Goal: Task Accomplishment & Management: Manage account settings

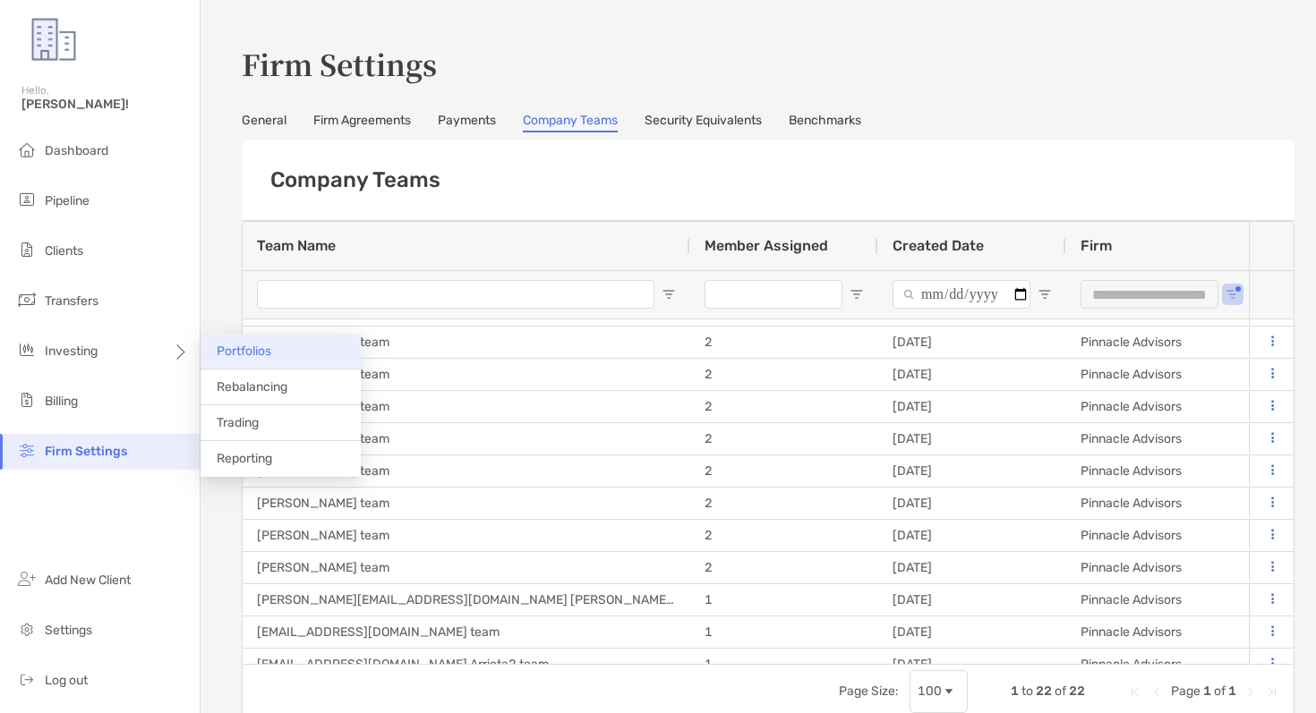
click at [236, 357] on span "Portfolios" at bounding box center [244, 351] width 55 height 15
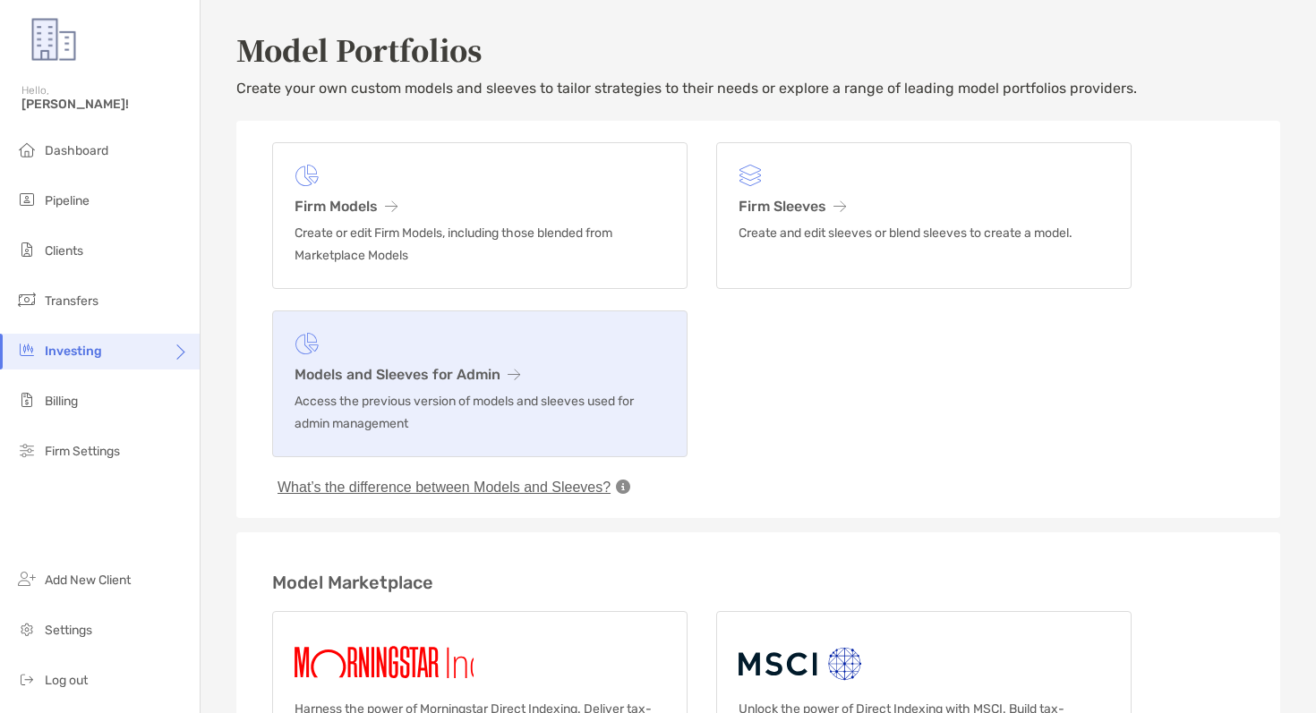
click at [510, 354] on figure at bounding box center [479, 344] width 371 height 22
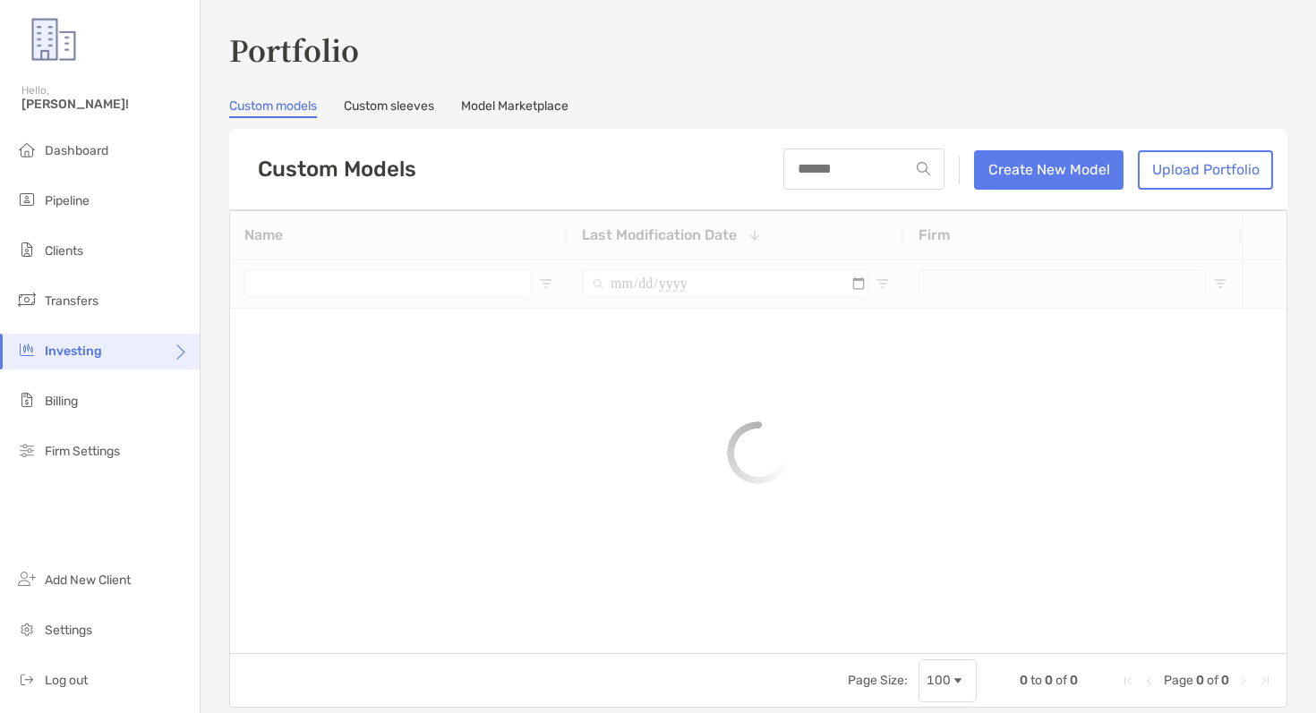
type input "**********"
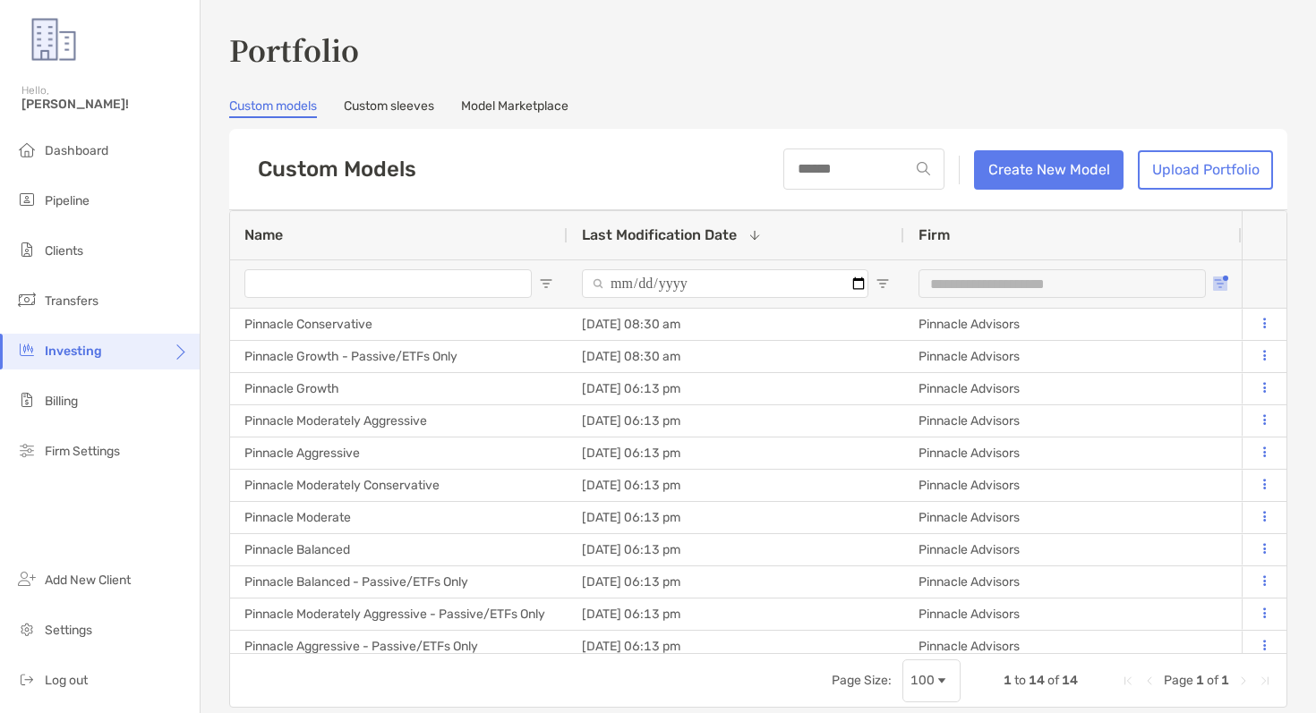
click at [1222, 281] on span "Open Filter Menu" at bounding box center [1220, 284] width 14 height 14
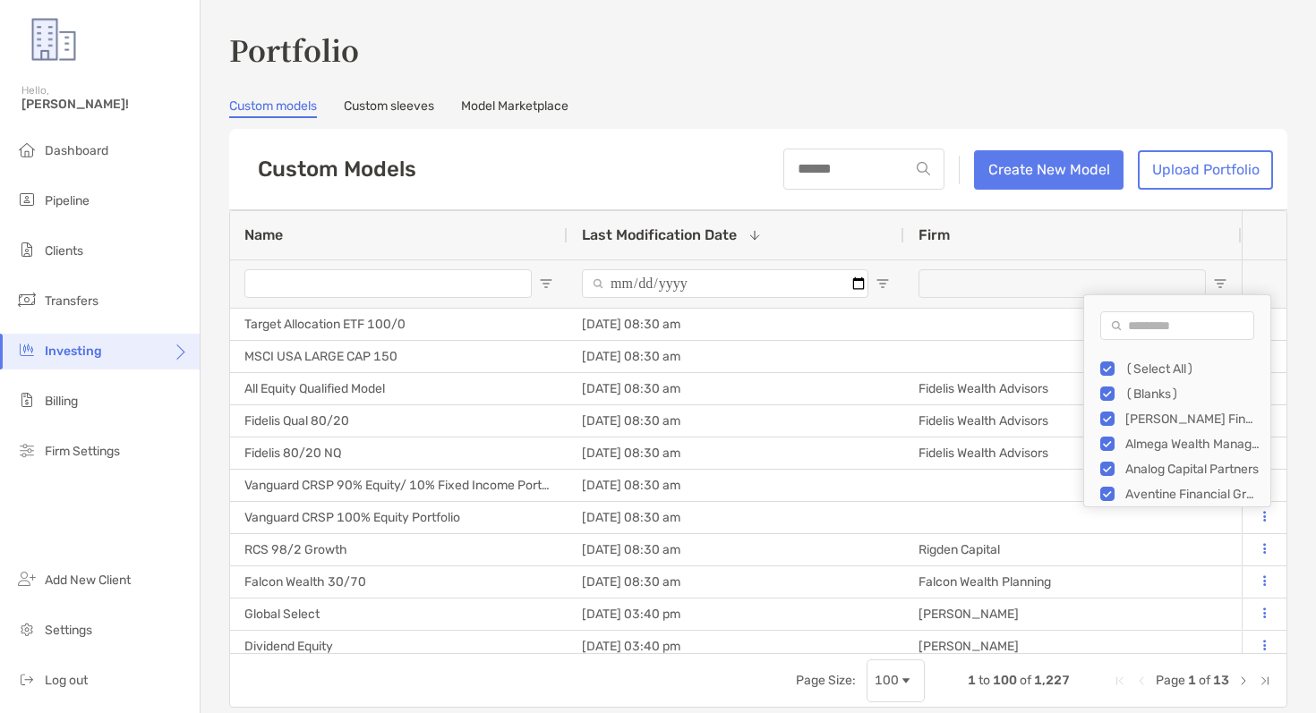
type input "***"
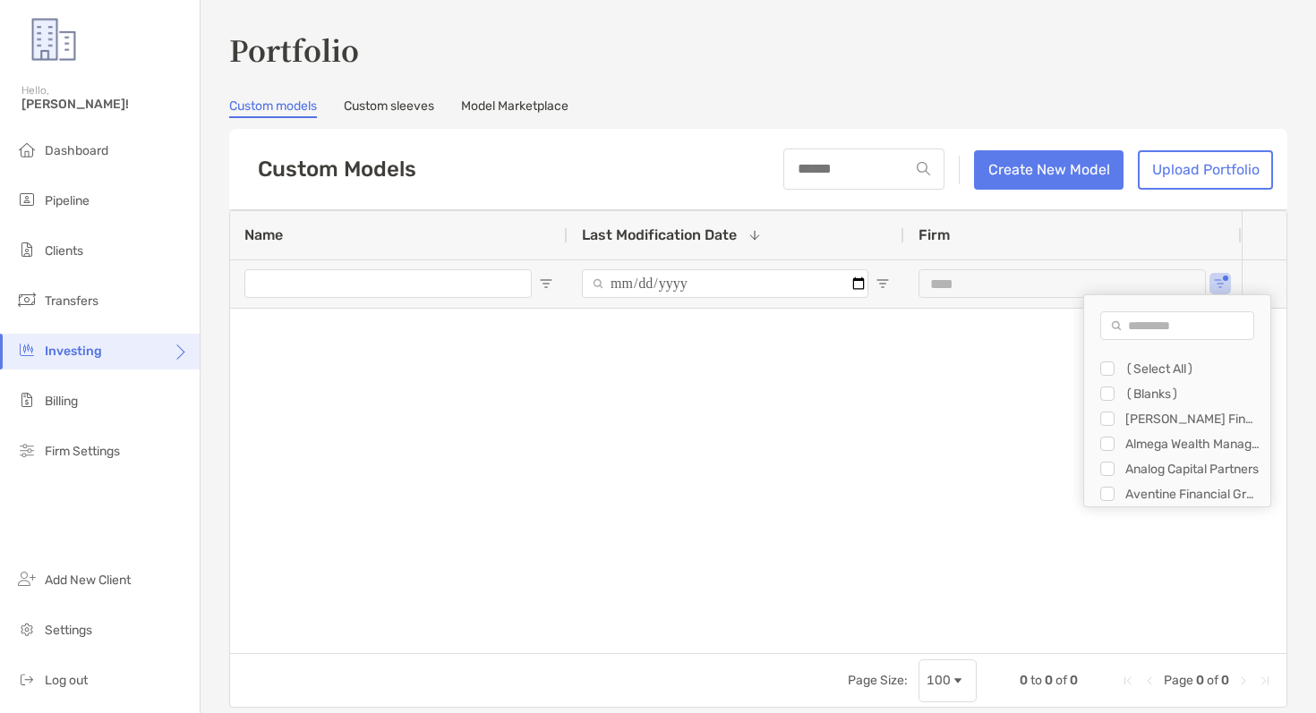
click at [1137, 331] on input "Search filter values" at bounding box center [1177, 325] width 154 height 29
type input "****"
type input "**********"
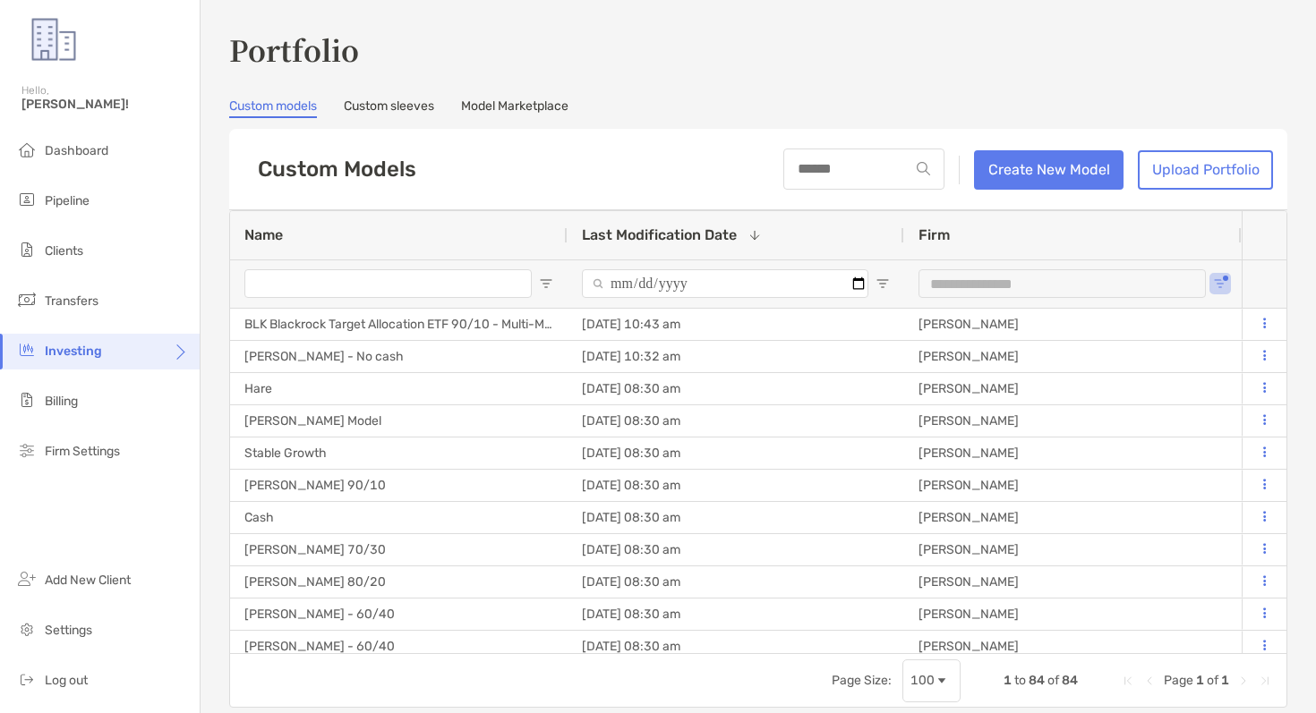
click at [698, 122] on div "**********" at bounding box center [758, 368] width 1058 height 679
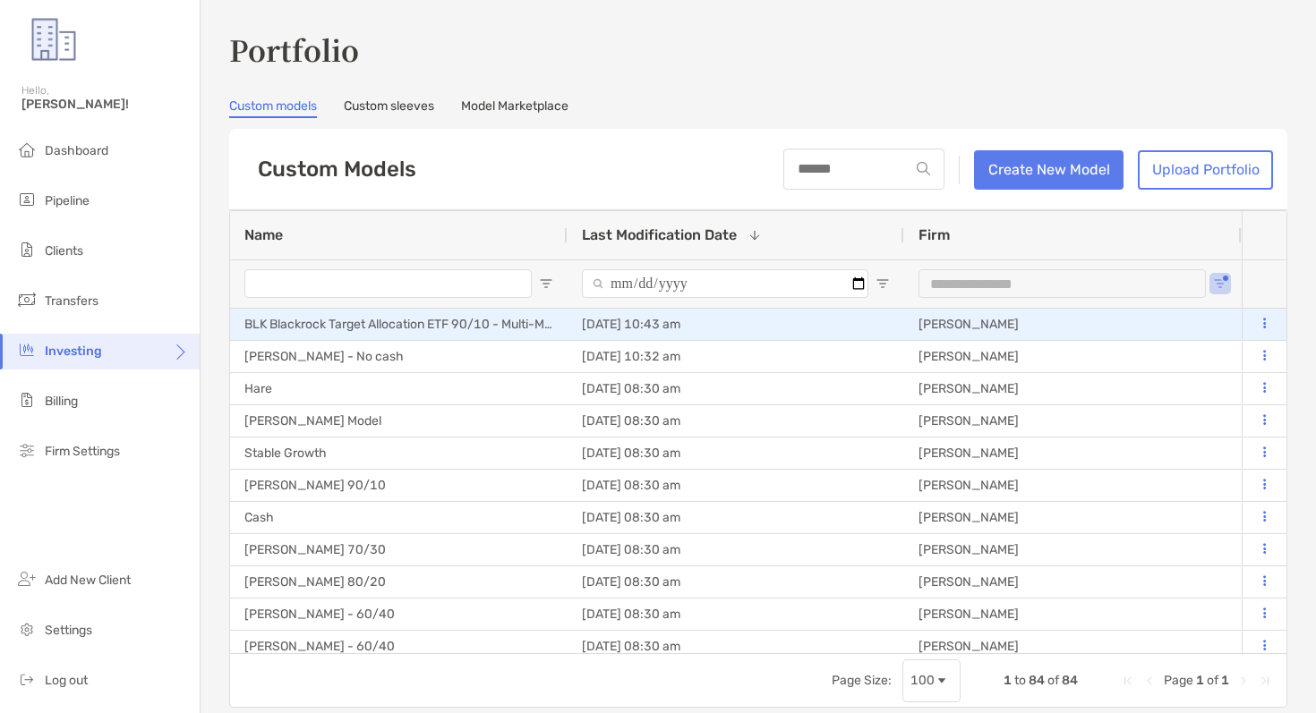
click at [1266, 324] on button at bounding box center [1264, 324] width 16 height 18
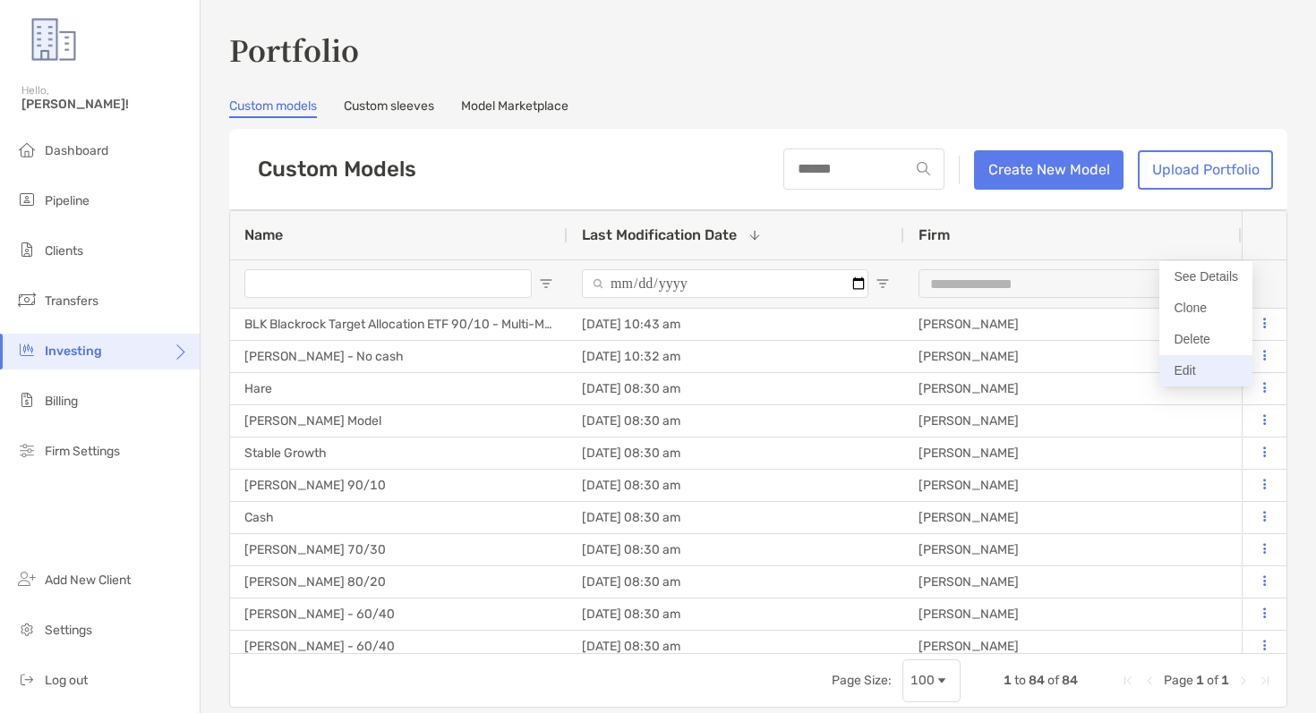
click at [1186, 371] on button "Edit" at bounding box center [1205, 370] width 93 height 31
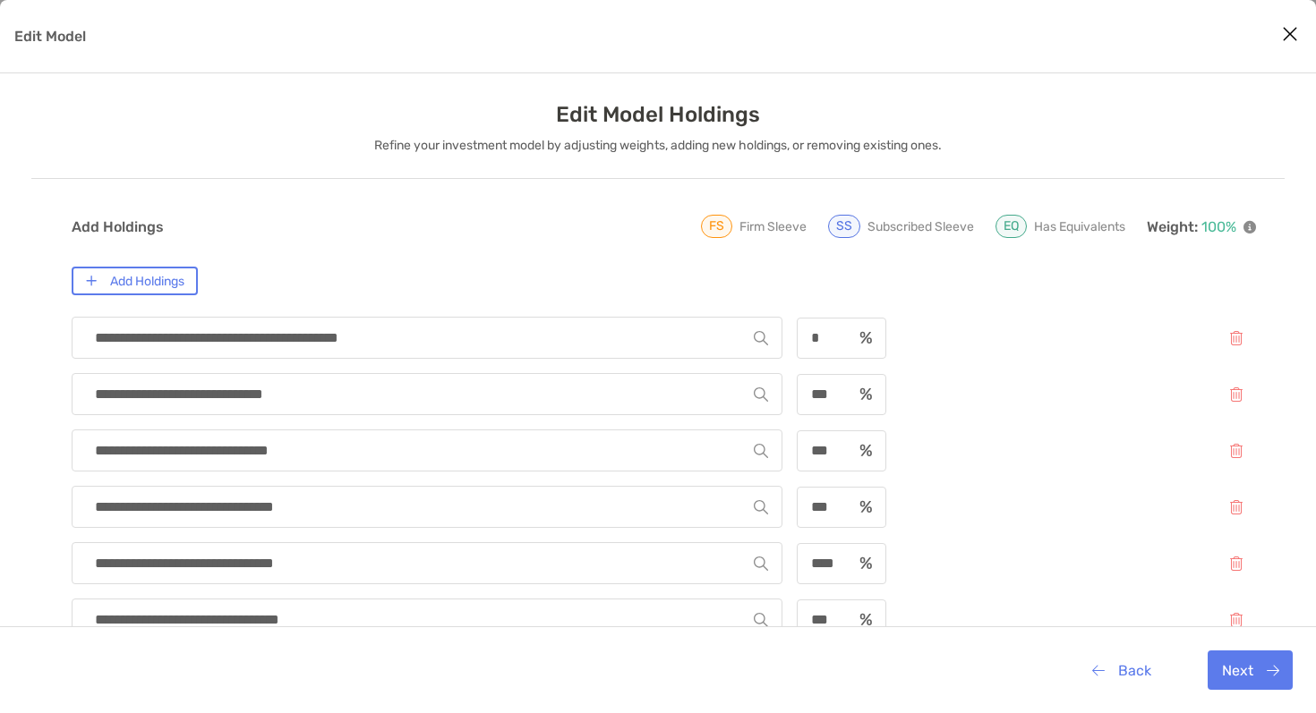
scroll to position [673, 0]
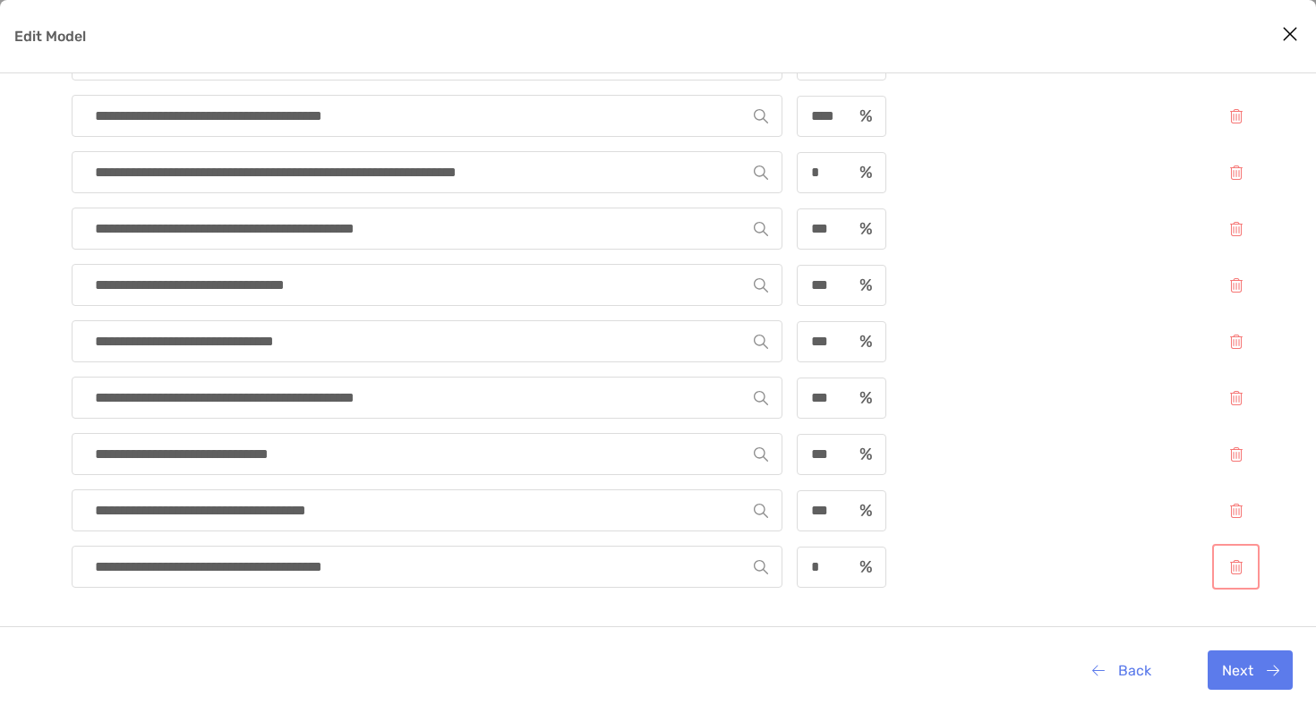
click at [1244, 571] on button "Edit Model" at bounding box center [1235, 567] width 40 height 38
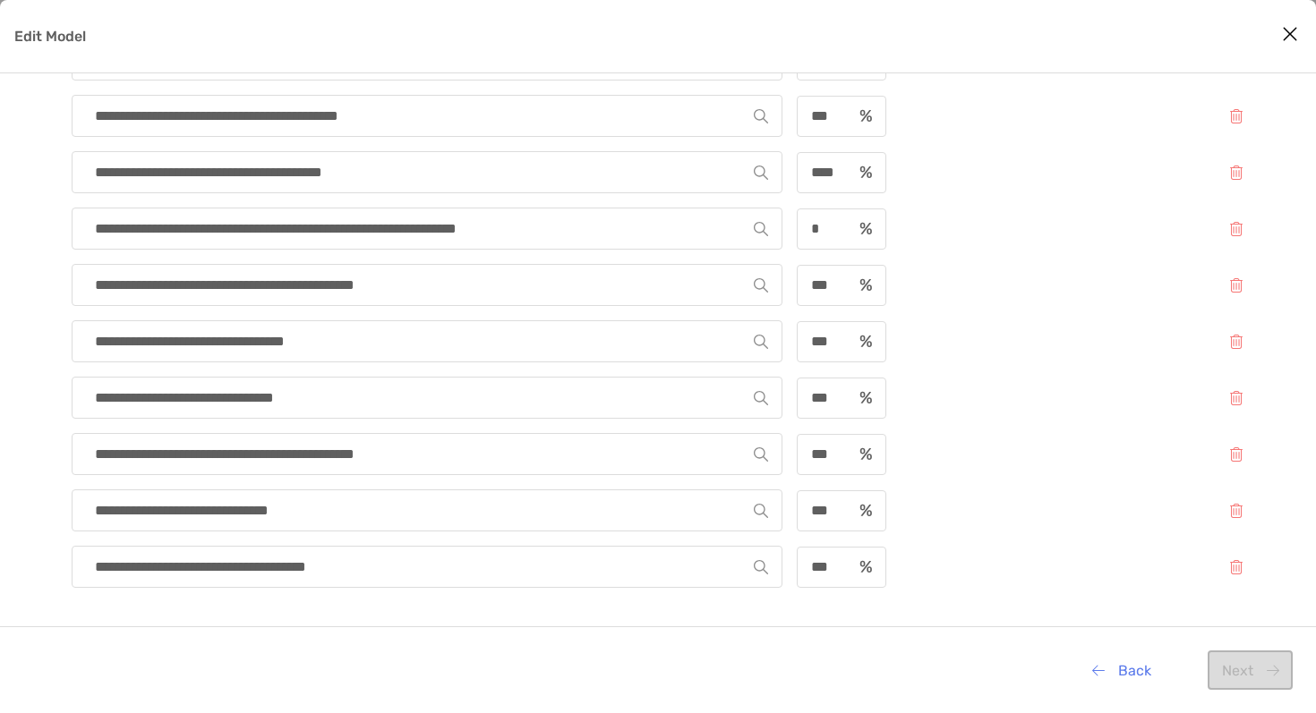
scroll to position [0, 0]
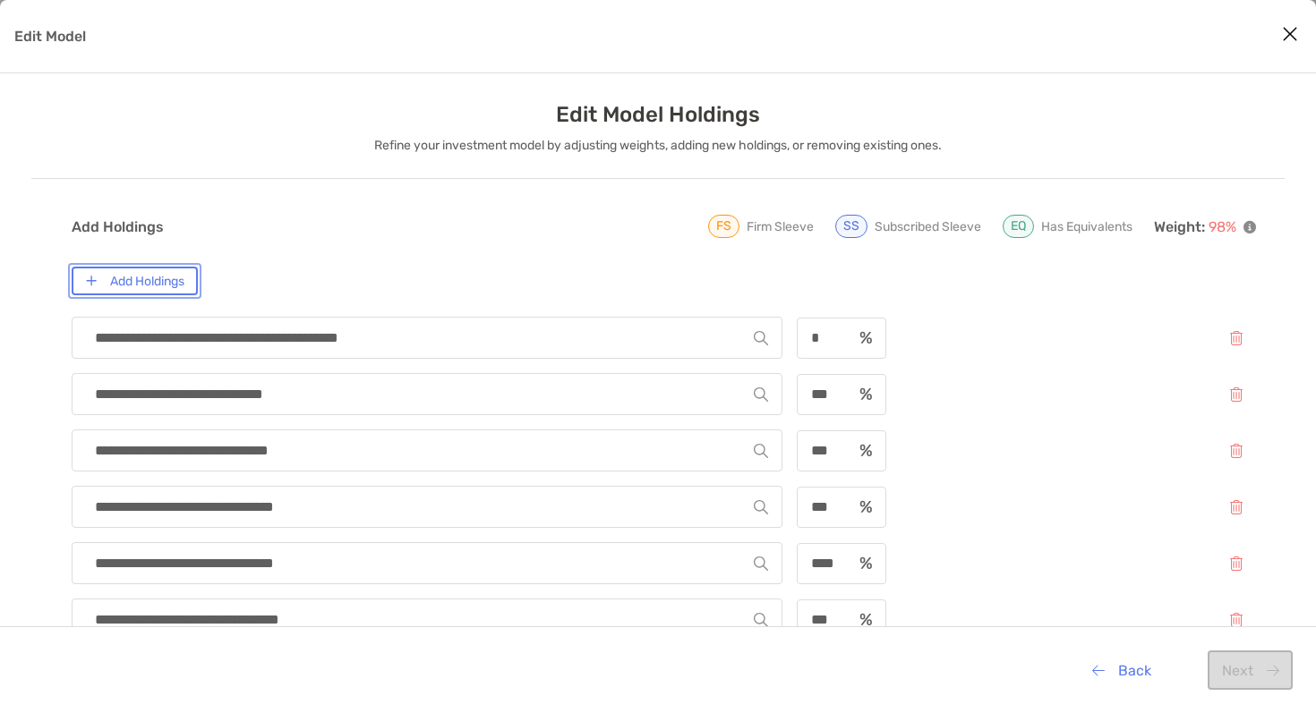
click at [176, 284] on button "Add Holdings" at bounding box center [135, 281] width 126 height 29
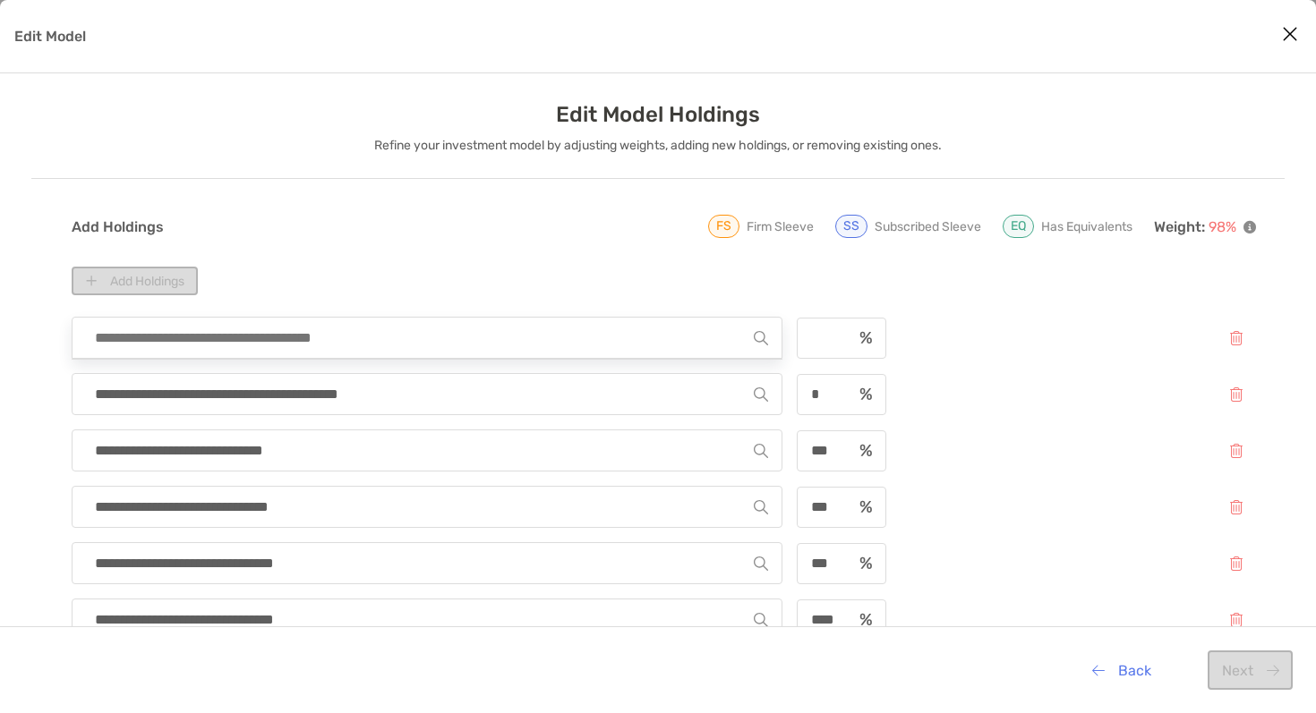
click at [194, 334] on input "Edit Model" at bounding box center [420, 338] width 668 height 40
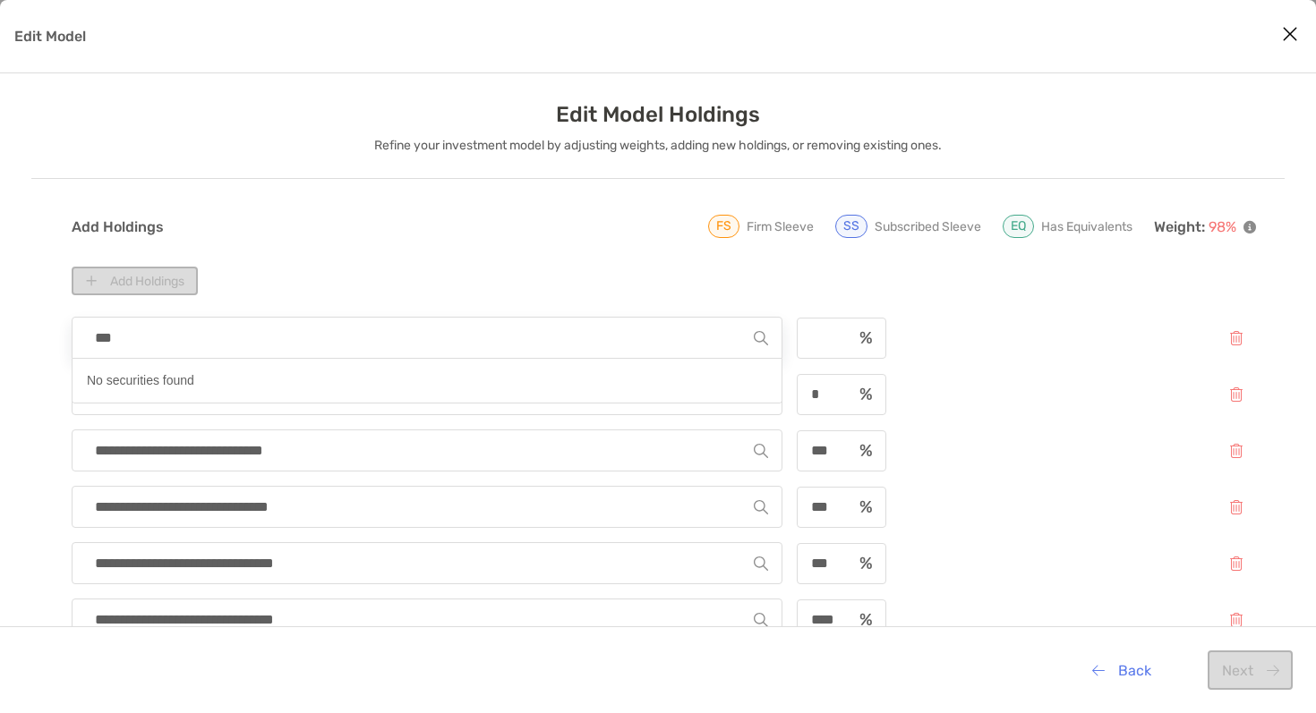
type input "****"
click at [1289, 34] on icon "Close modal" at bounding box center [1290, 33] width 16 height 21
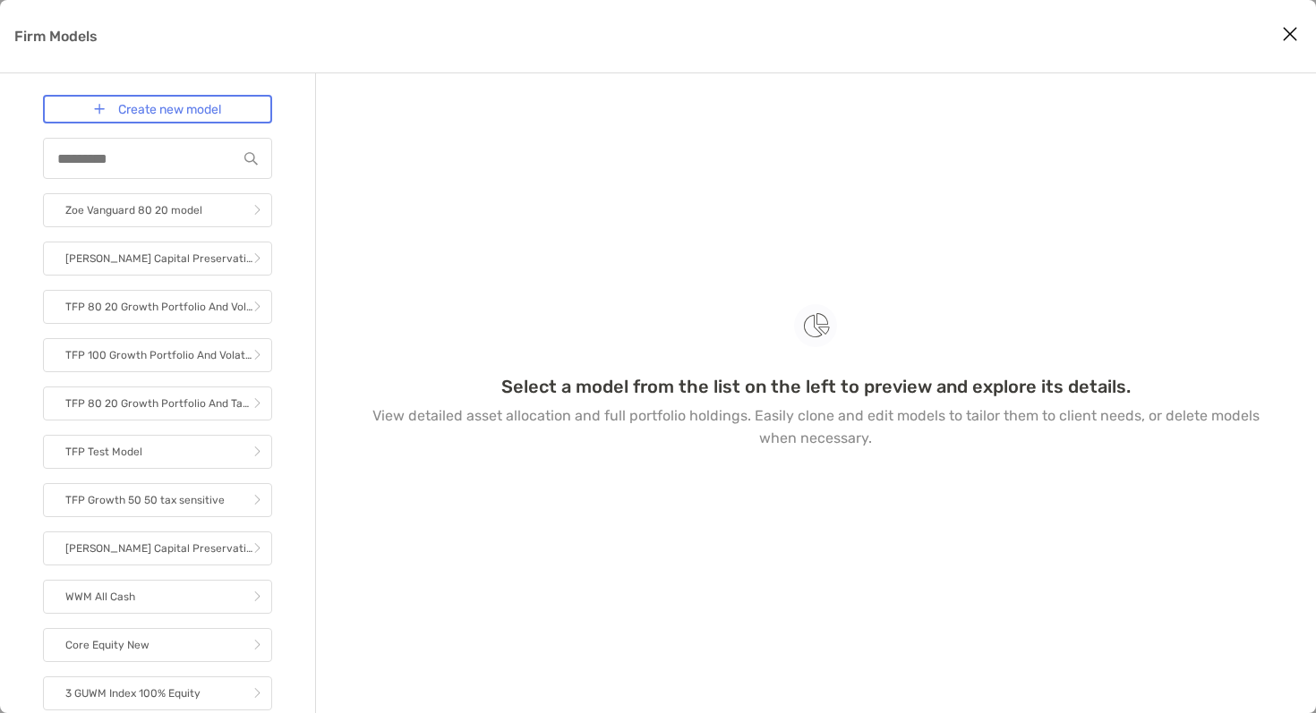
click at [1292, 36] on icon "Close modal" at bounding box center [1290, 33] width 16 height 21
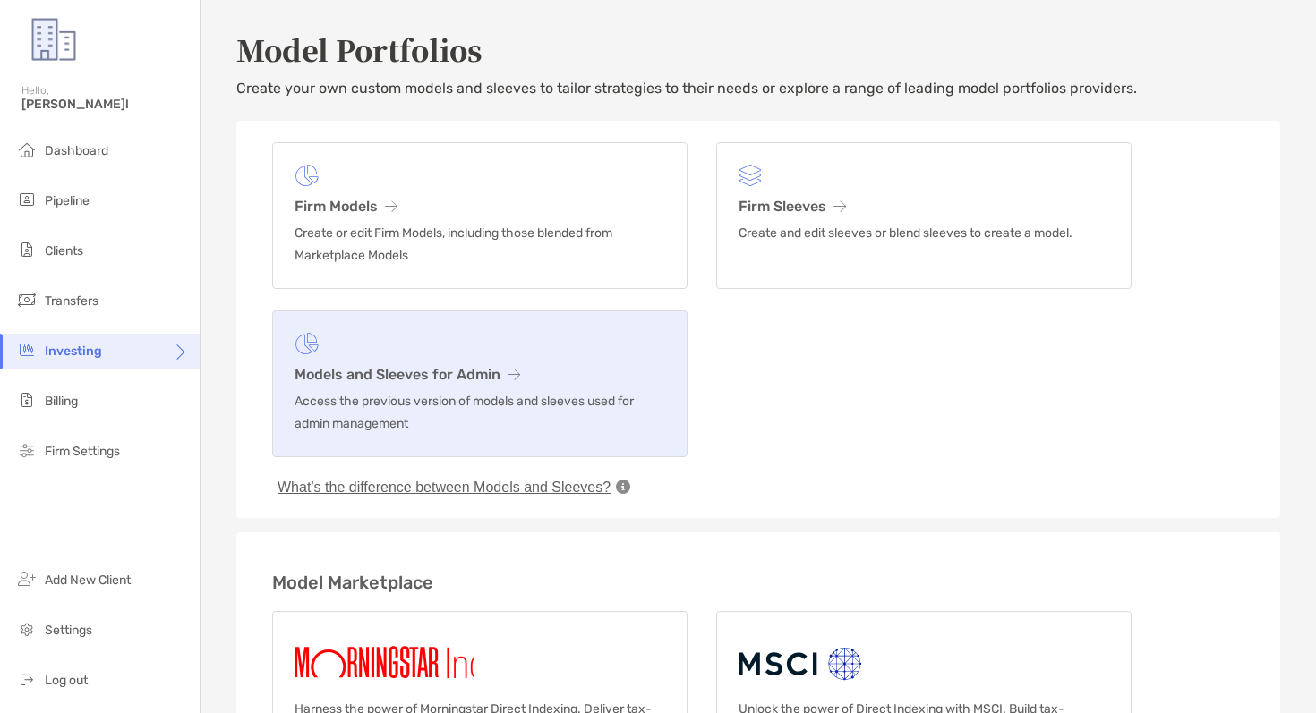
click at [414, 352] on figure at bounding box center [479, 344] width 371 height 22
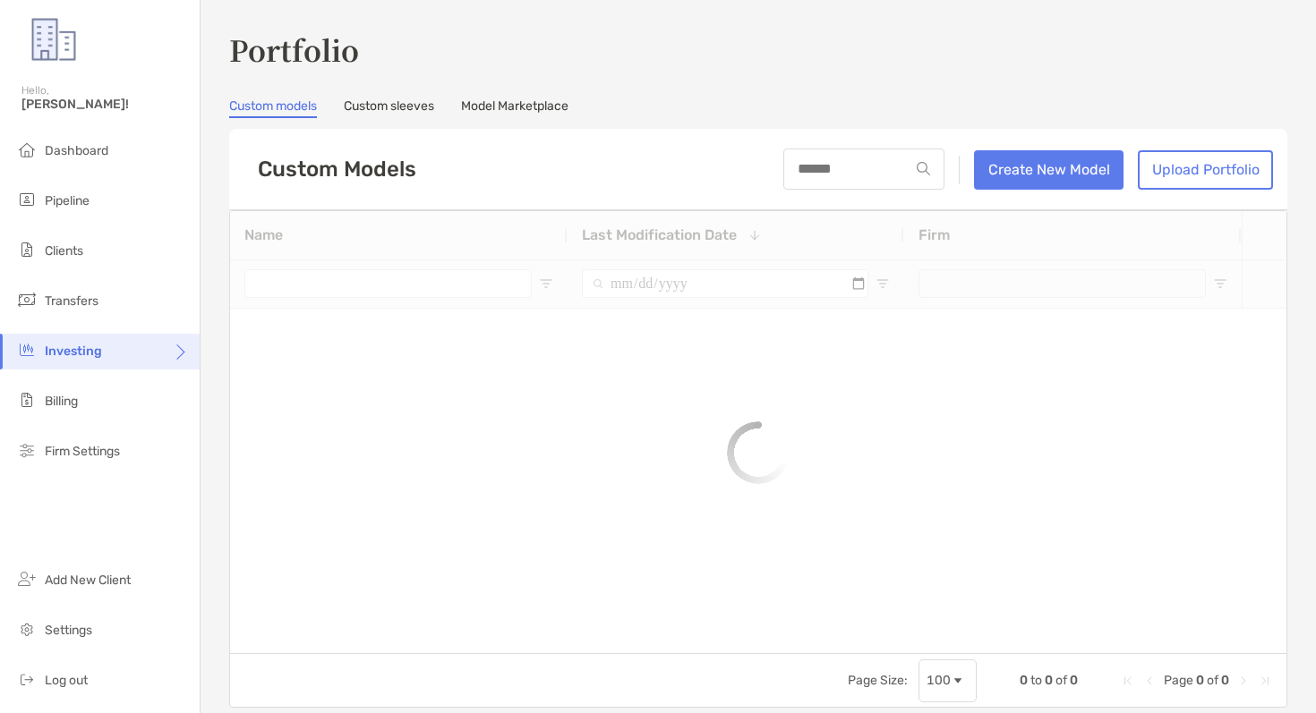
type input "**********"
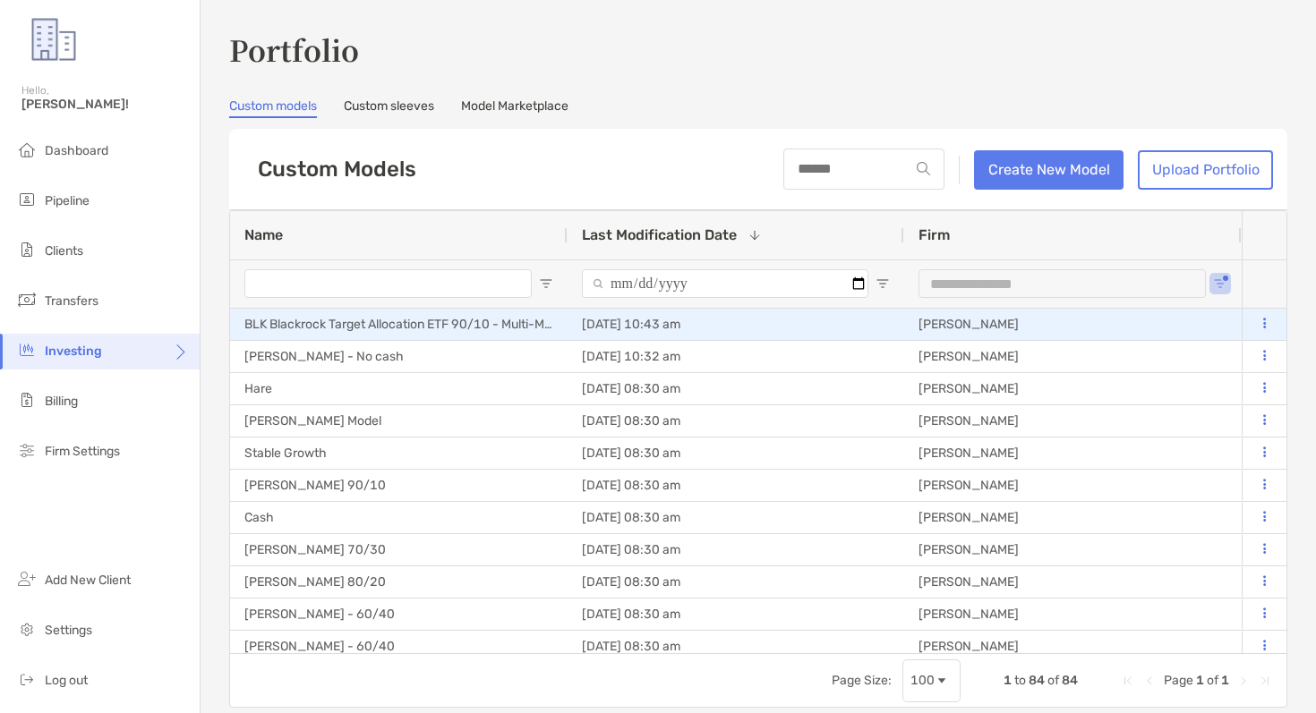
click at [1265, 326] on icon at bounding box center [1264, 324] width 3 height 12
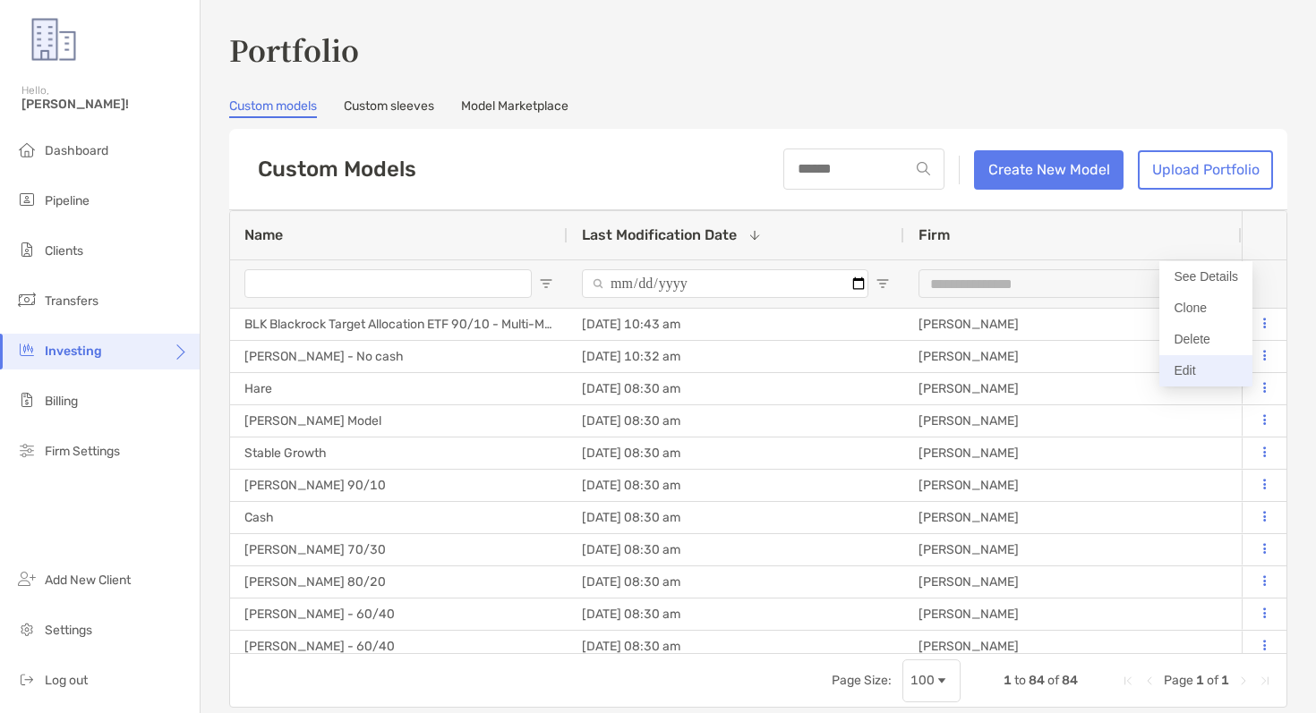
click at [1177, 372] on button "Edit" at bounding box center [1205, 370] width 93 height 31
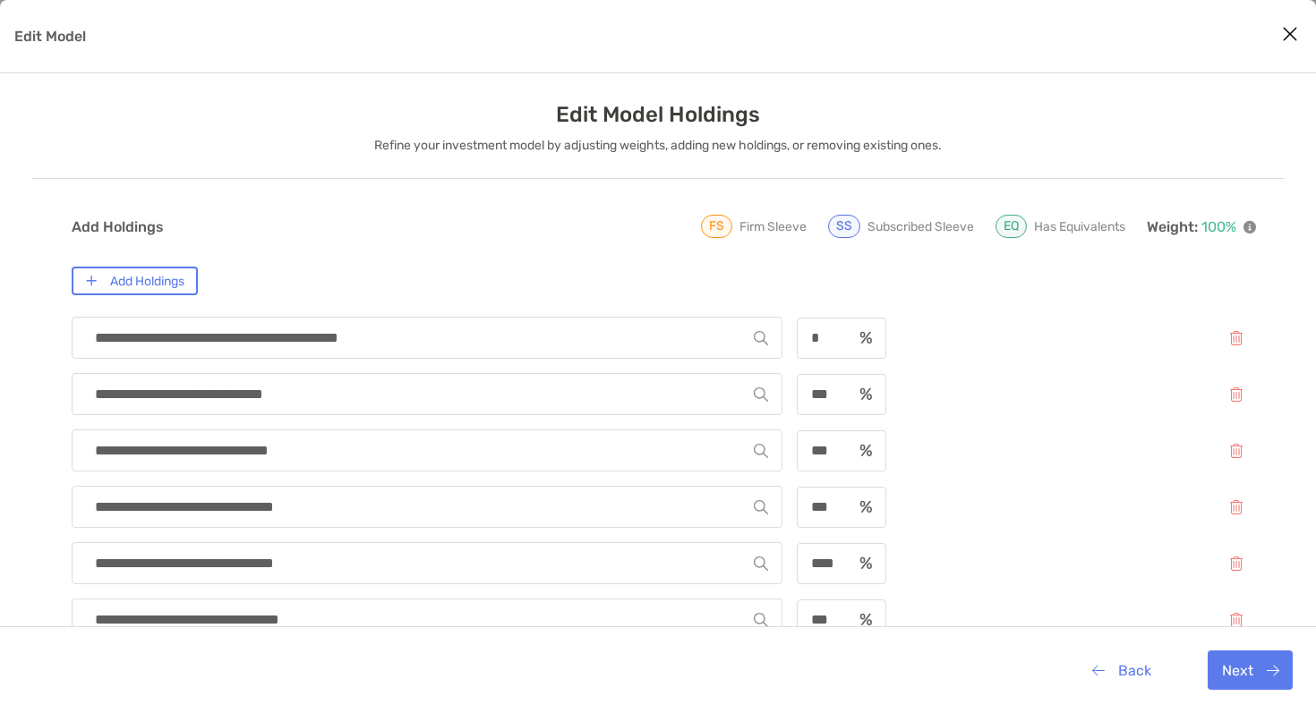
scroll to position [673, 0]
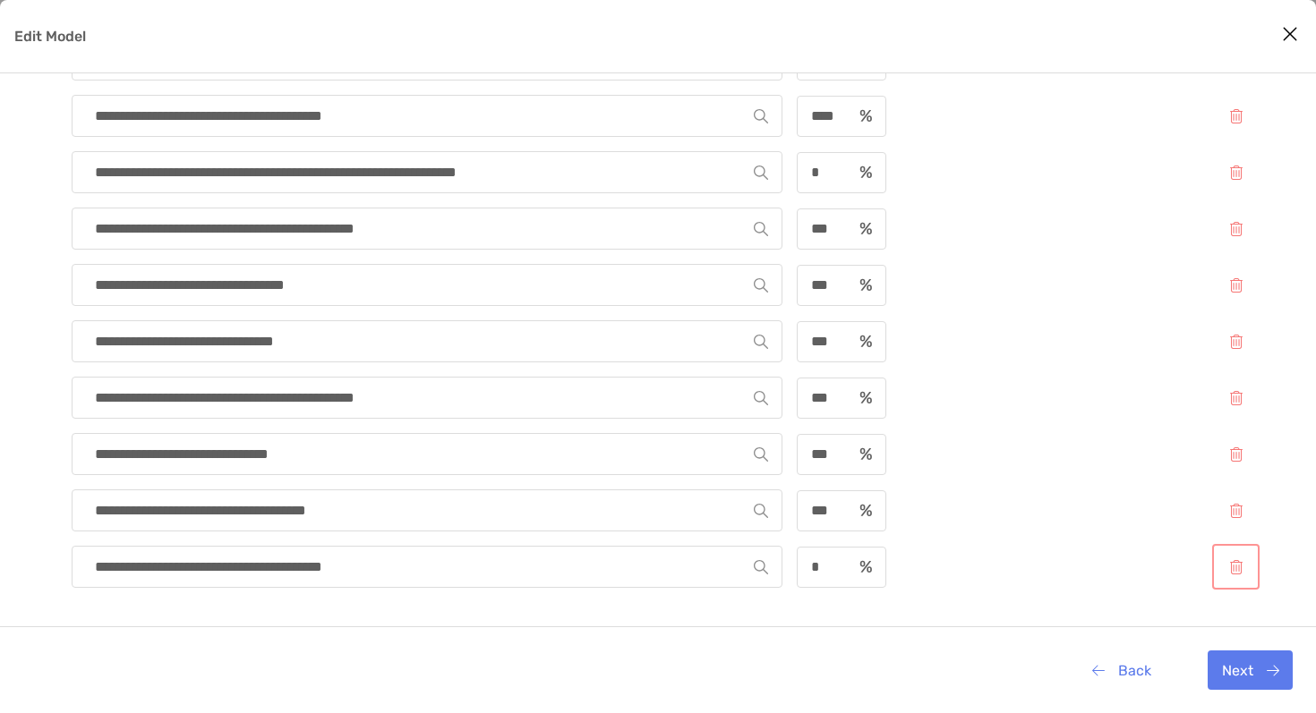
click at [1241, 568] on button "Edit Model" at bounding box center [1235, 567] width 40 height 38
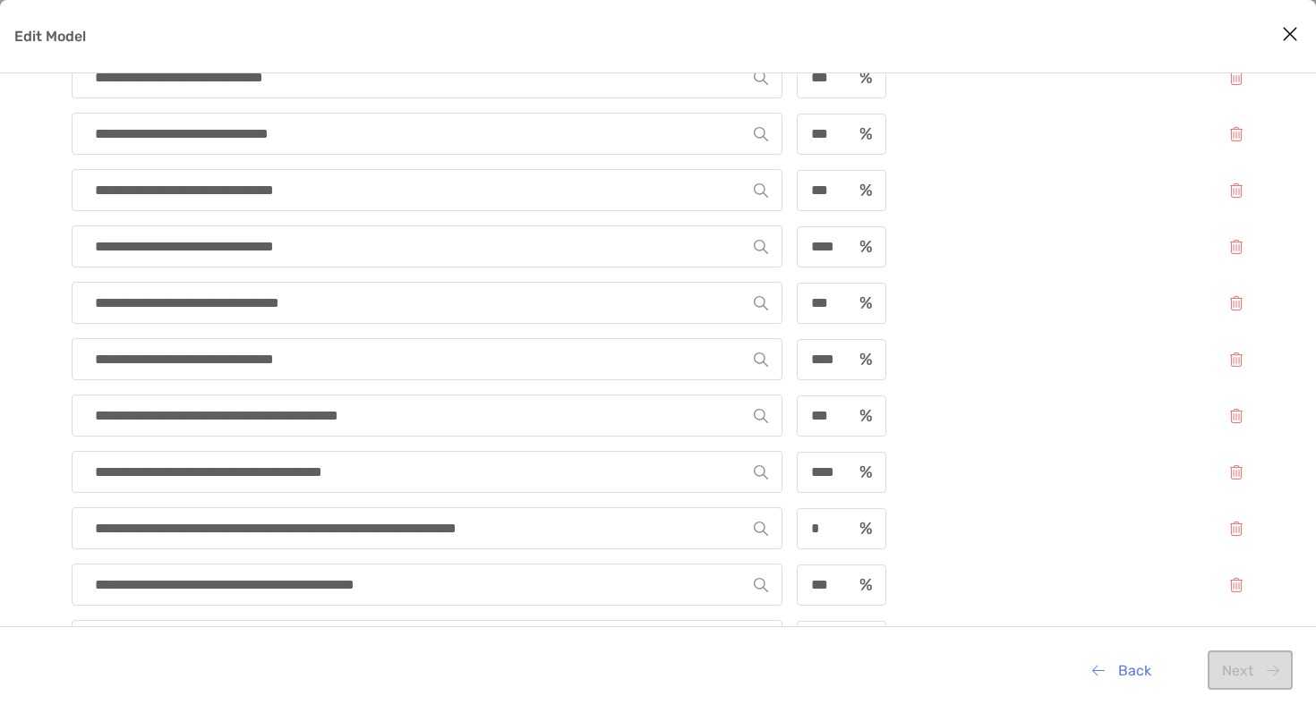
scroll to position [0, 0]
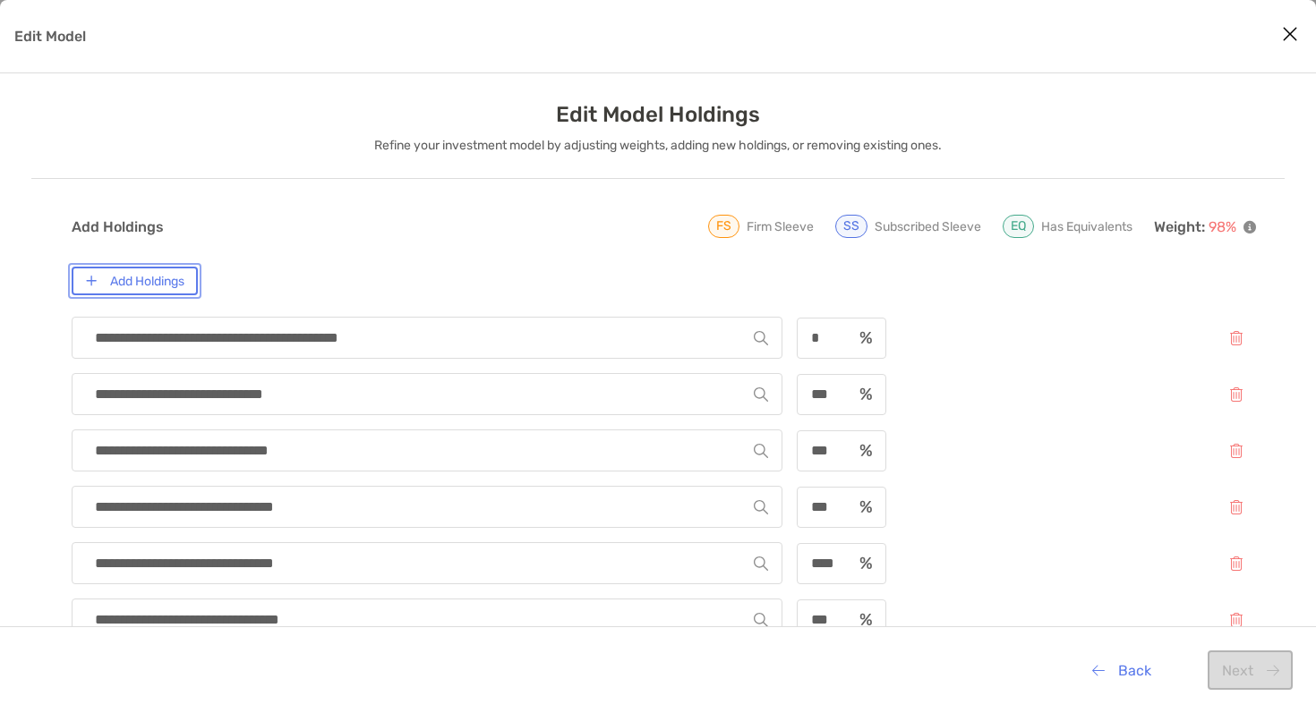
click at [180, 287] on button "Add Holdings" at bounding box center [135, 281] width 126 height 29
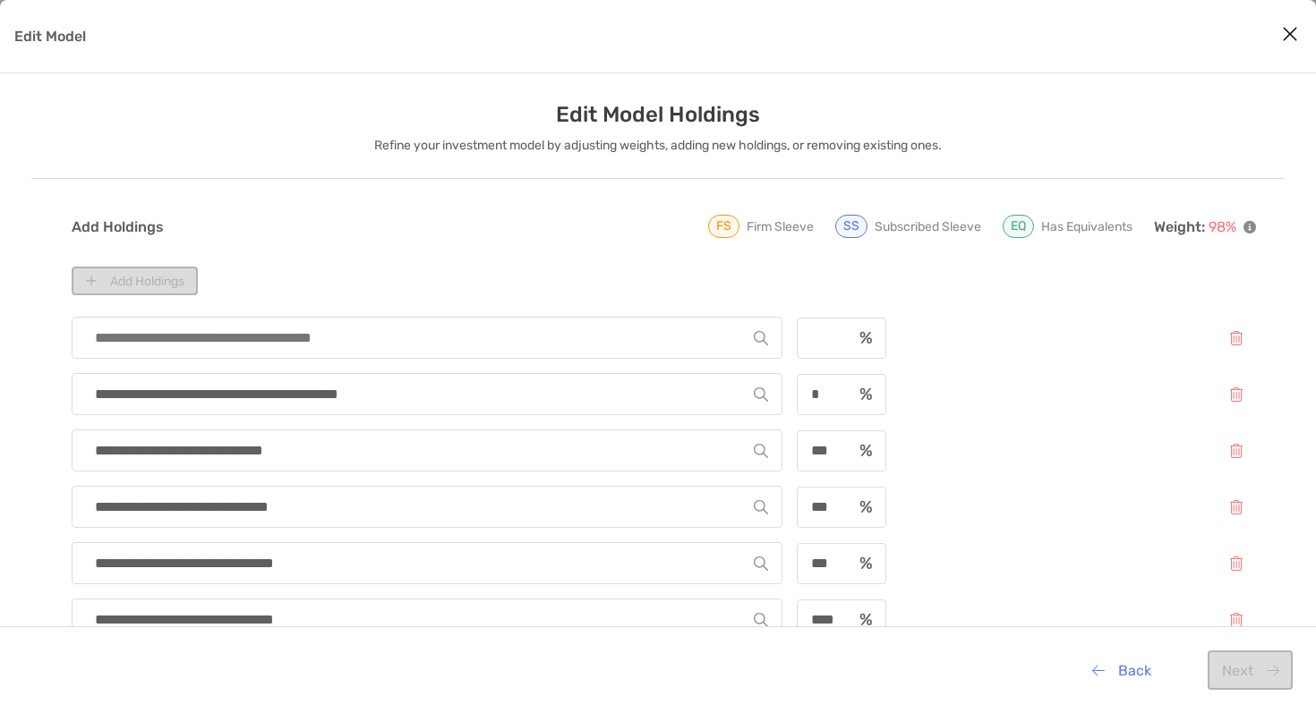
click at [234, 328] on input "Edit Model" at bounding box center [420, 338] width 668 height 40
type input "****"
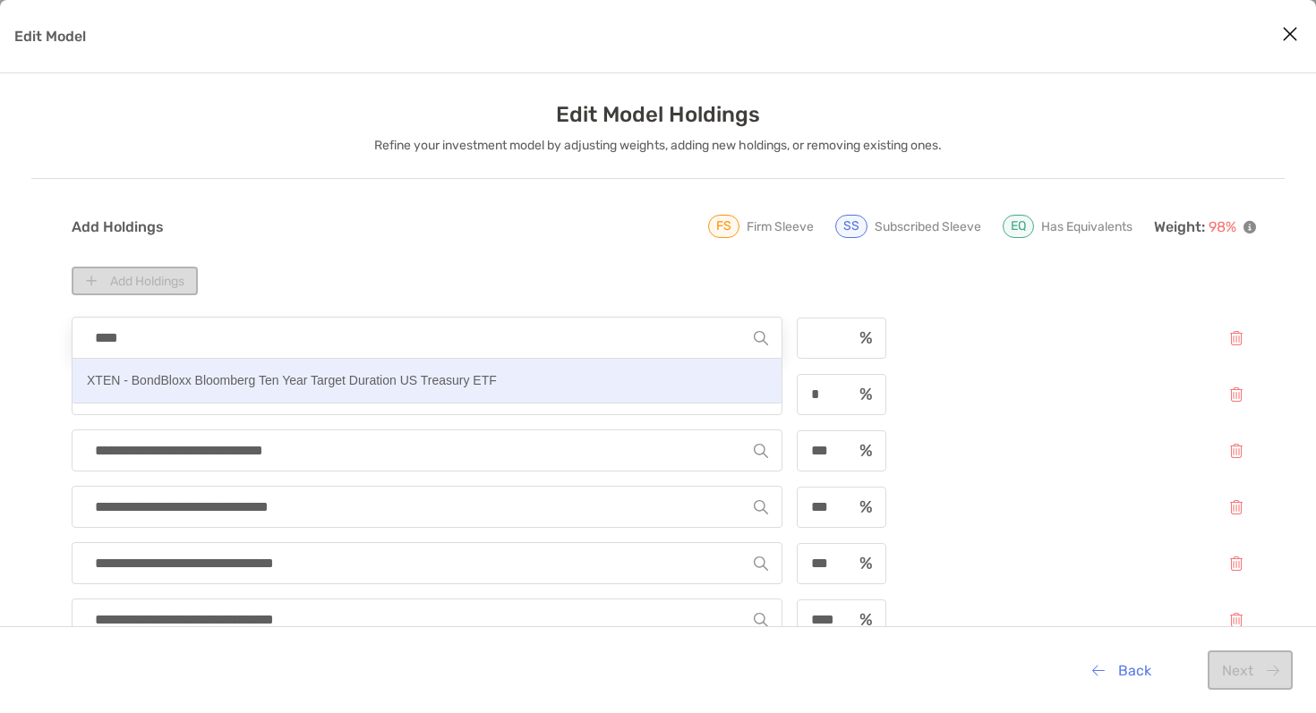
click at [340, 390] on p "XTEN - BondBloxx Bloomberg Ten Year Target Duration US Treasury ETF" at bounding box center [292, 381] width 410 height 22
type input "**********"
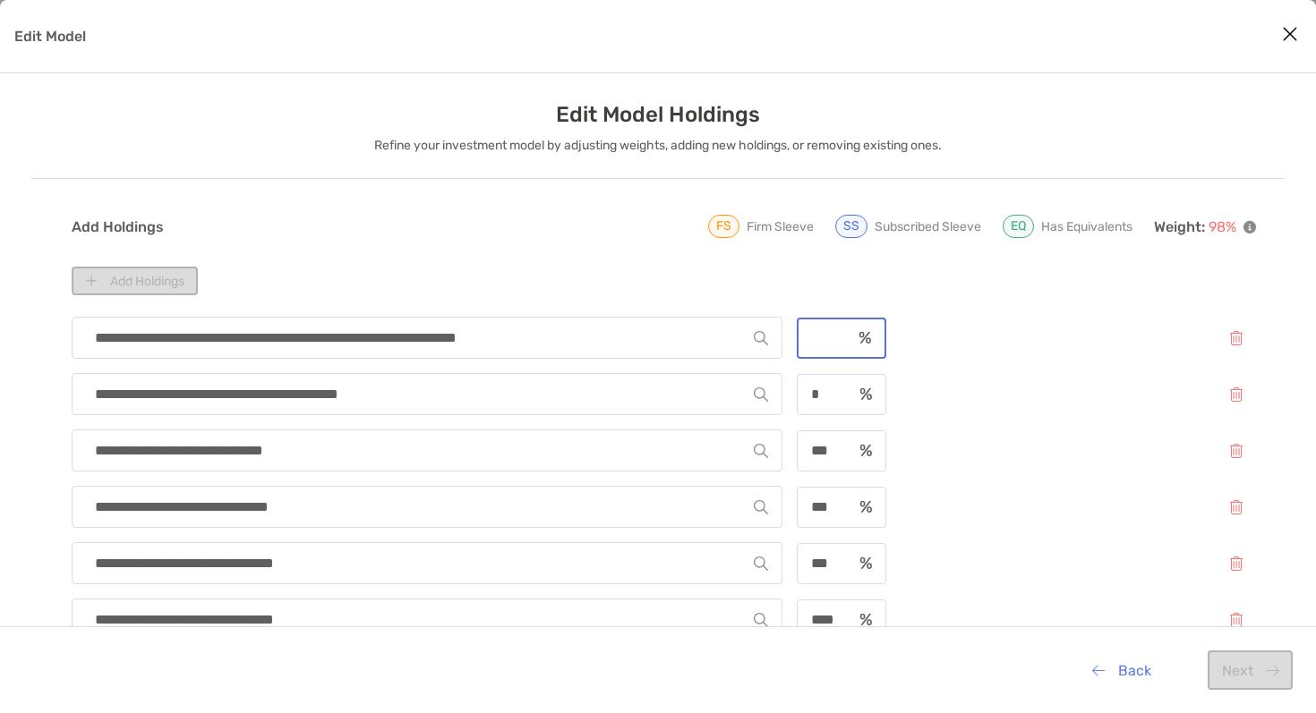
click at [828, 342] on input "Edit Model" at bounding box center [824, 337] width 53 height 15
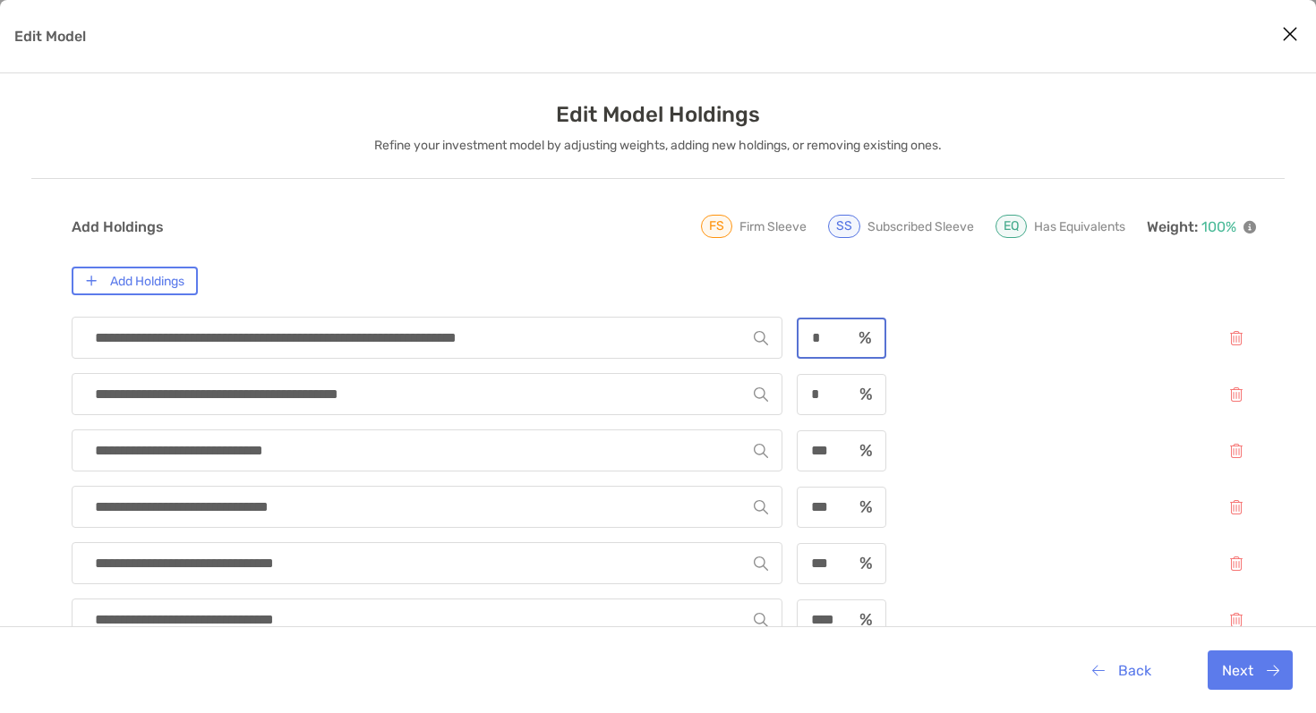
type input "*"
click at [992, 333] on div "**********" at bounding box center [664, 338] width 1184 height 42
click at [1233, 672] on button "Next" at bounding box center [1249, 670] width 85 height 39
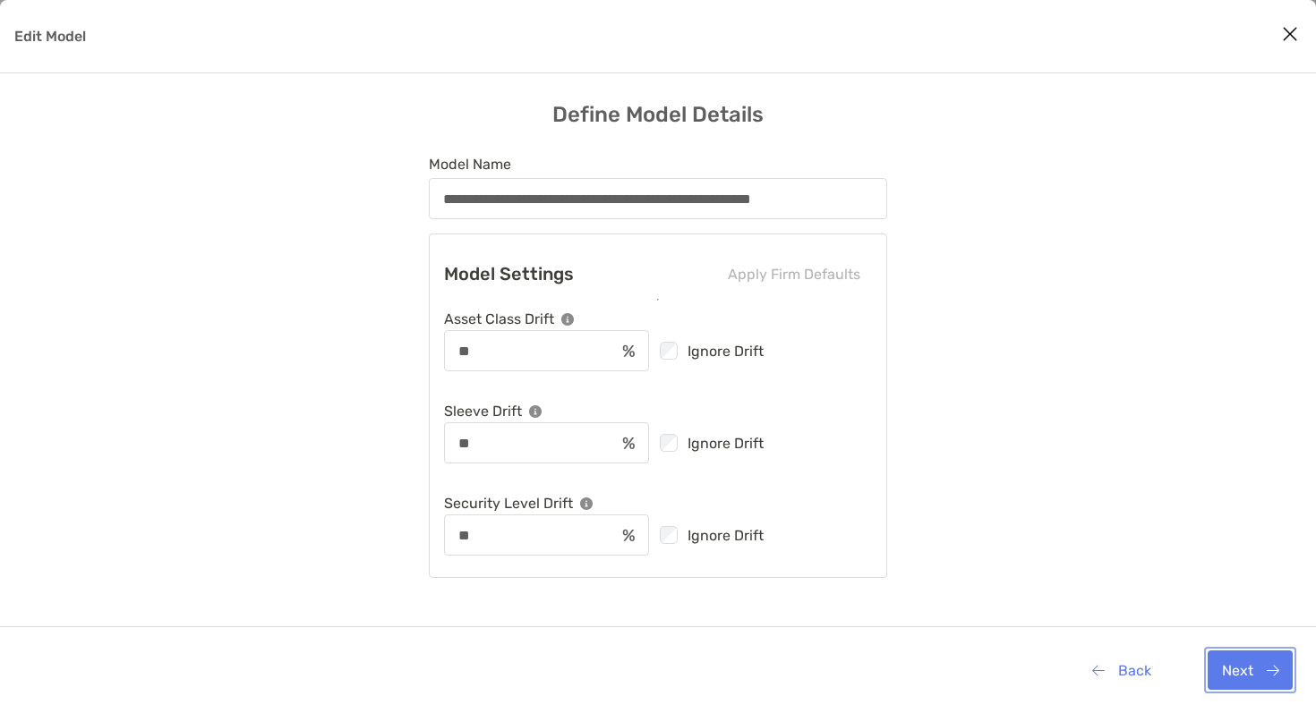
click at [1233, 672] on button "Next" at bounding box center [1249, 670] width 85 height 39
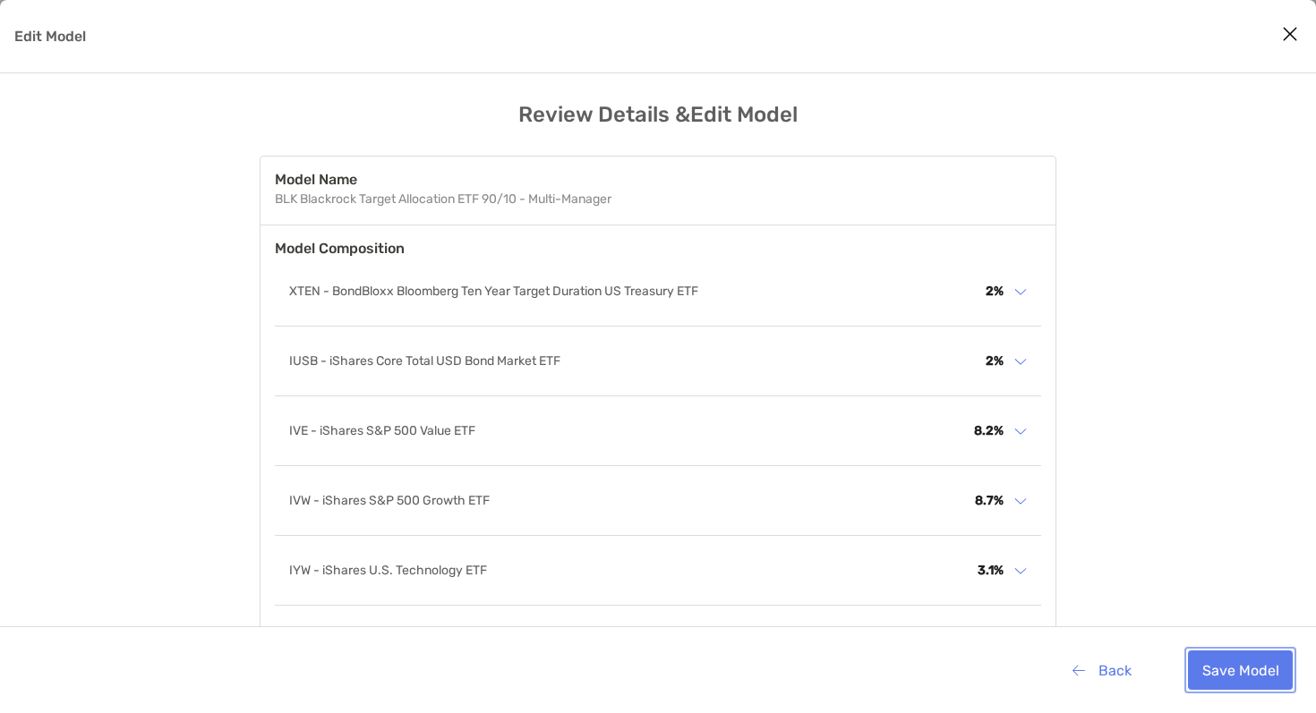
click at [1233, 672] on button "Save Model" at bounding box center [1240, 670] width 105 height 39
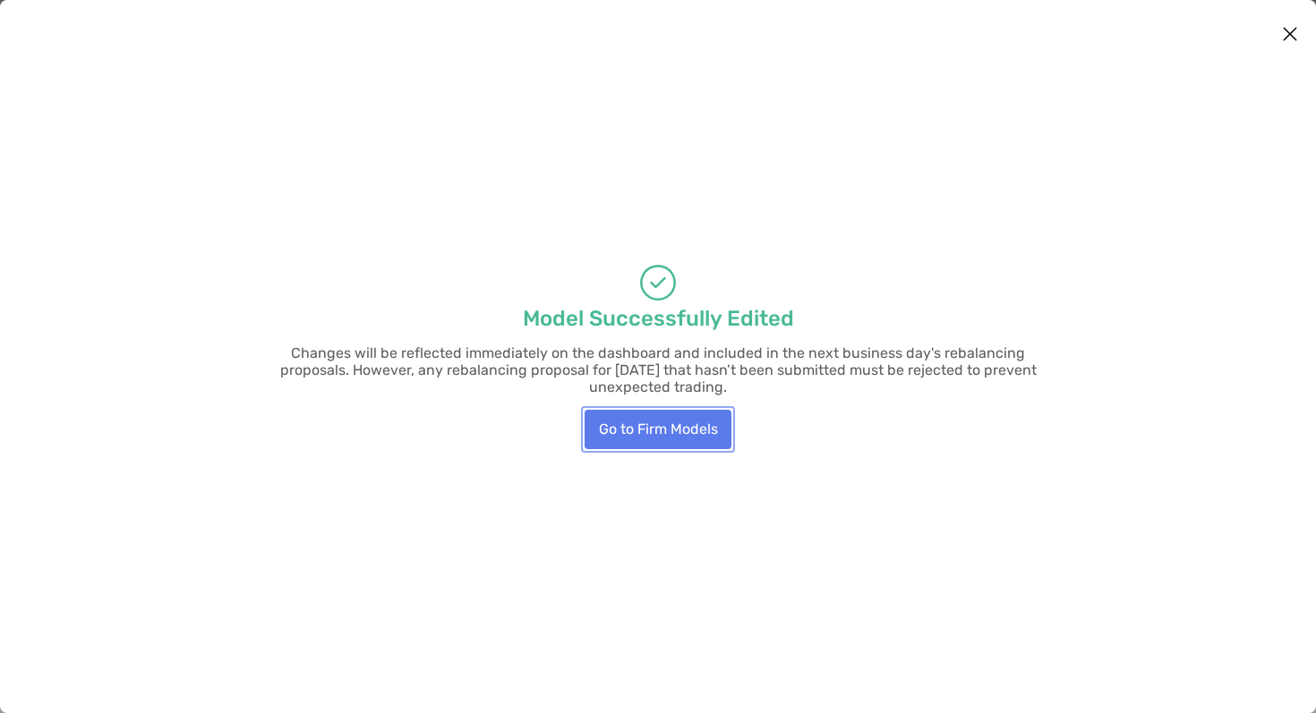
click at [700, 427] on button "Go to Firm Models" at bounding box center [657, 429] width 147 height 39
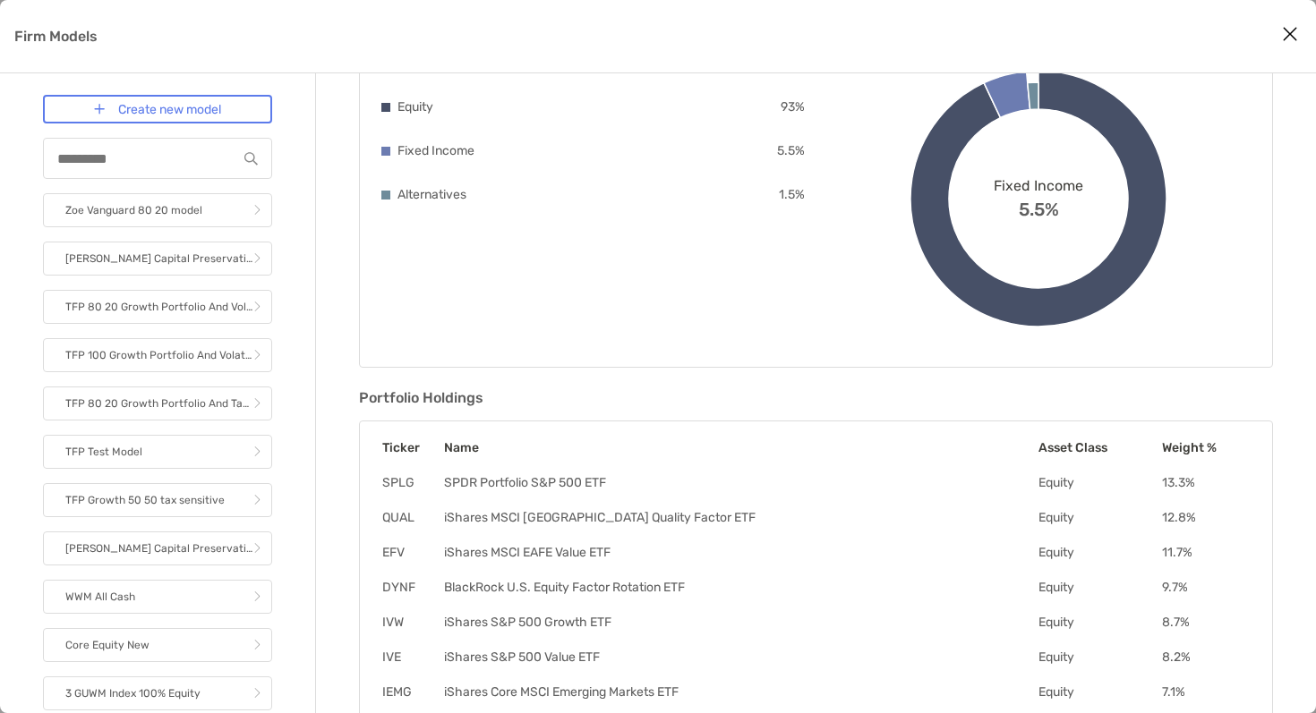
scroll to position [422, 0]
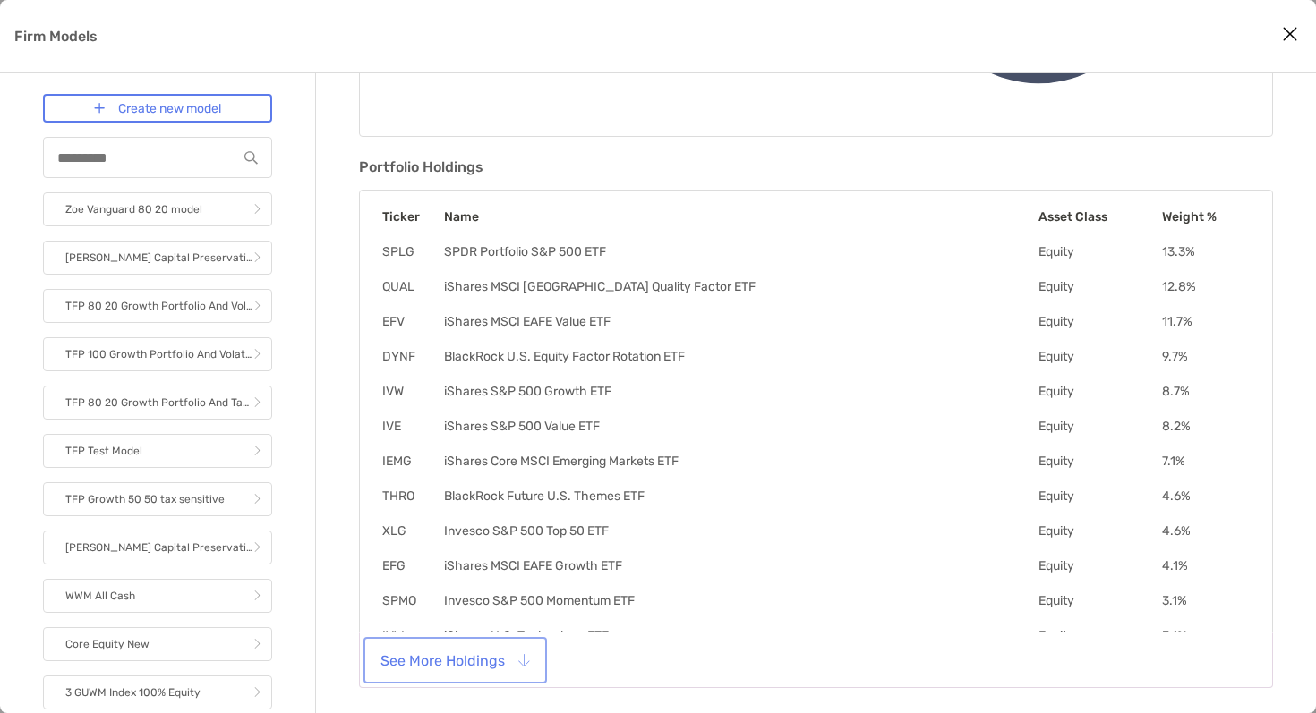
click at [461, 669] on button "See More Holdings" at bounding box center [455, 660] width 176 height 39
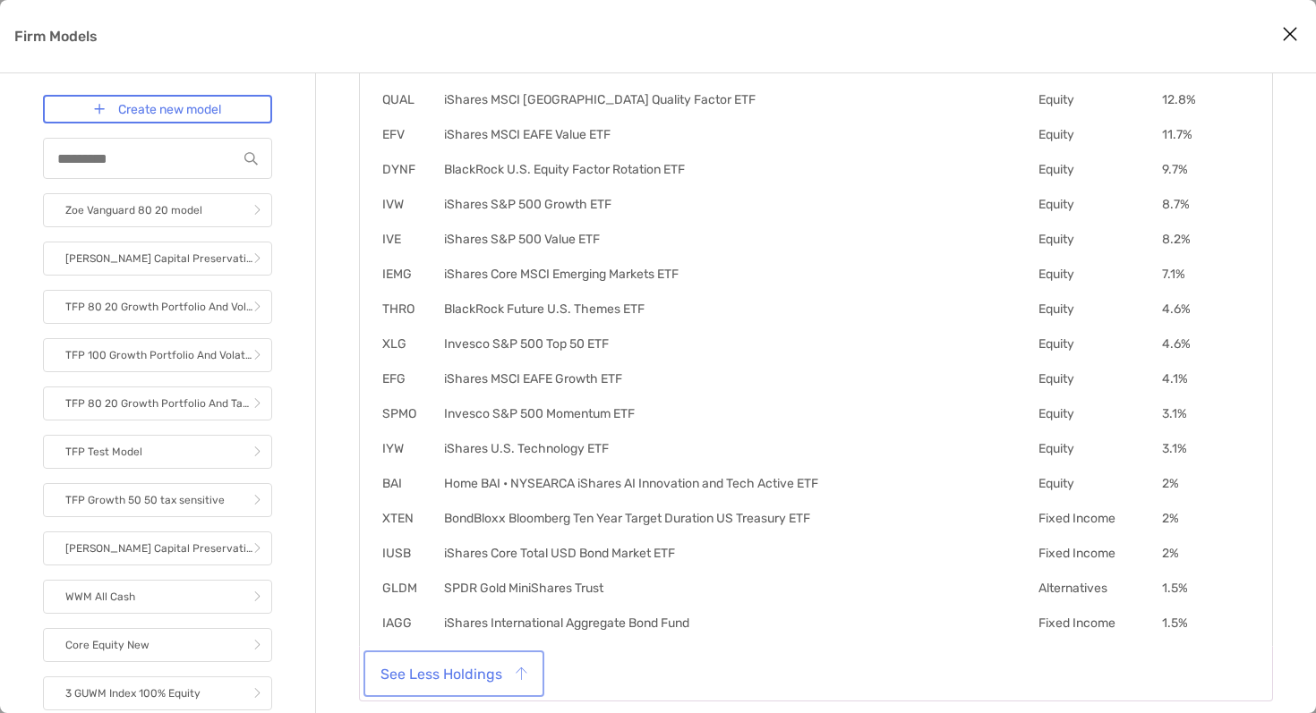
scroll to position [612, 0]
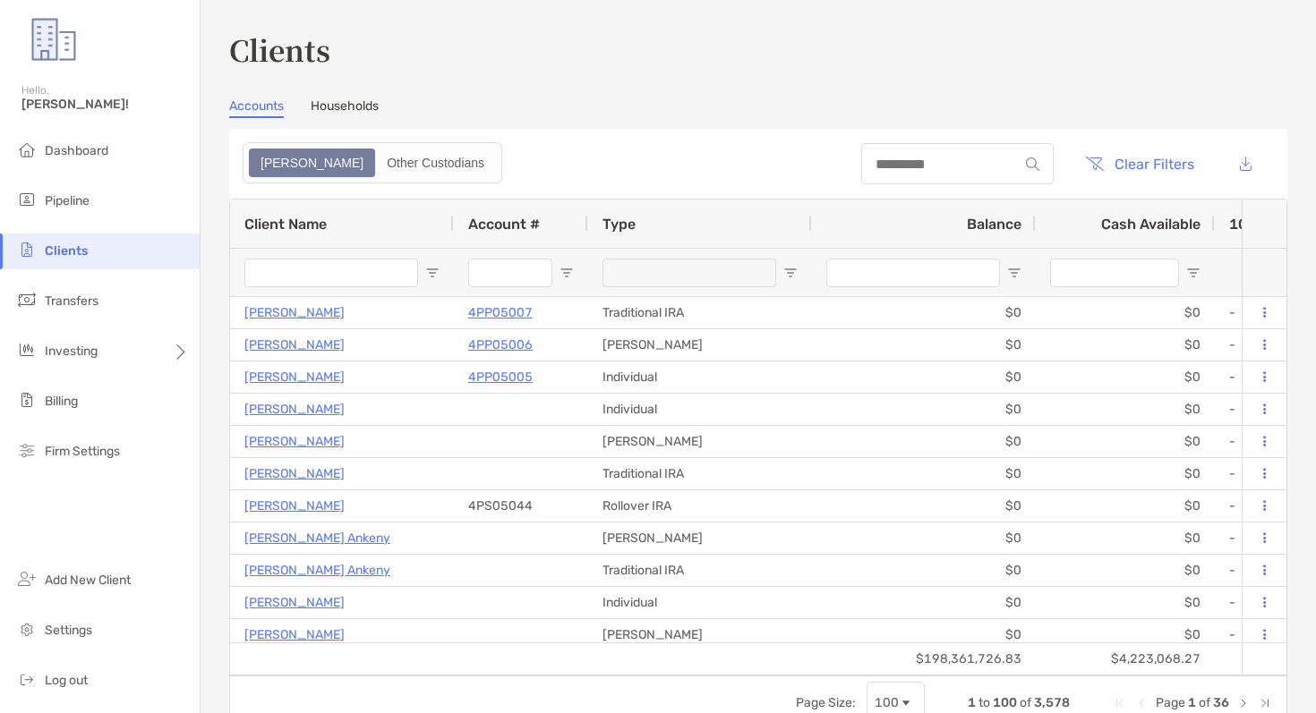
scroll to position [7, 0]
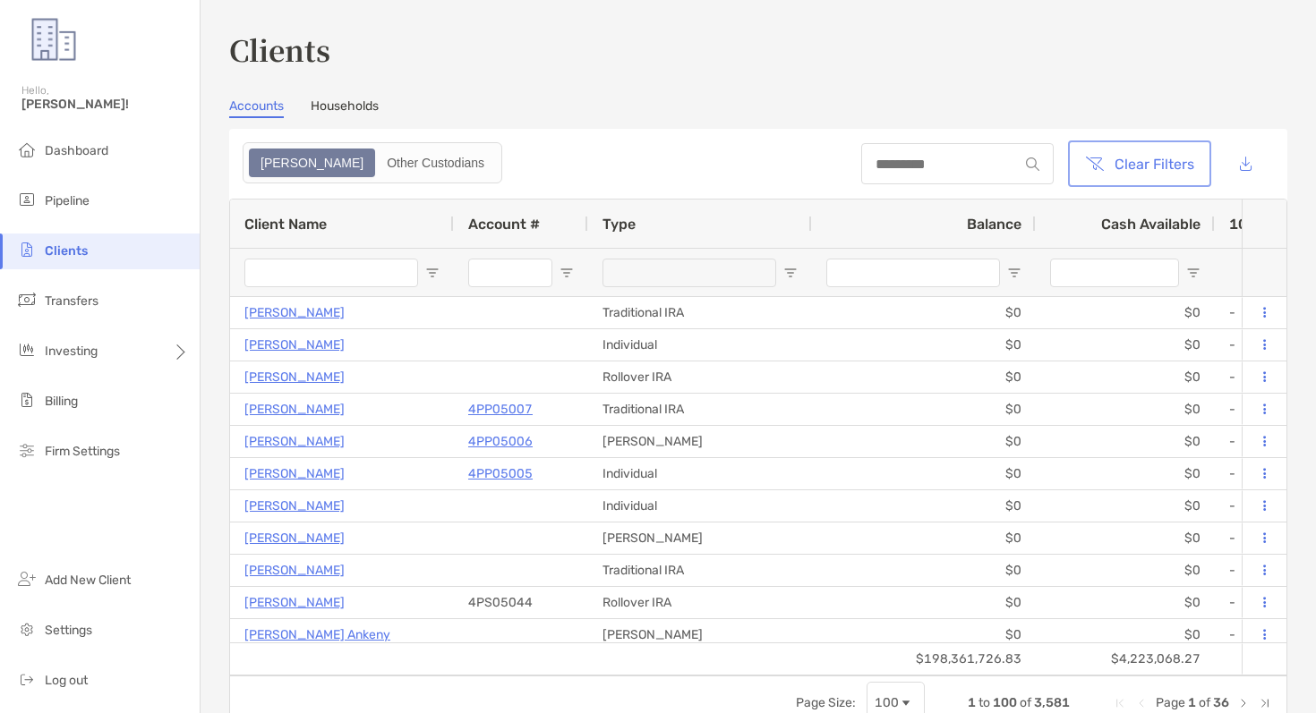
click at [1101, 155] on button "Clear Filters" at bounding box center [1139, 163] width 136 height 39
click at [1114, 166] on button "Clear Filters" at bounding box center [1139, 163] width 136 height 39
click at [479, 271] on input "Account # Filter Input" at bounding box center [510, 273] width 84 height 29
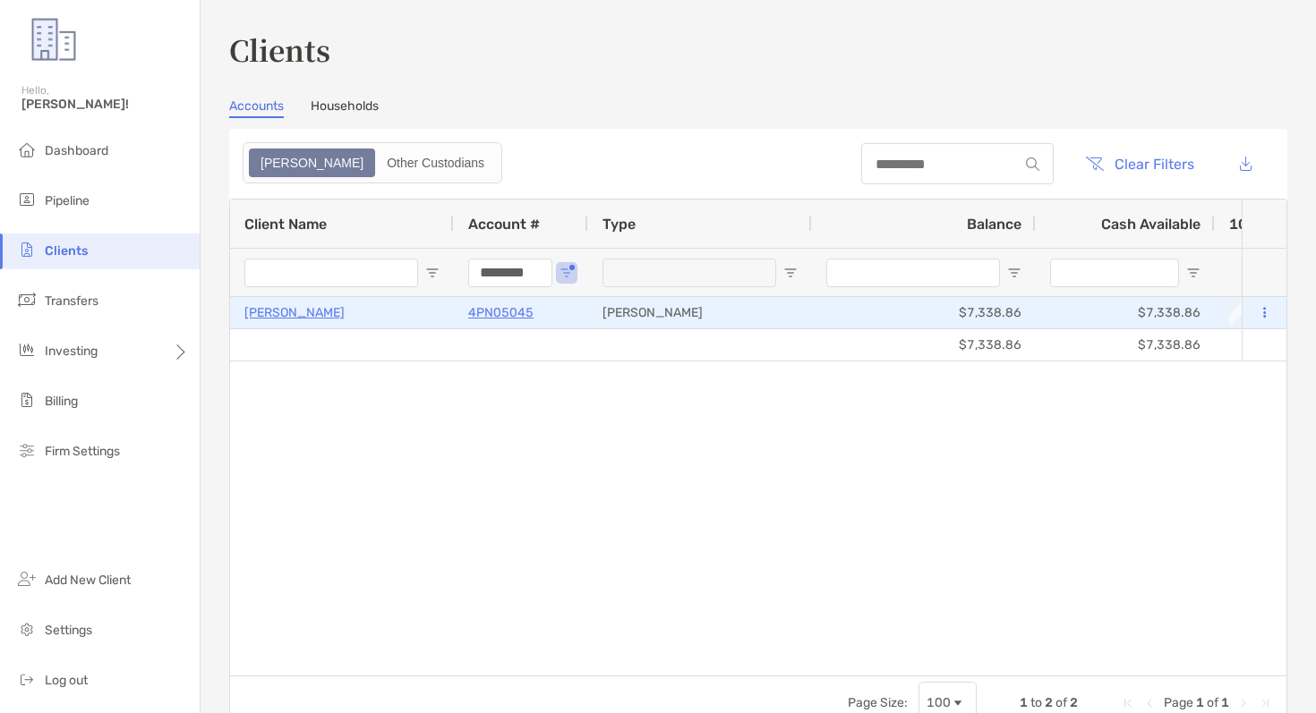
type input "********"
click at [482, 311] on p "4PN05045" at bounding box center [500, 313] width 65 height 22
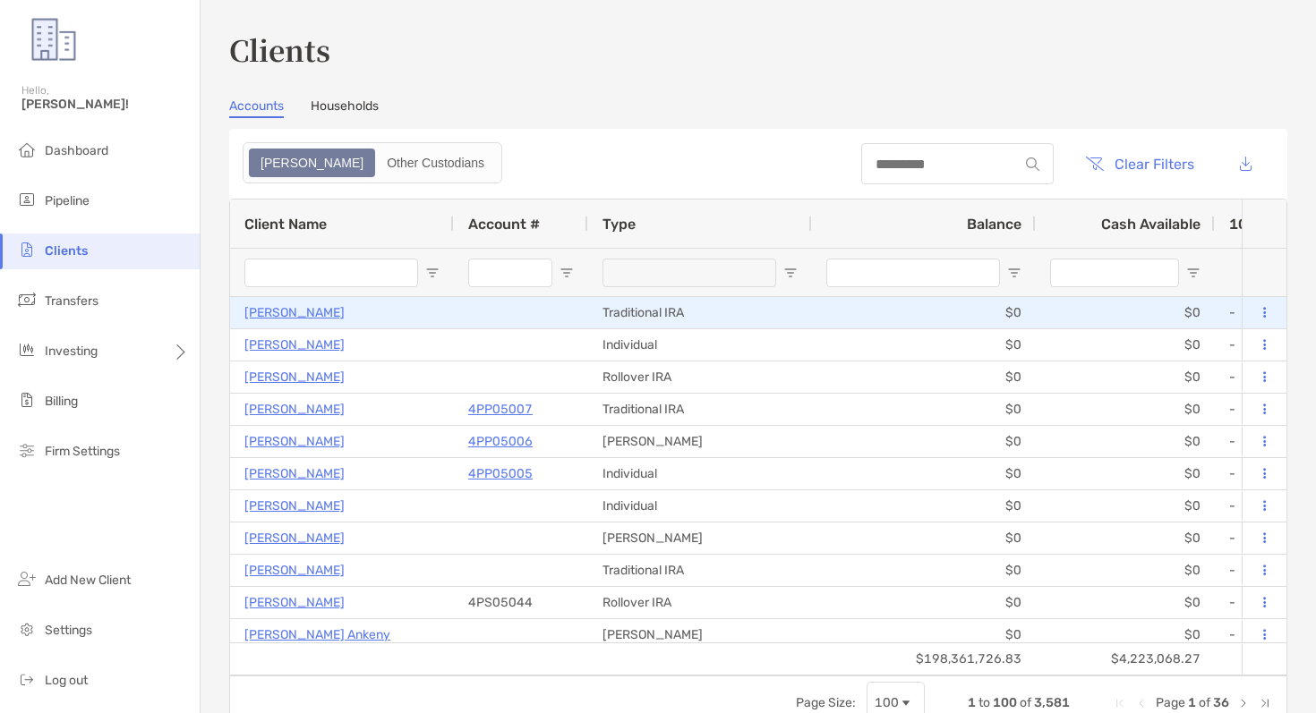
click at [292, 308] on p "[PERSON_NAME]" at bounding box center [294, 313] width 100 height 22
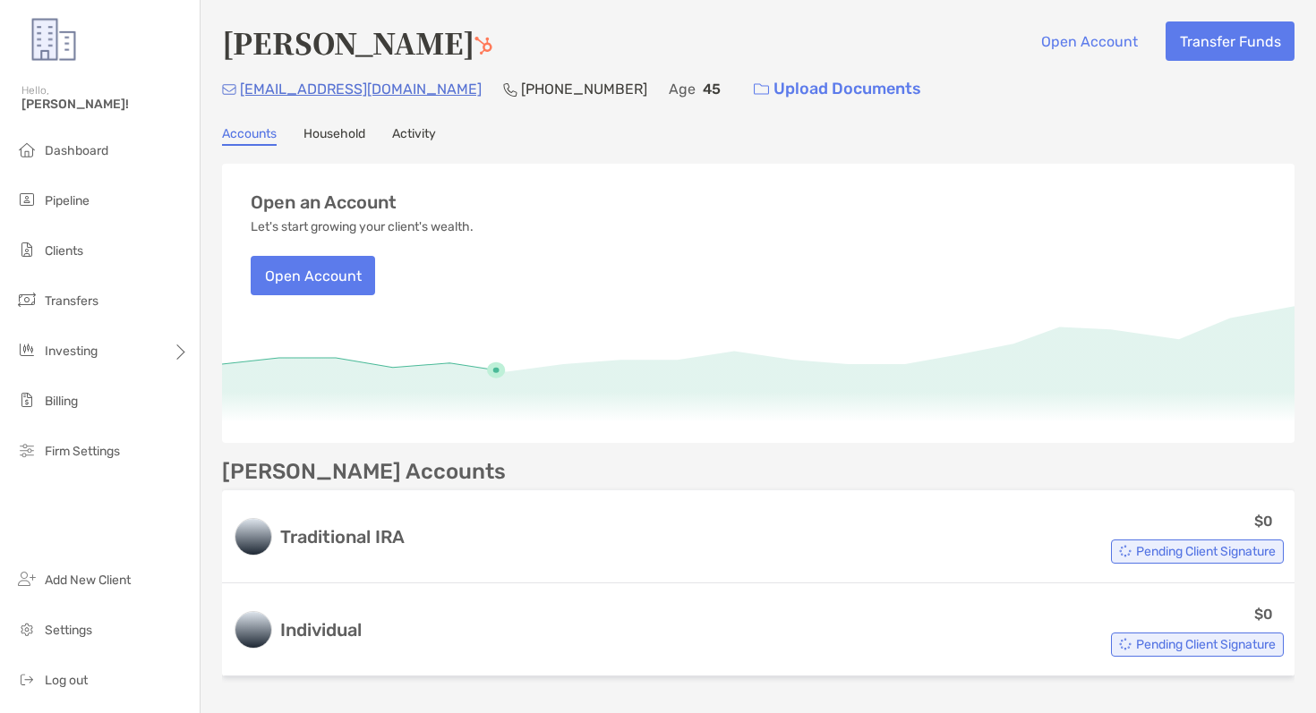
click at [414, 143] on link "Activity" at bounding box center [414, 136] width 44 height 20
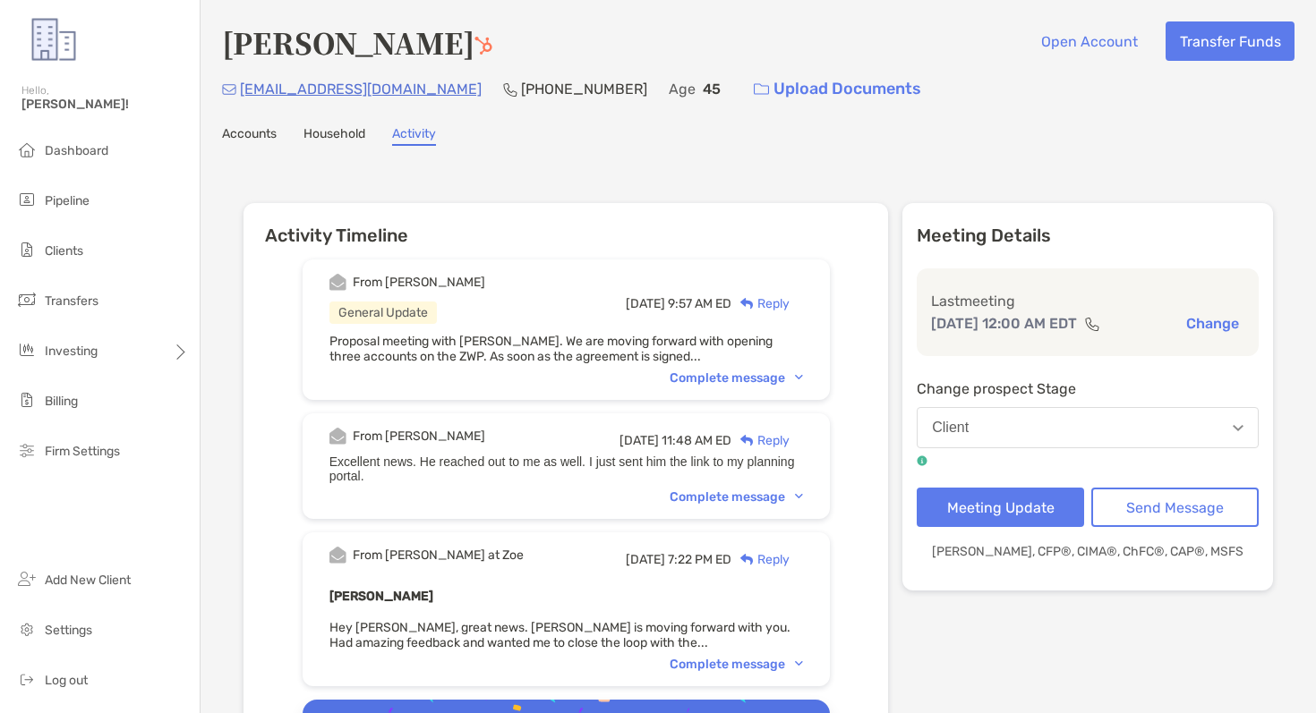
click at [773, 378] on div "Complete message" at bounding box center [735, 378] width 133 height 15
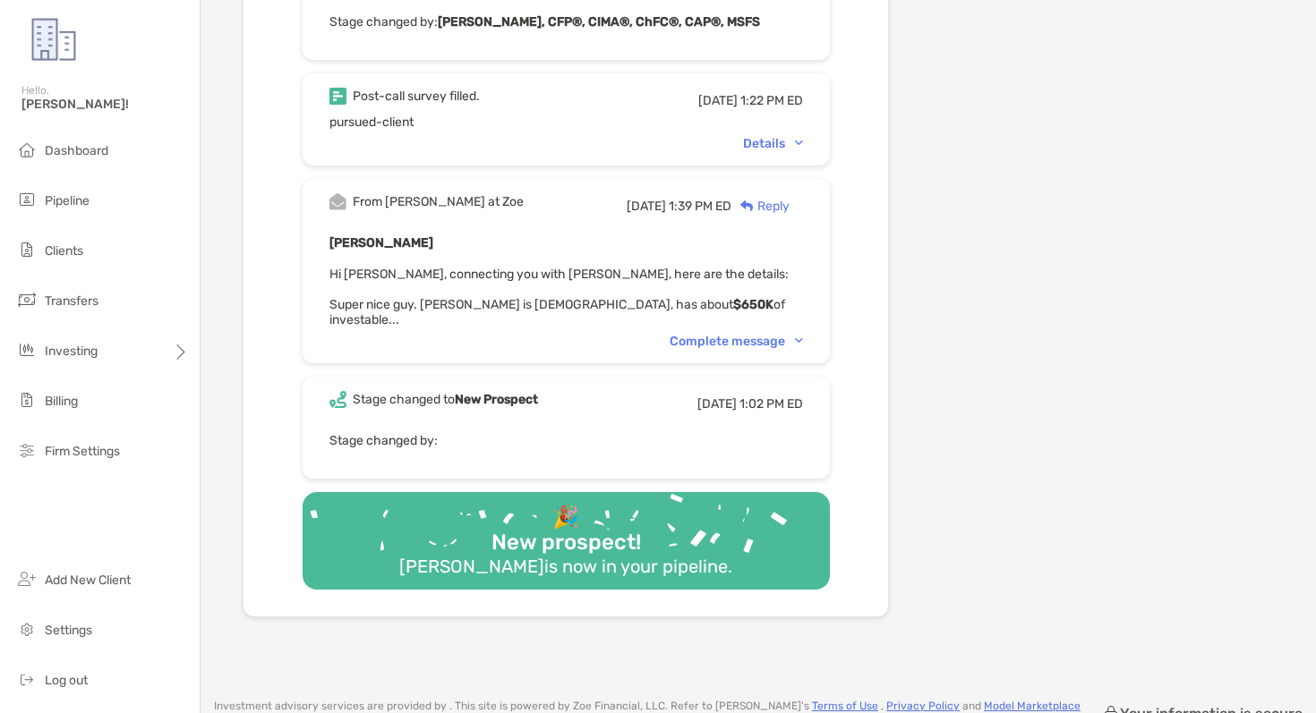
scroll to position [1998, 0]
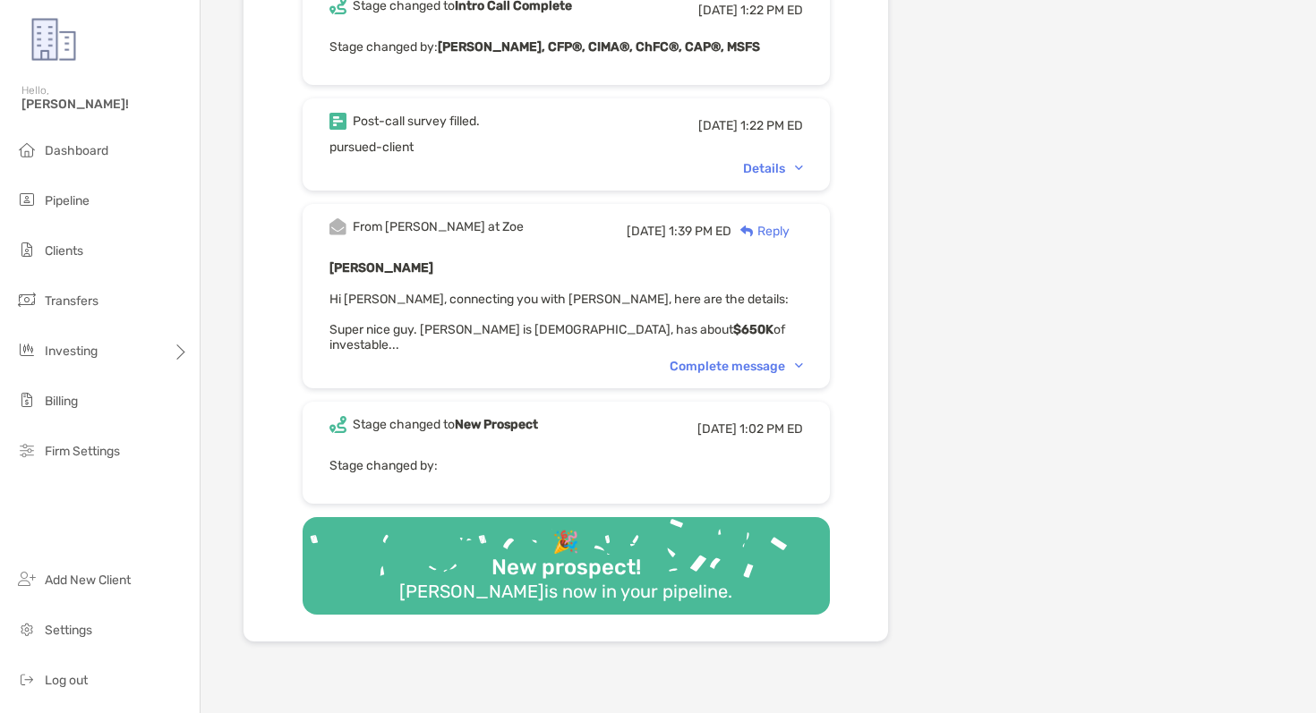
click at [769, 161] on div "Details" at bounding box center [773, 168] width 60 height 15
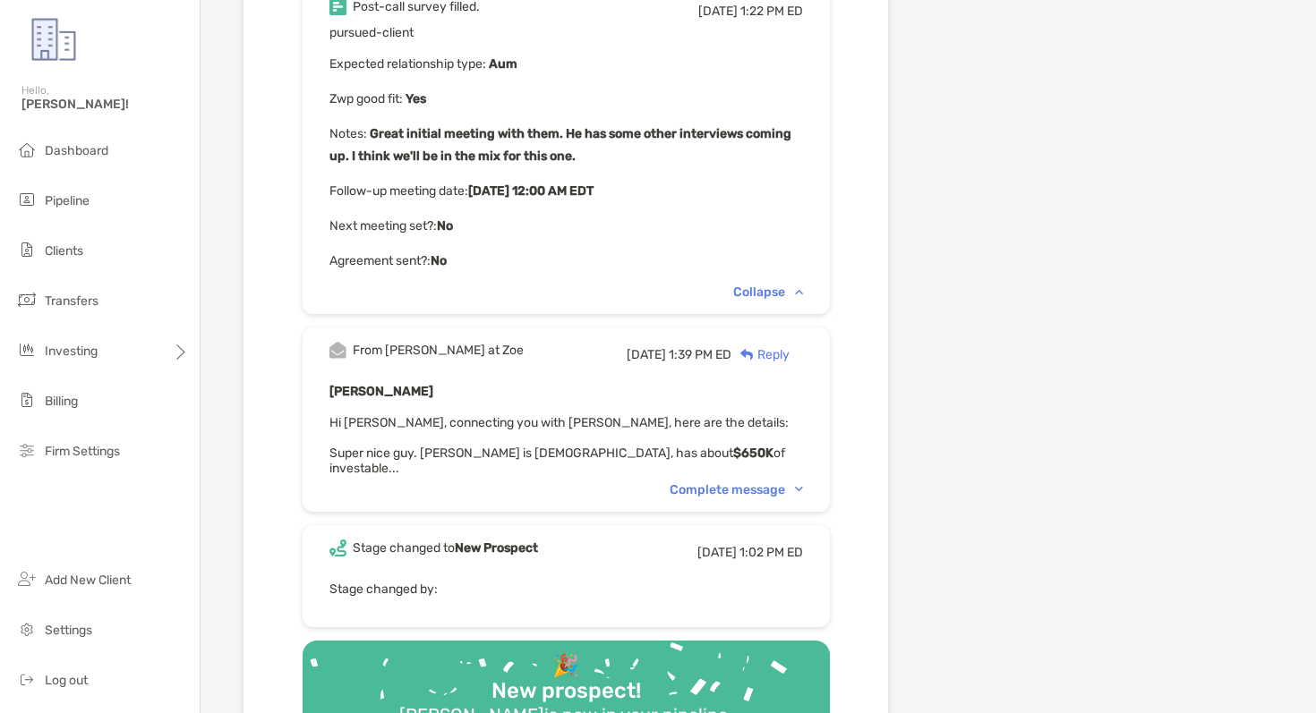
scroll to position [2128, 0]
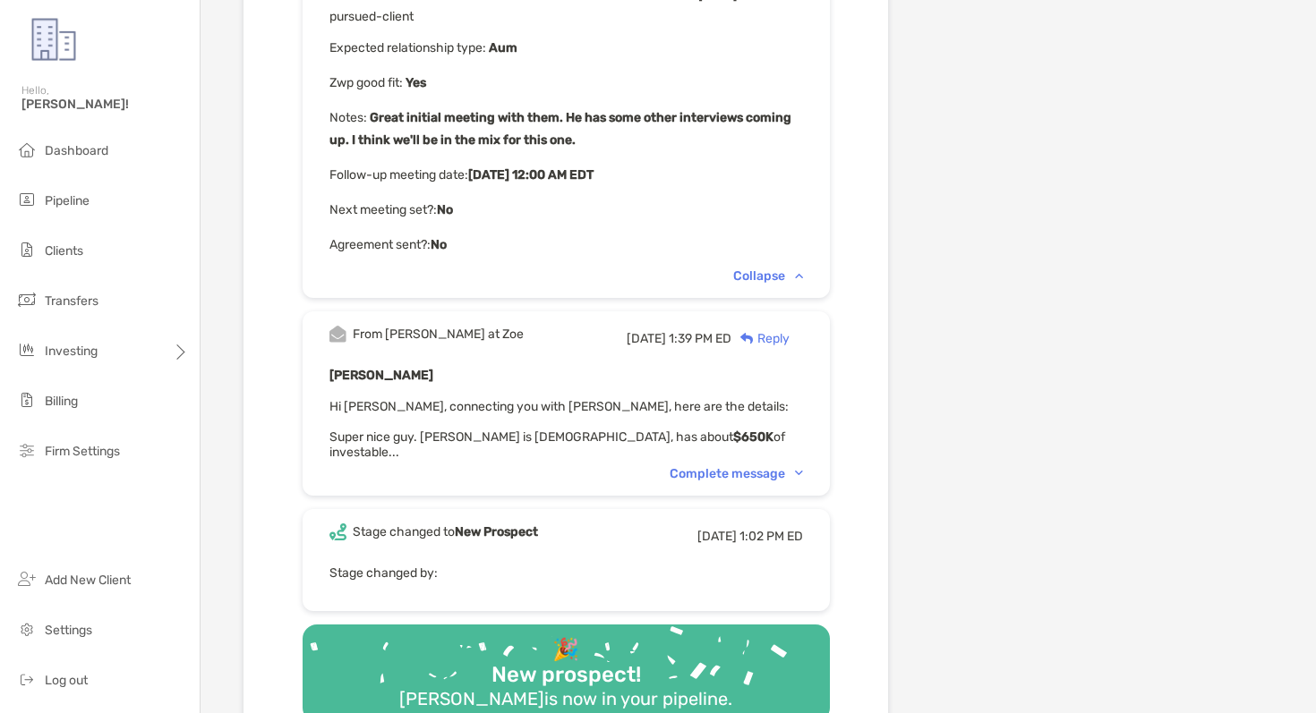
click at [754, 466] on div "Complete message" at bounding box center [735, 473] width 133 height 15
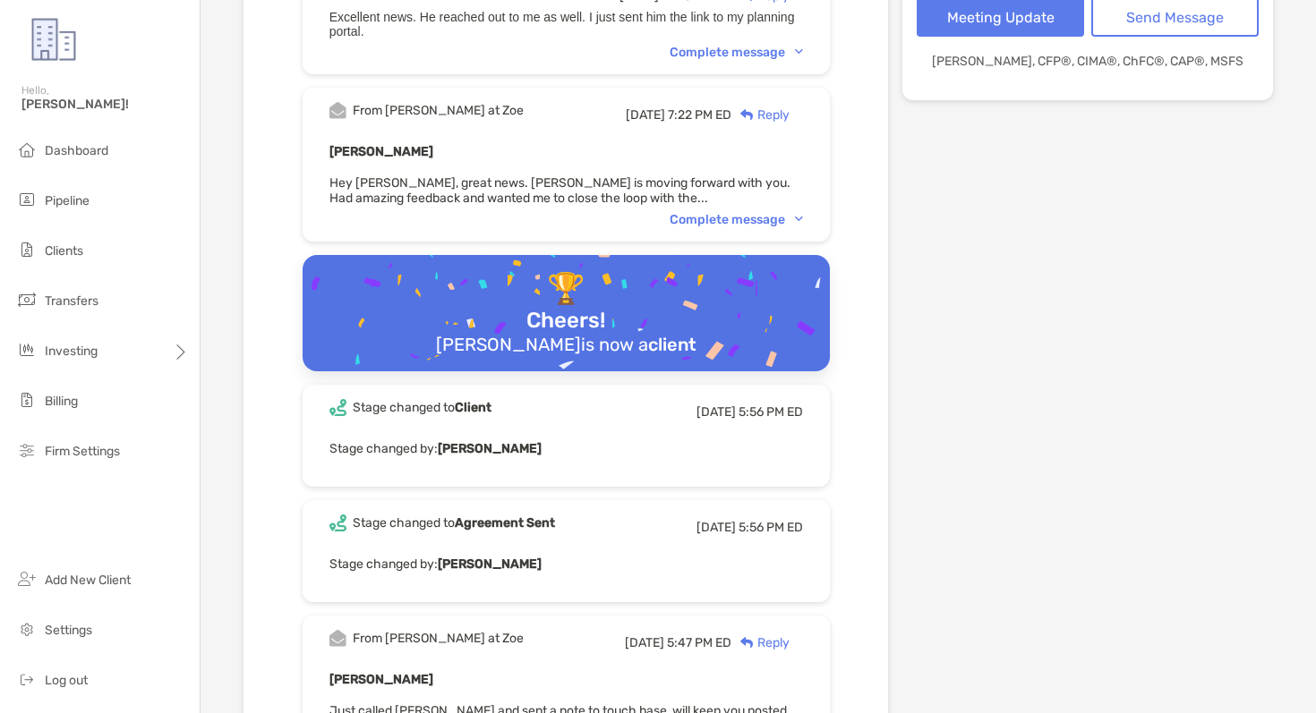
scroll to position [268, 0]
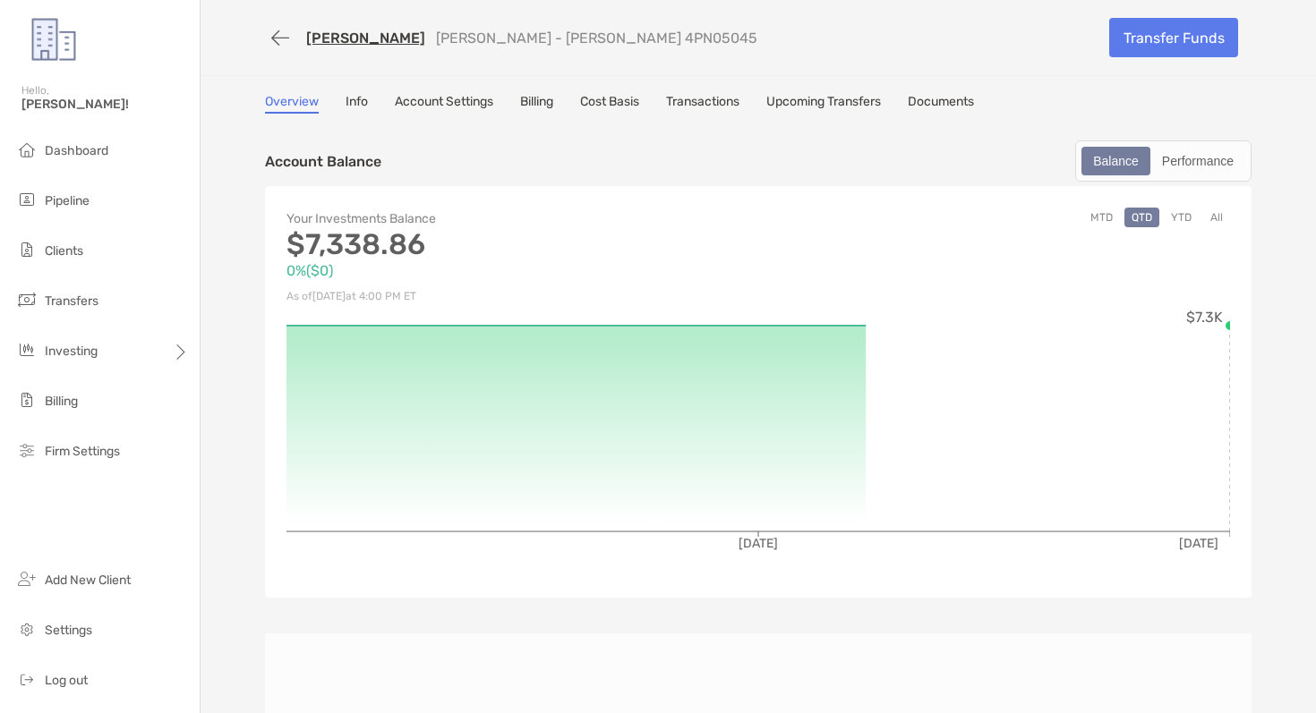
click at [427, 102] on link "Account Settings" at bounding box center [444, 104] width 98 height 20
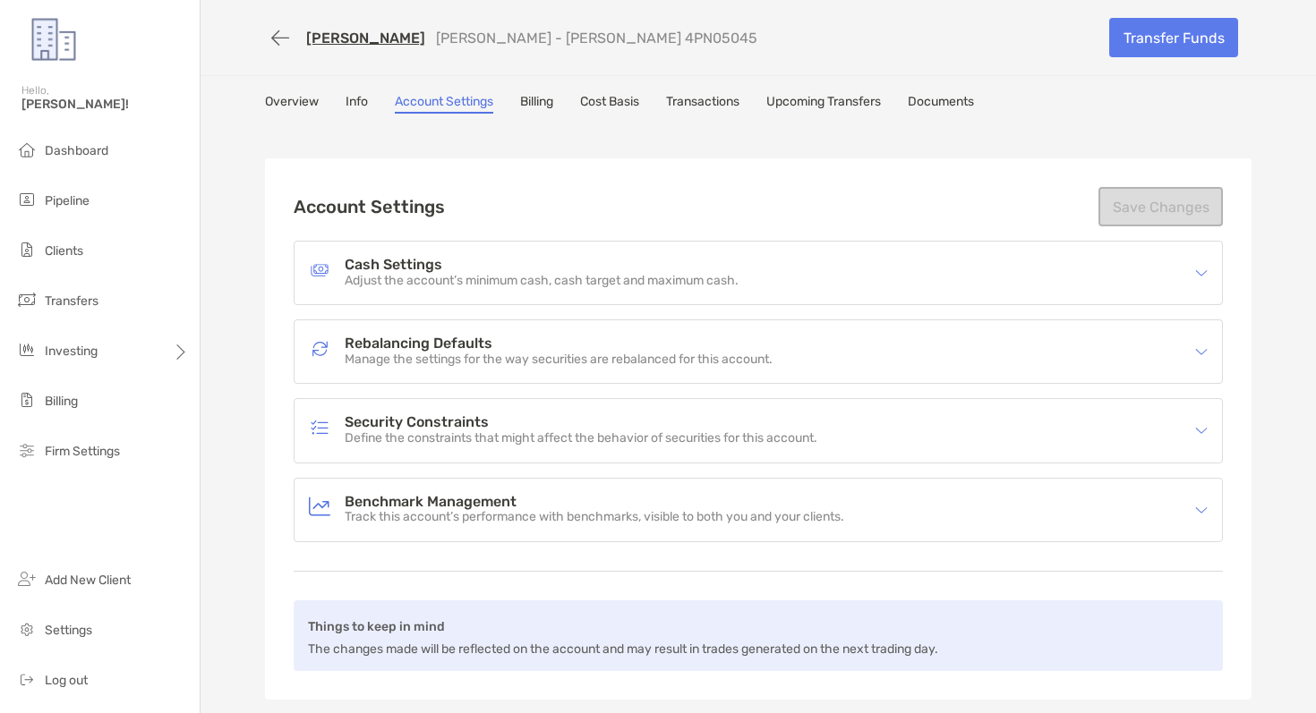
click at [501, 280] on p "Adjust the account’s minimum cash, cash target and maximum cash." at bounding box center [542, 281] width 394 height 15
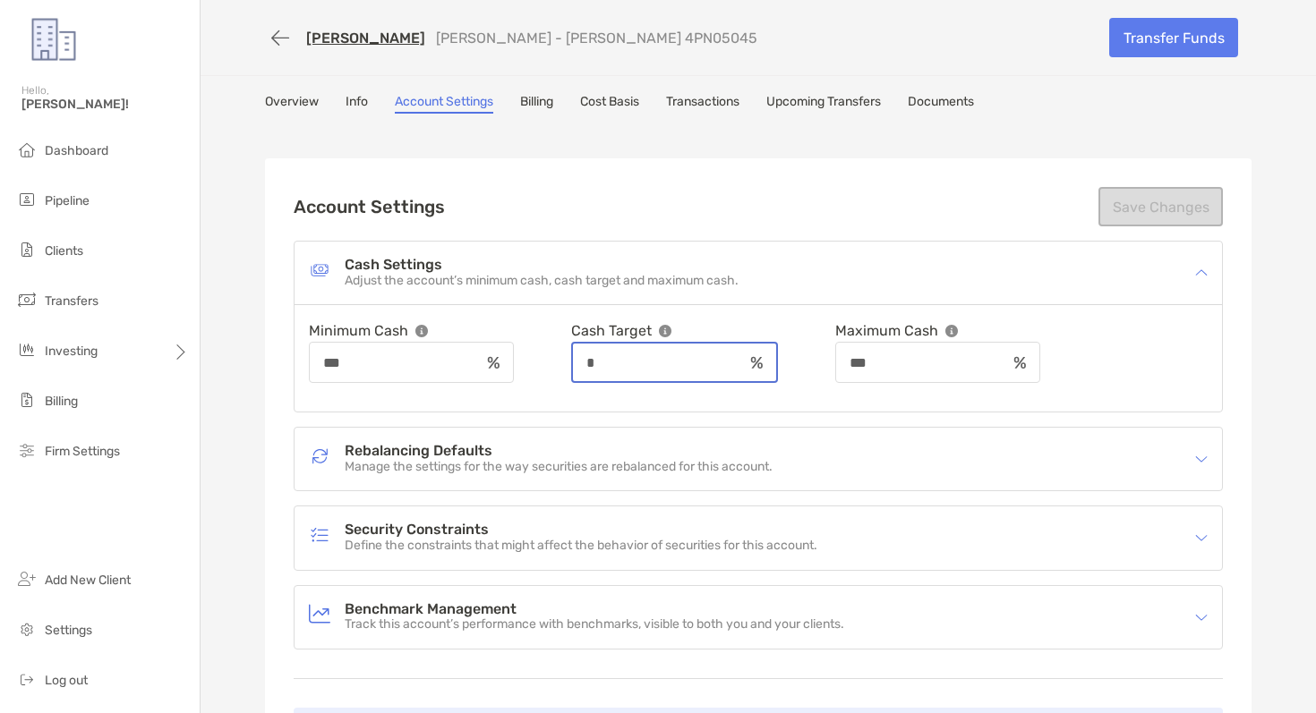
click at [686, 361] on input "*" at bounding box center [658, 362] width 170 height 15
click at [667, 204] on div "Account Settings Save Changes" at bounding box center [758, 206] width 929 height 39
click at [643, 357] on input "*" at bounding box center [658, 362] width 170 height 15
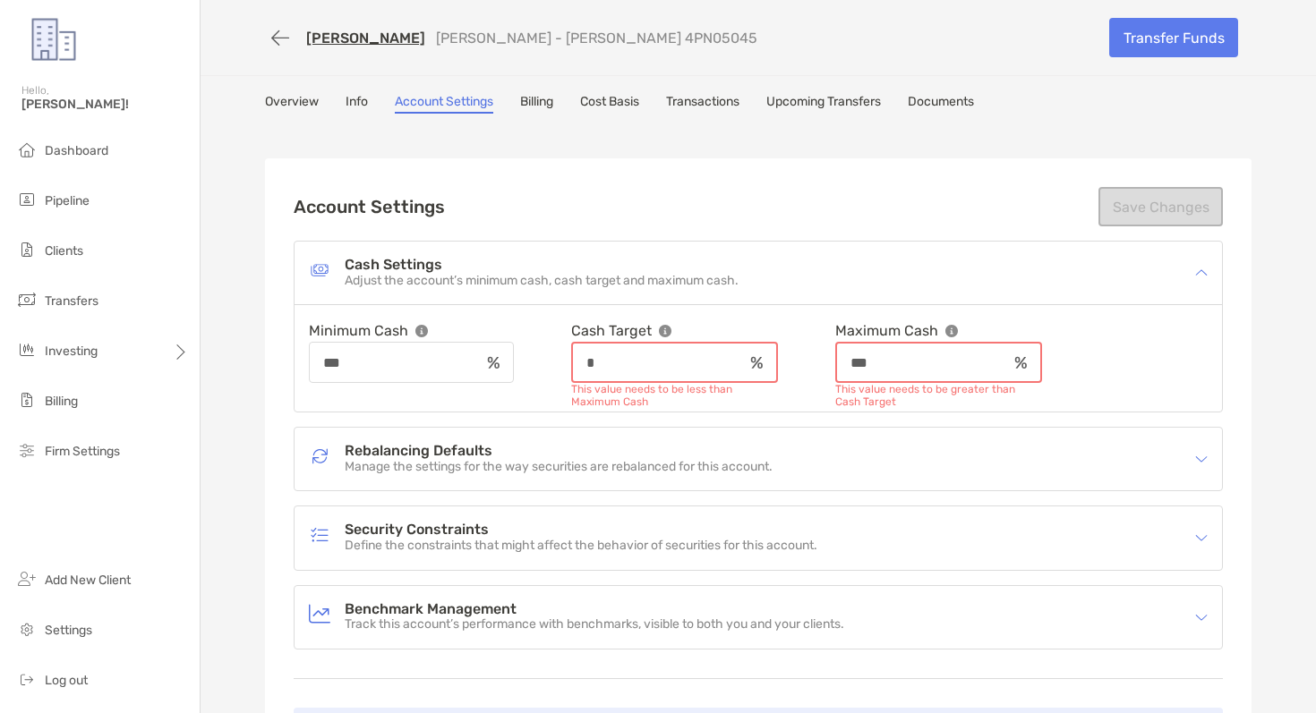
type input "*"
click at [896, 357] on input "***" at bounding box center [922, 362] width 170 height 15
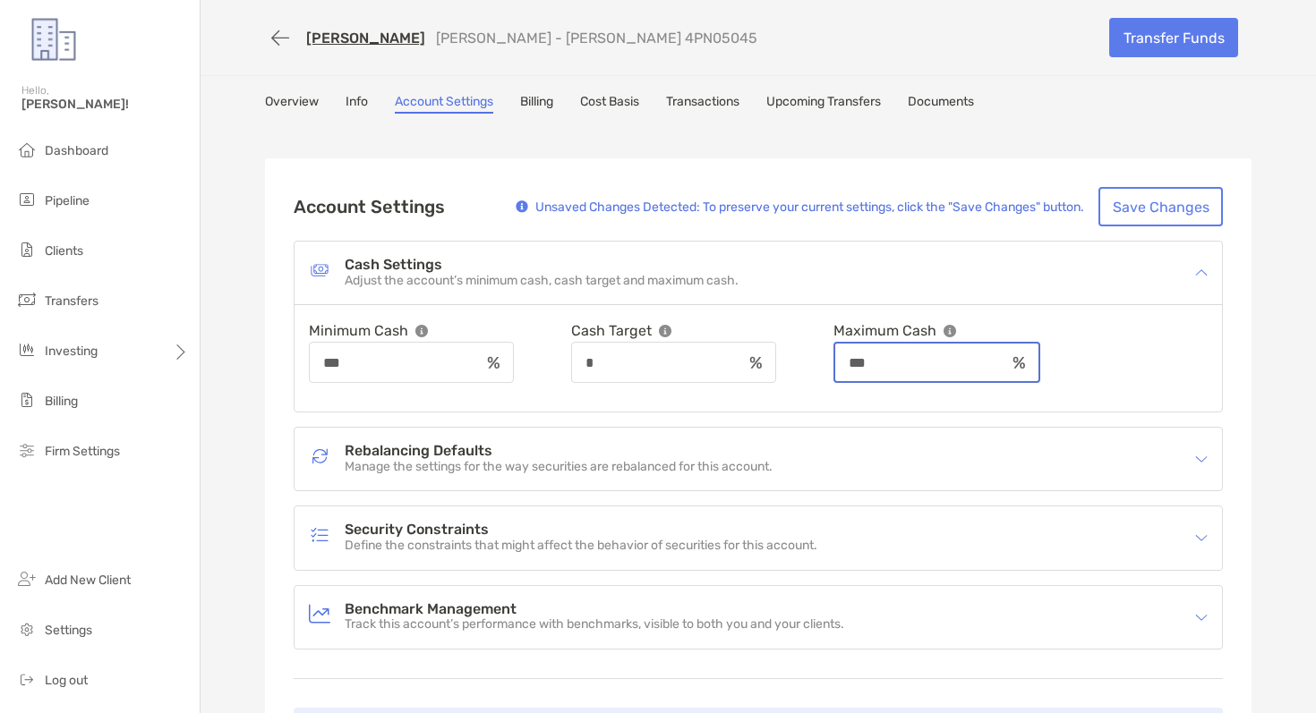
type input "***"
click at [835, 178] on div "Account Settings Unsaved Changes Detected: To preserve your current settings, c…" at bounding box center [758, 482] width 986 height 649
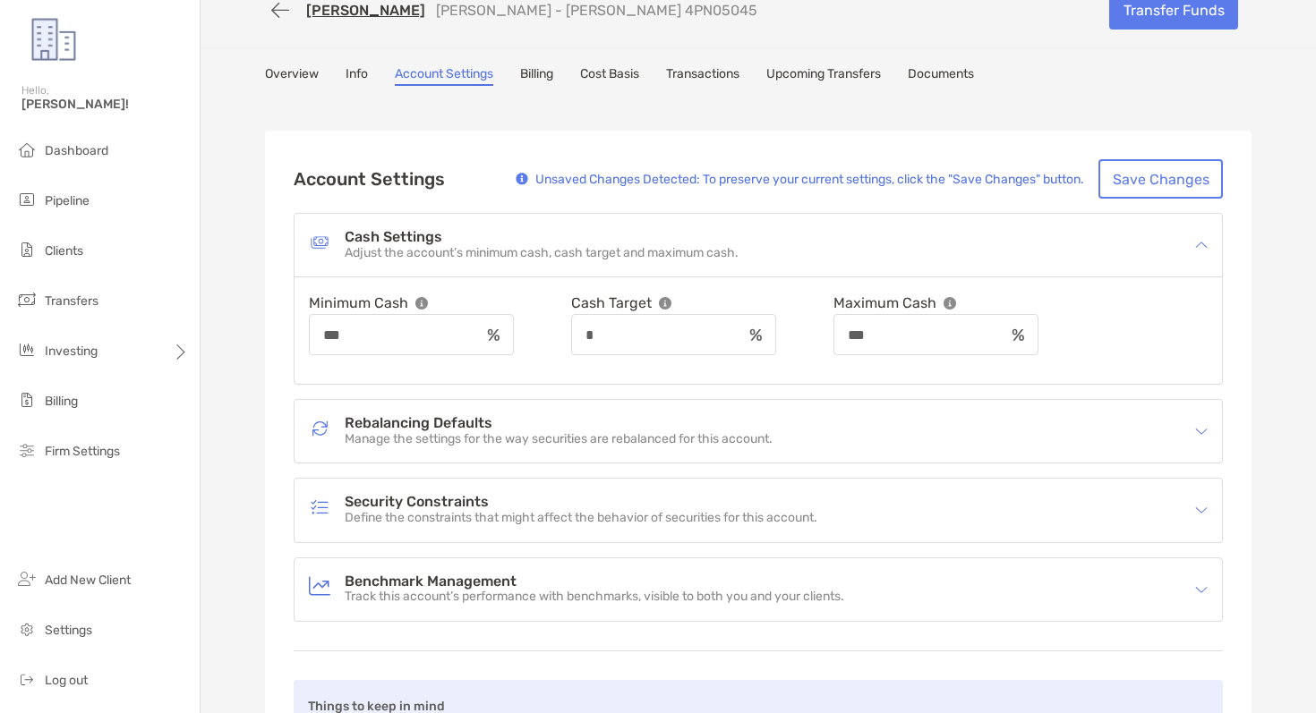
scroll to position [34, 0]
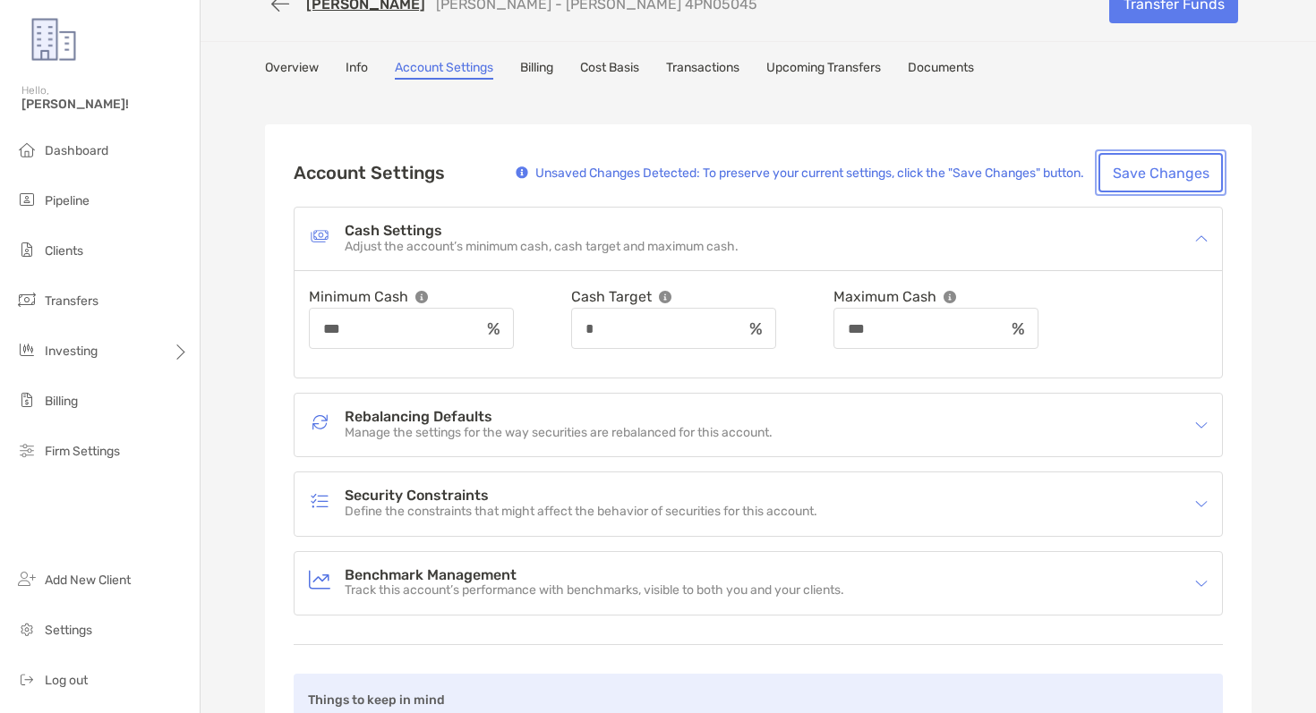
click at [1127, 176] on button "Save Changes" at bounding box center [1160, 172] width 124 height 39
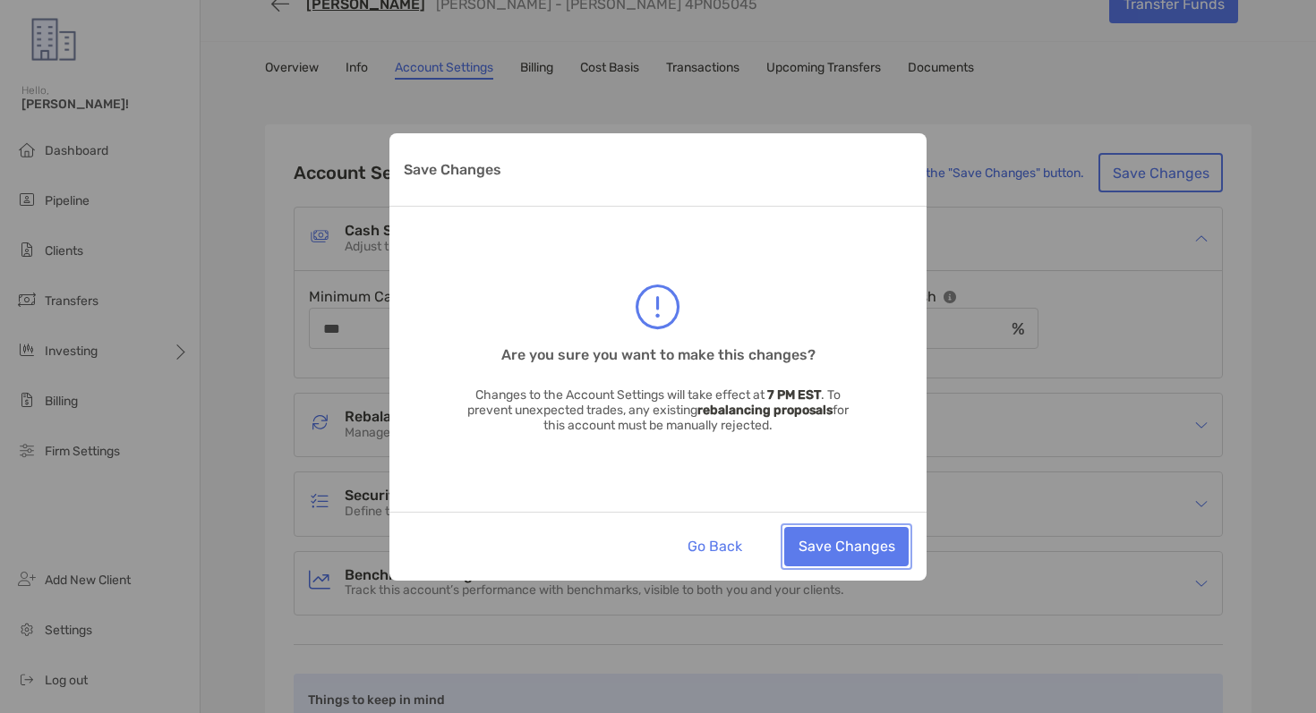
click at [854, 552] on button "Save Changes" at bounding box center [846, 546] width 124 height 39
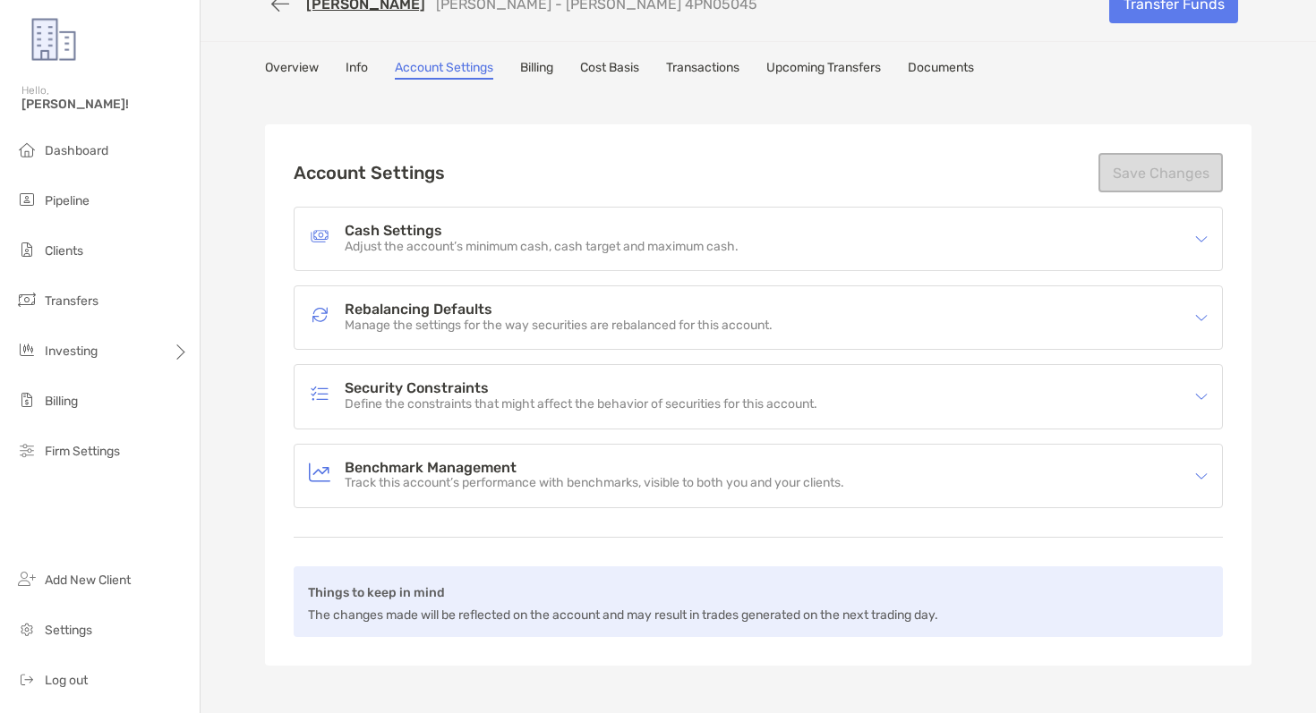
scroll to position [0, 0]
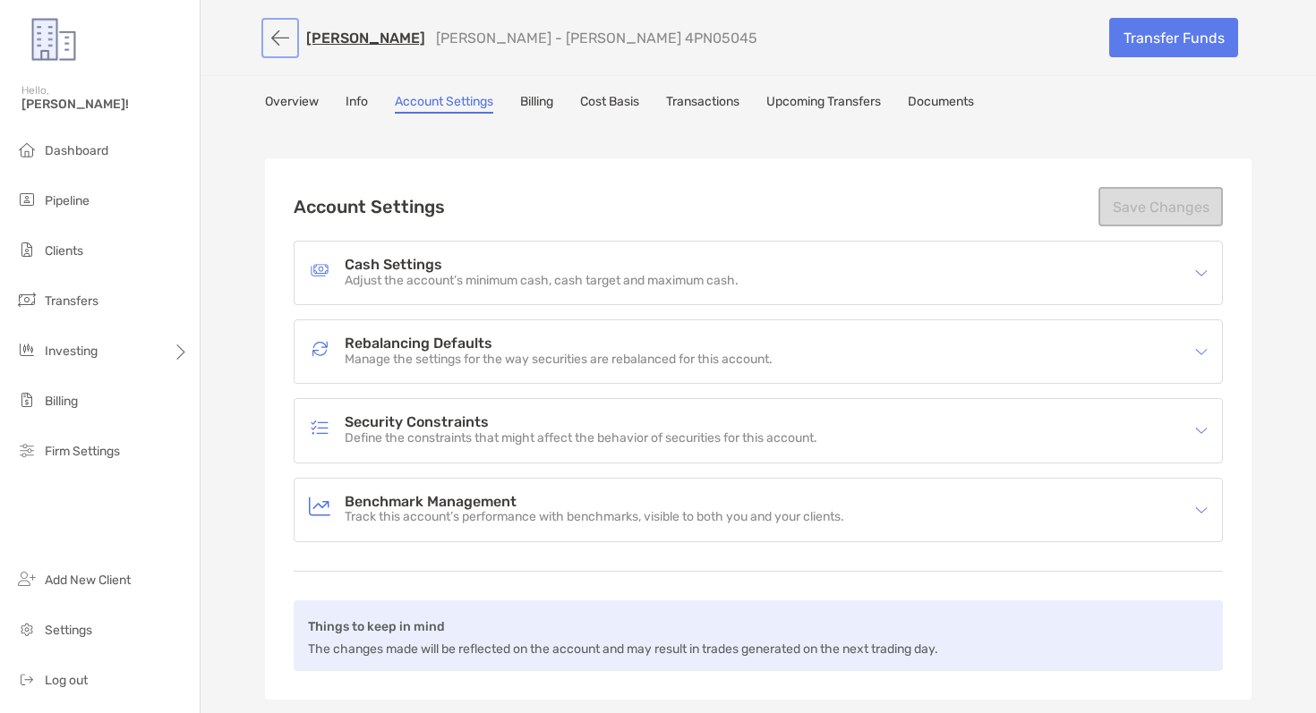
click at [291, 45] on button "button" at bounding box center [280, 37] width 30 height 33
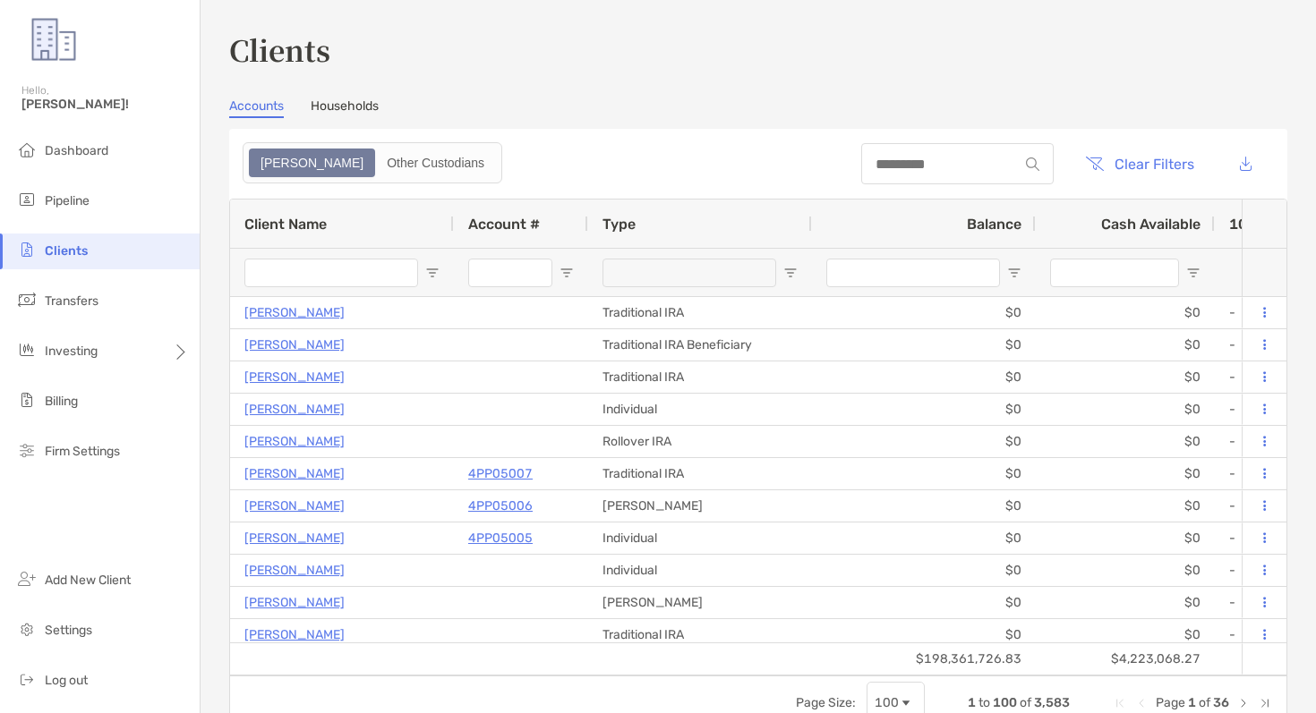
type input "********"
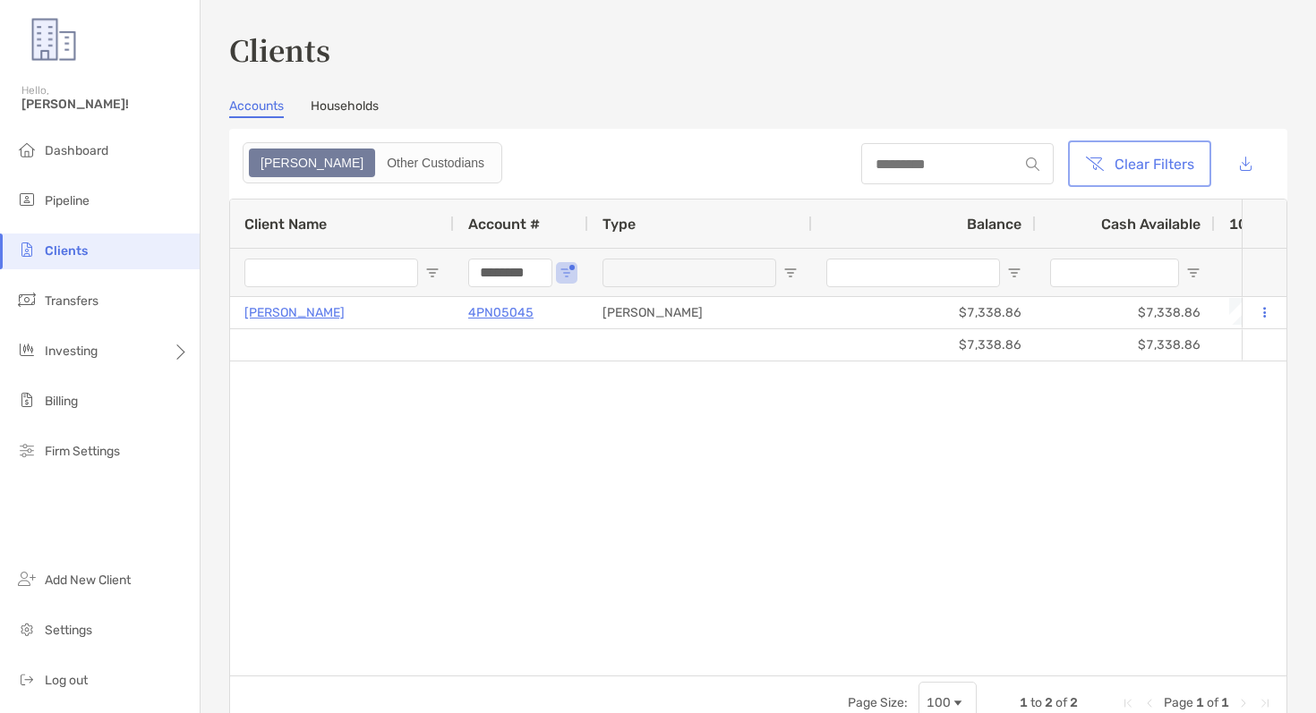
click at [1135, 169] on button "Clear Filters" at bounding box center [1139, 163] width 136 height 39
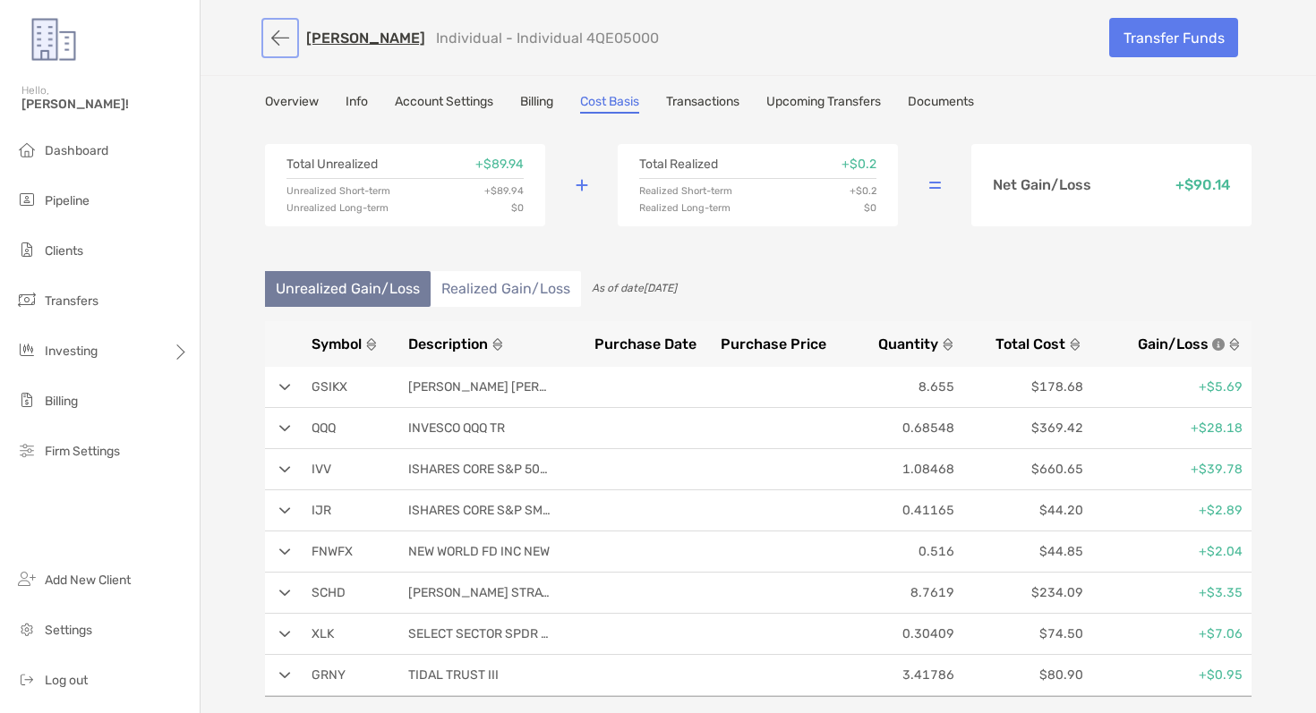
click at [273, 35] on button "button" at bounding box center [280, 37] width 30 height 33
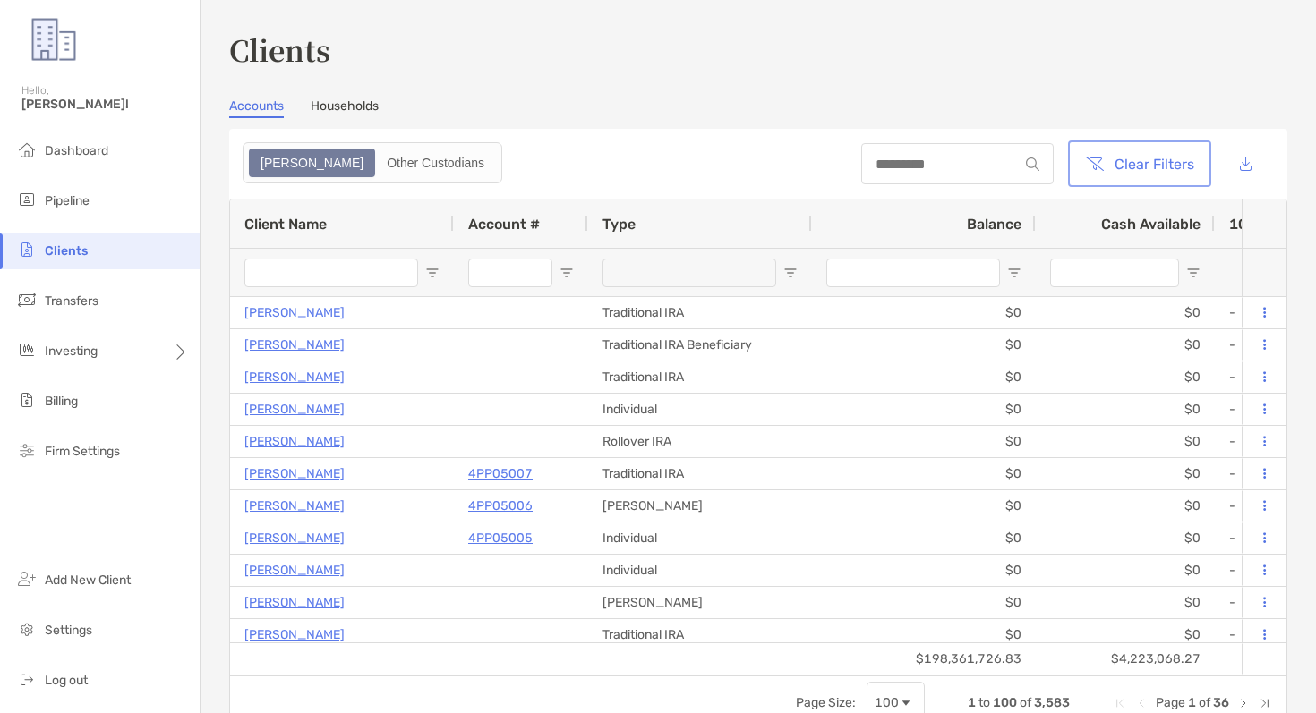
click at [1125, 167] on button "Clear Filters" at bounding box center [1139, 163] width 136 height 39
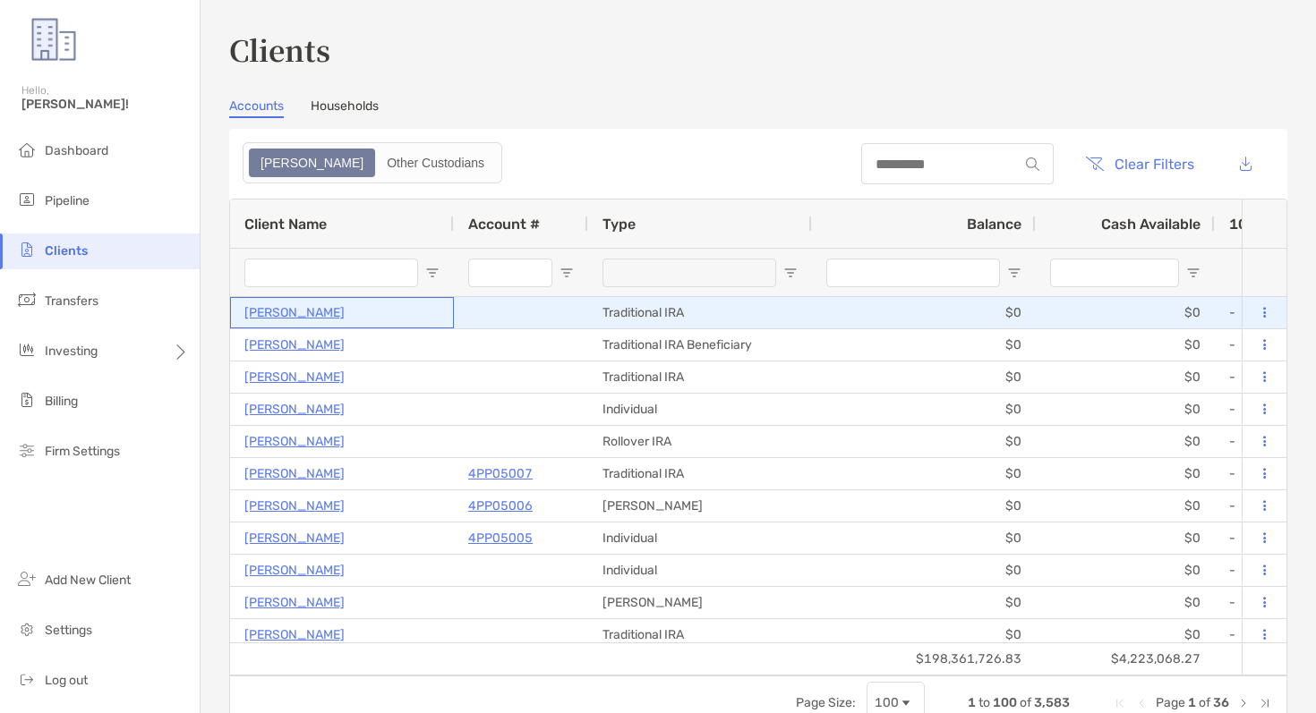
click at [287, 315] on p "Michael Menn" at bounding box center [294, 313] width 100 height 22
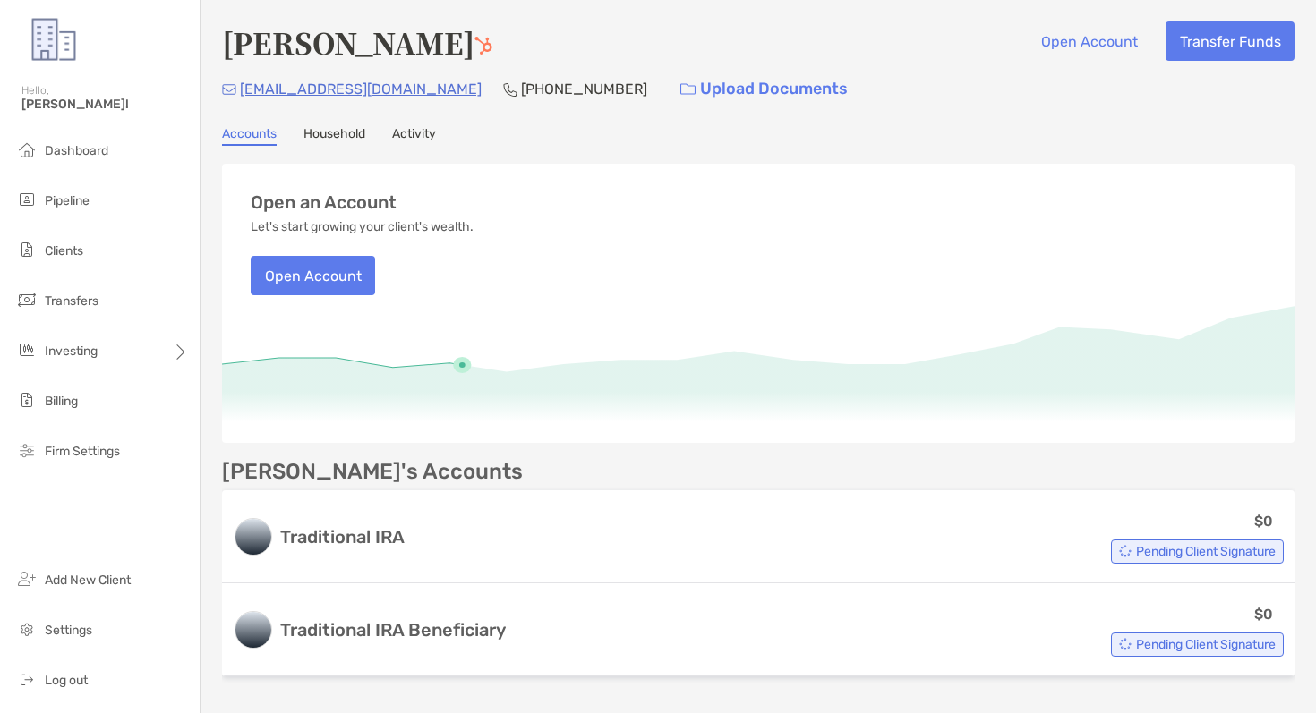
click at [431, 141] on link "Activity" at bounding box center [414, 136] width 44 height 20
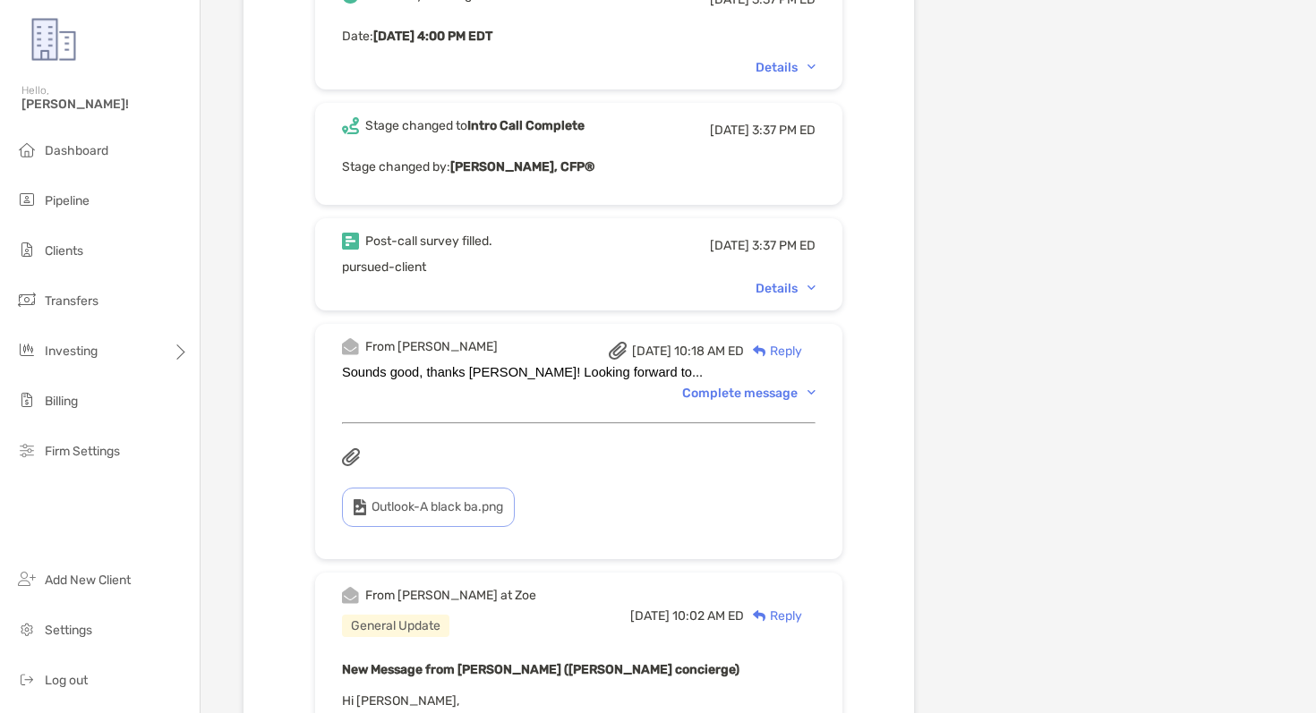
click at [808, 286] on img at bounding box center [811, 288] width 8 height 5
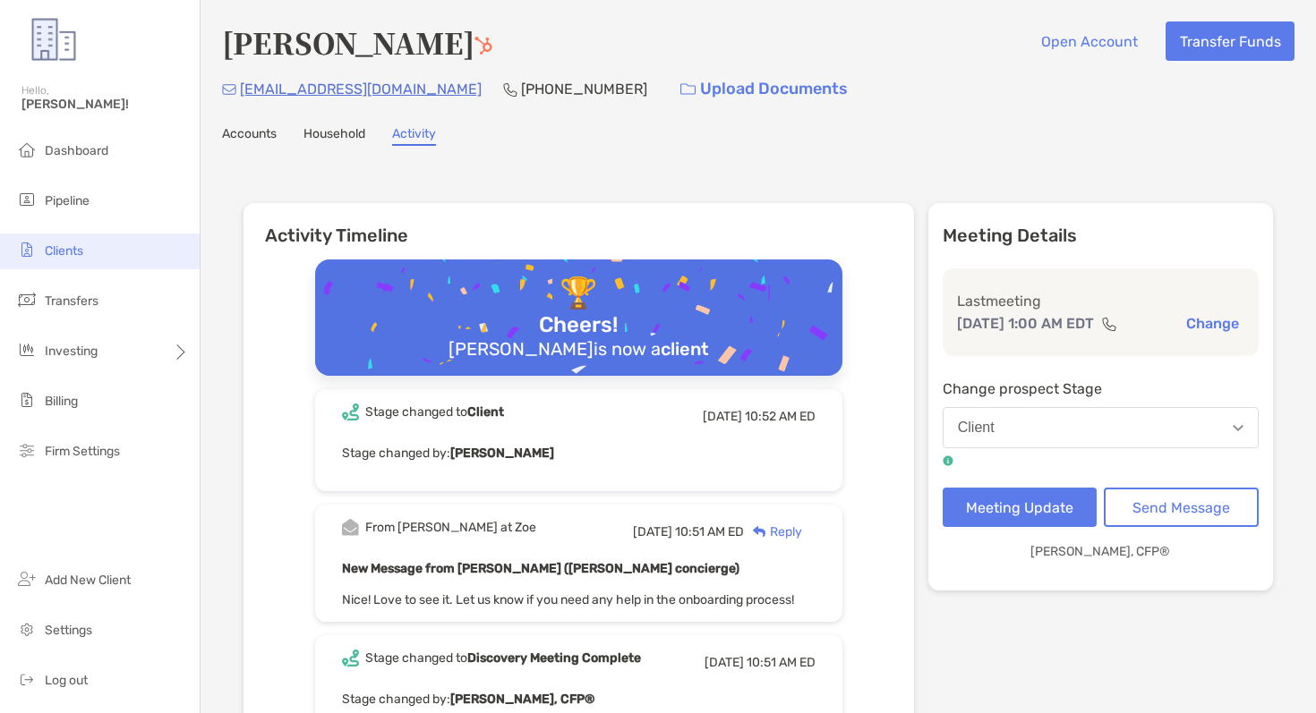
click at [92, 252] on li "Clients" at bounding box center [100, 252] width 200 height 36
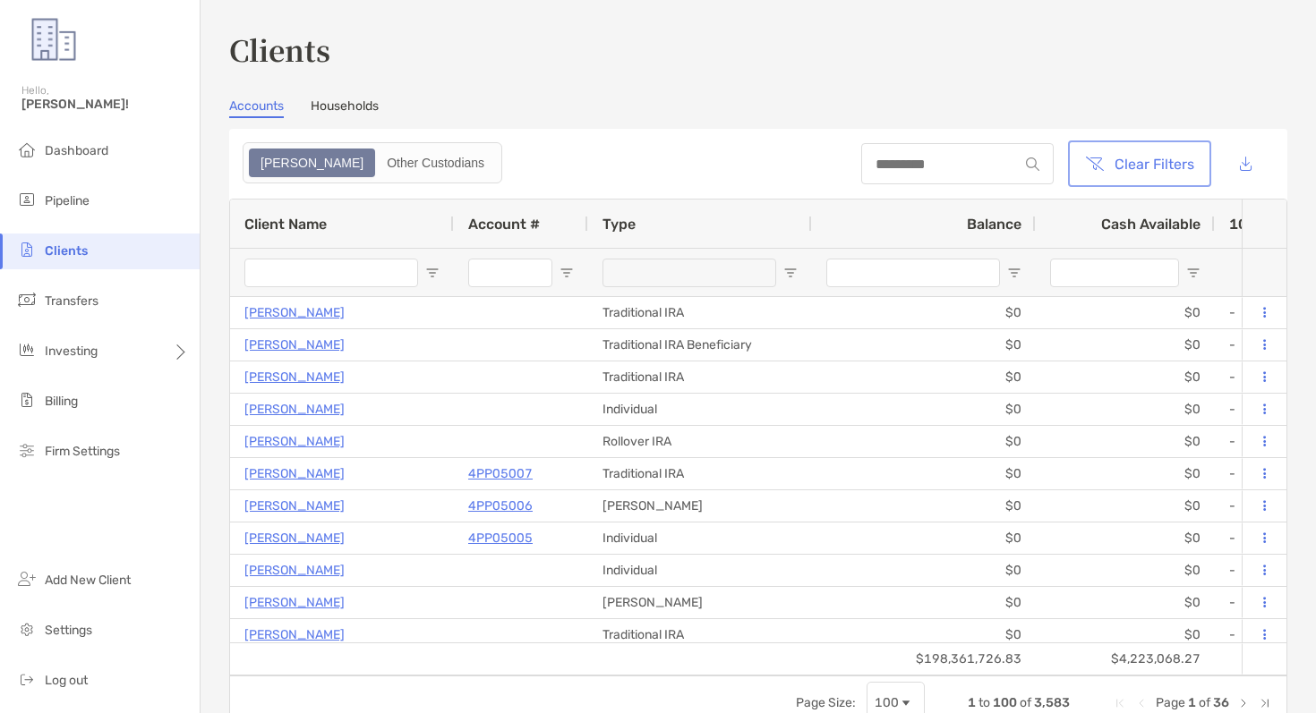
click at [1161, 163] on button "Clear Filters" at bounding box center [1139, 163] width 136 height 39
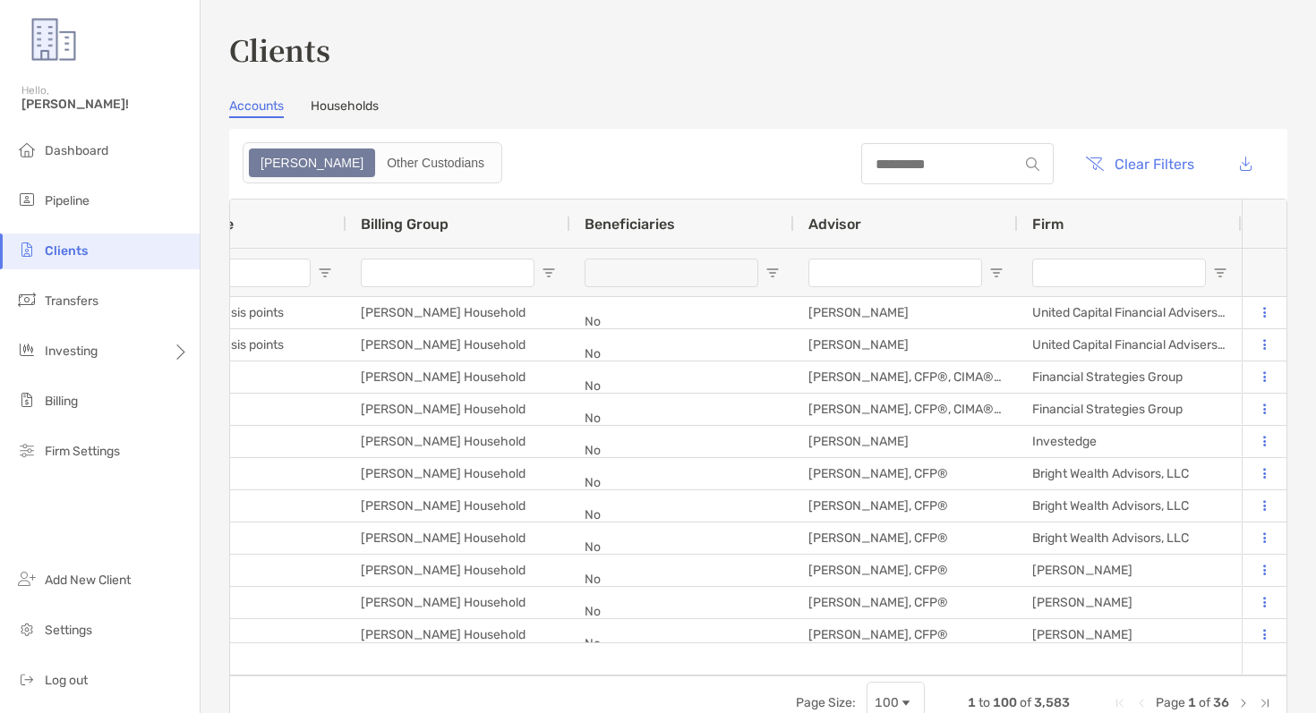
click at [1090, 267] on input "Firm Filter Input" at bounding box center [1119, 273] width 174 height 29
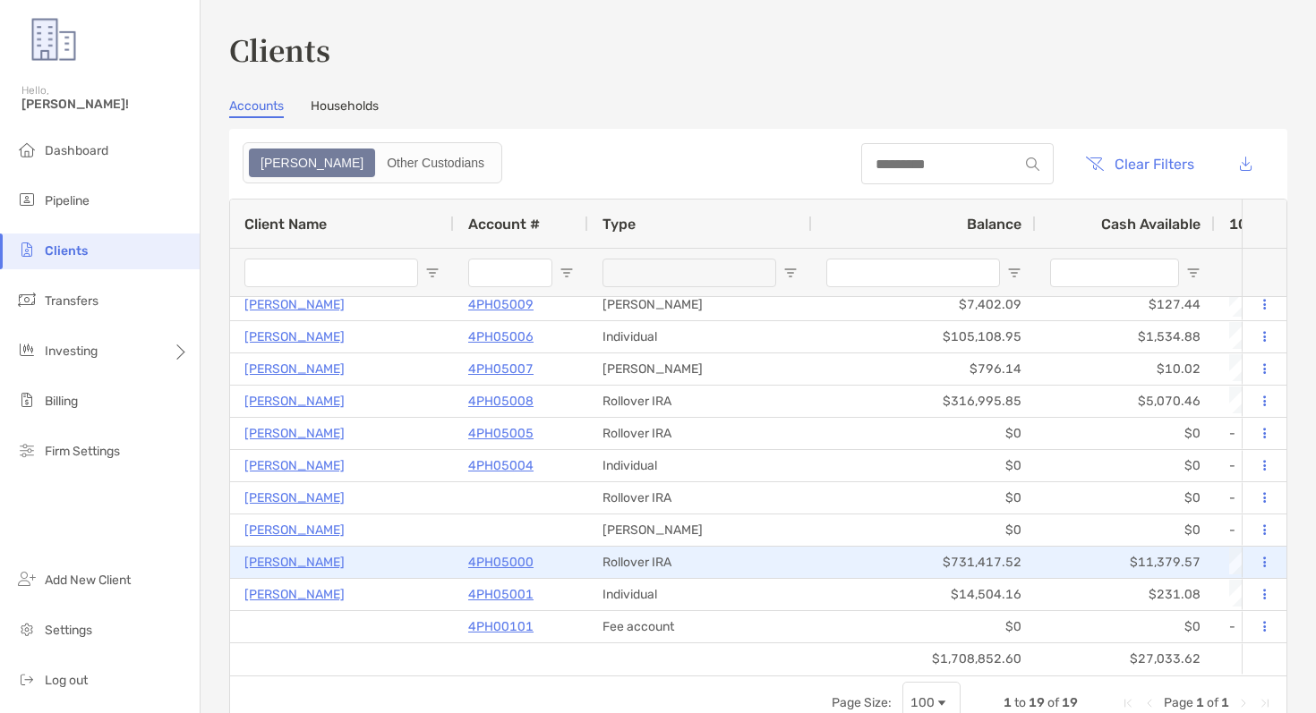
type input "**********"
click at [511, 563] on p "4PH05000" at bounding box center [500, 562] width 65 height 22
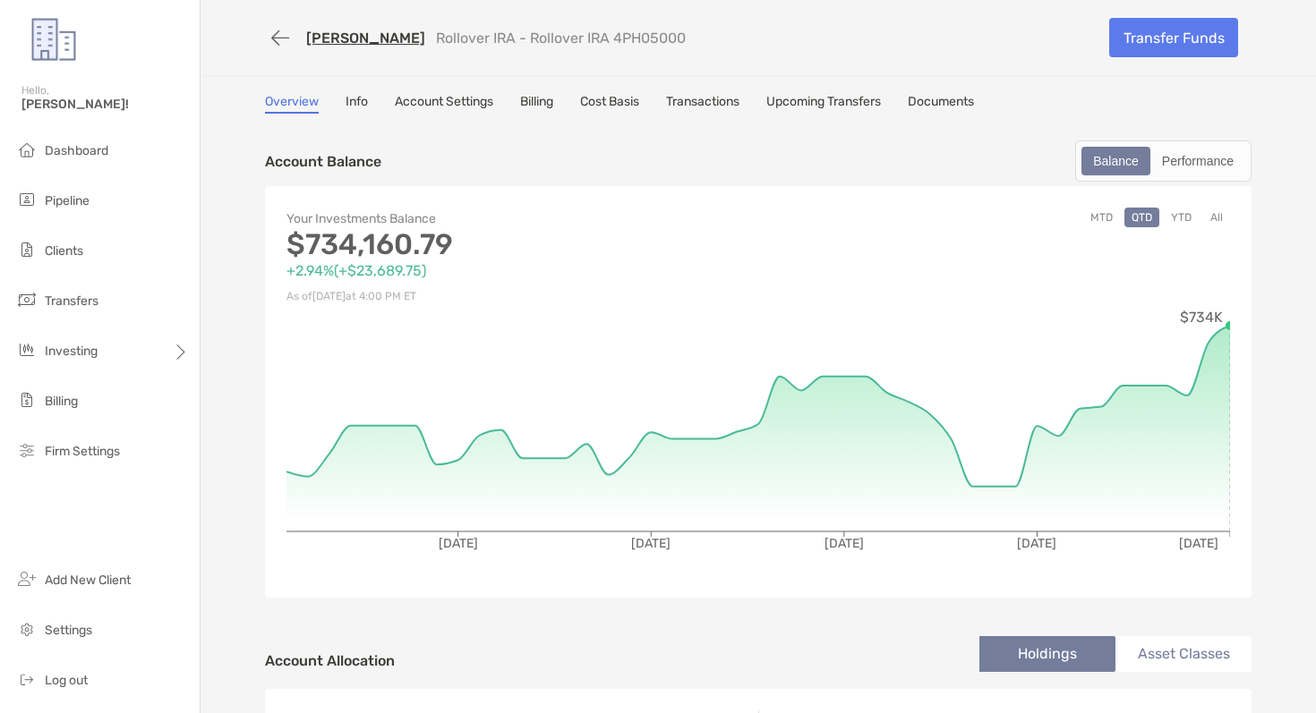
click at [970, 106] on link "Documents" at bounding box center [941, 104] width 66 height 20
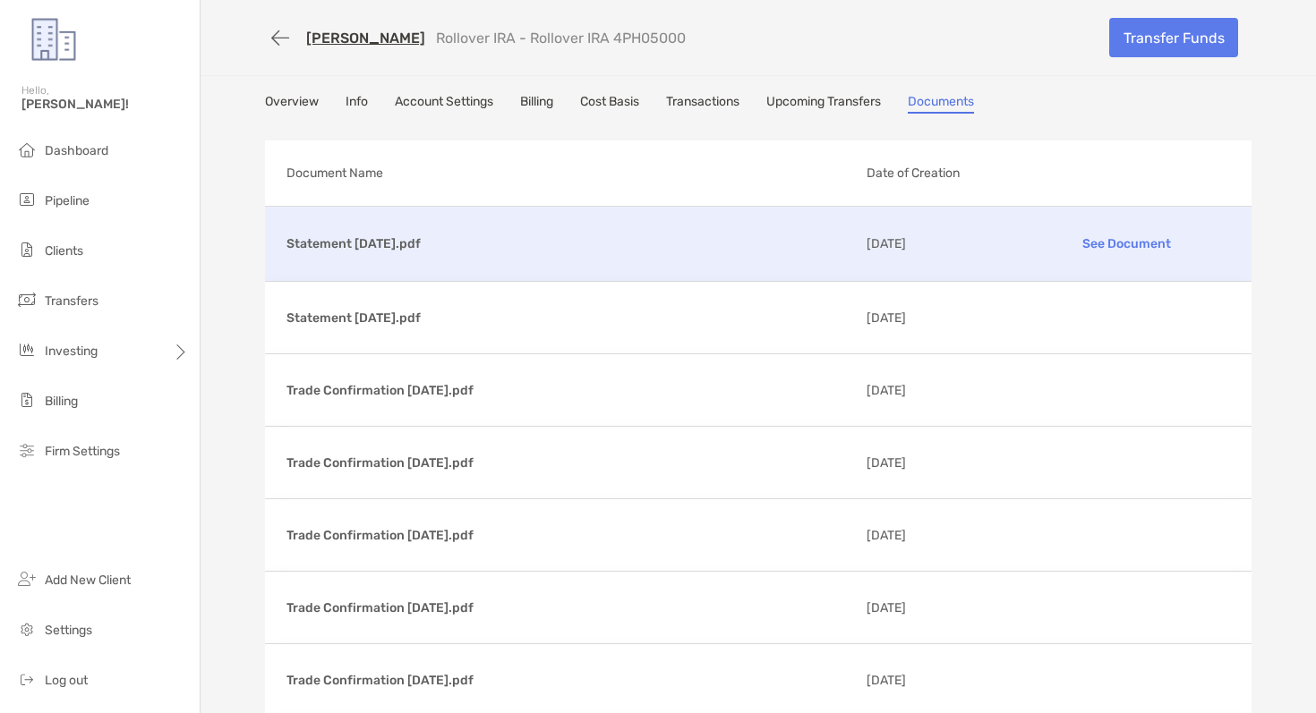
click at [725, 261] on div "Statement 07/31/2025.pdf See Document 08/11/2025" at bounding box center [758, 244] width 986 height 74
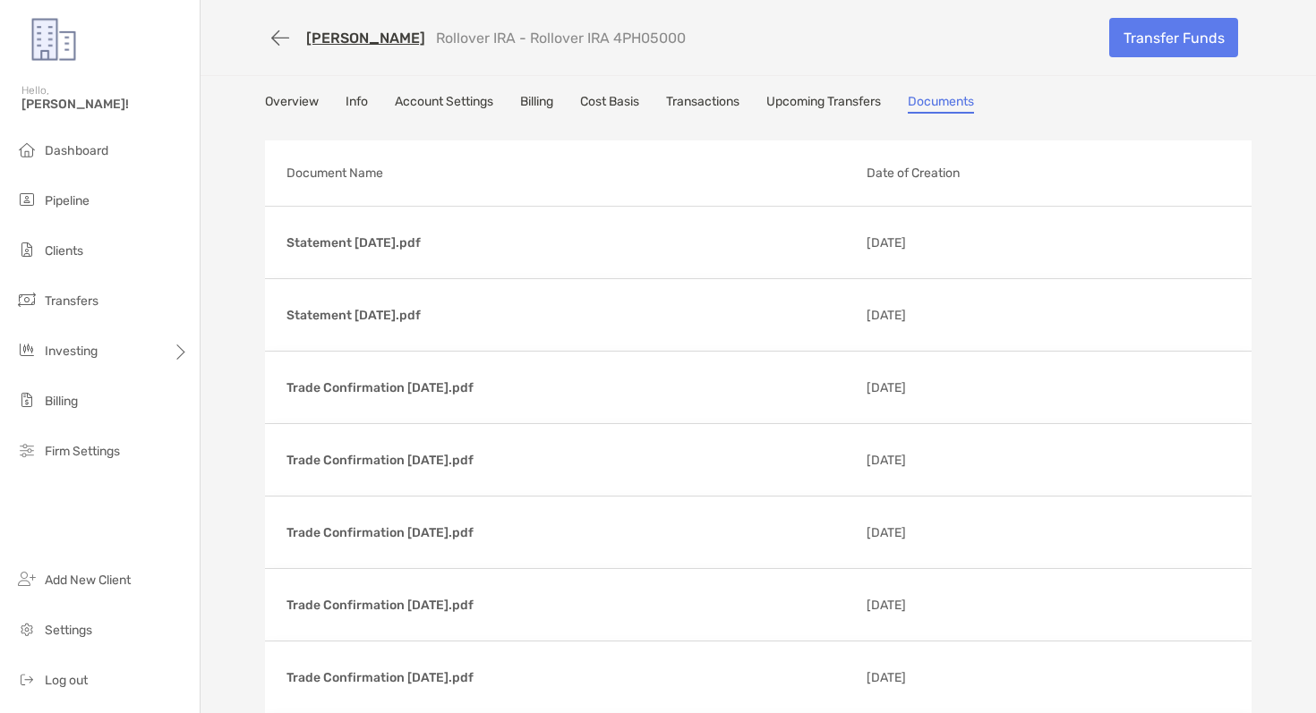
click at [295, 108] on link "Overview" at bounding box center [292, 104] width 54 height 20
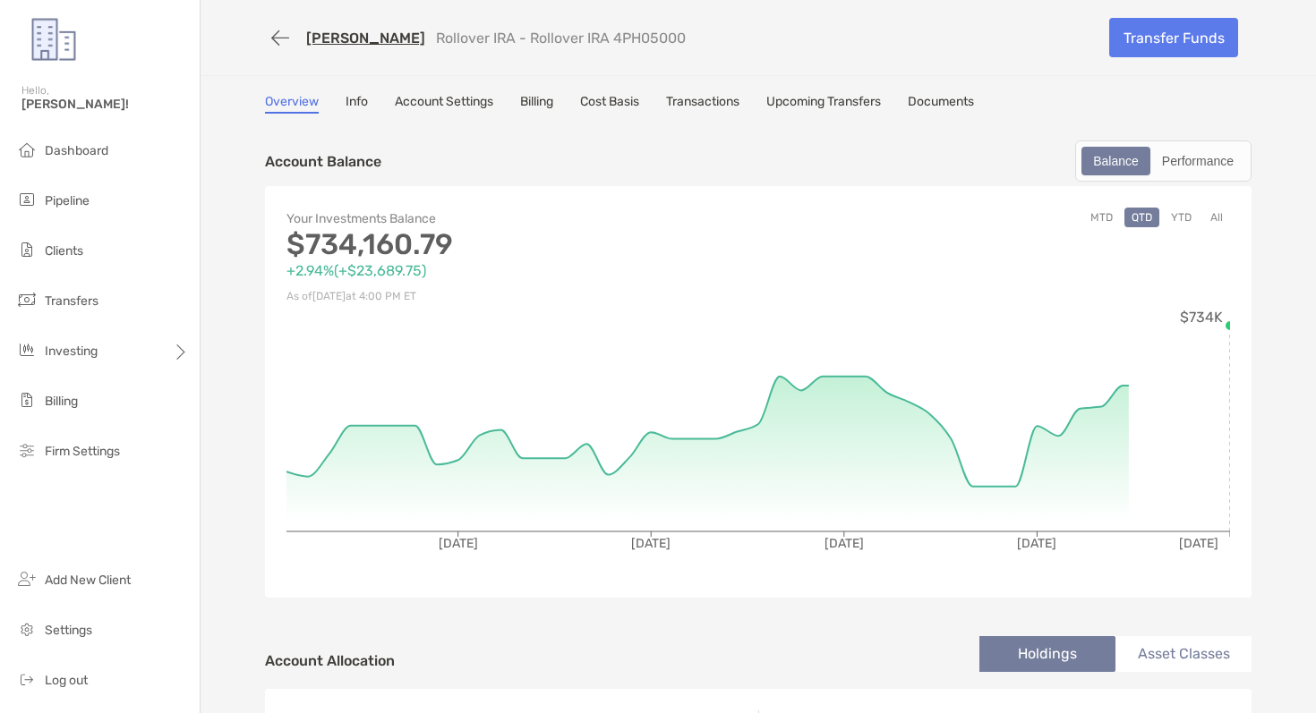
click at [550, 108] on link "Billing" at bounding box center [536, 104] width 33 height 20
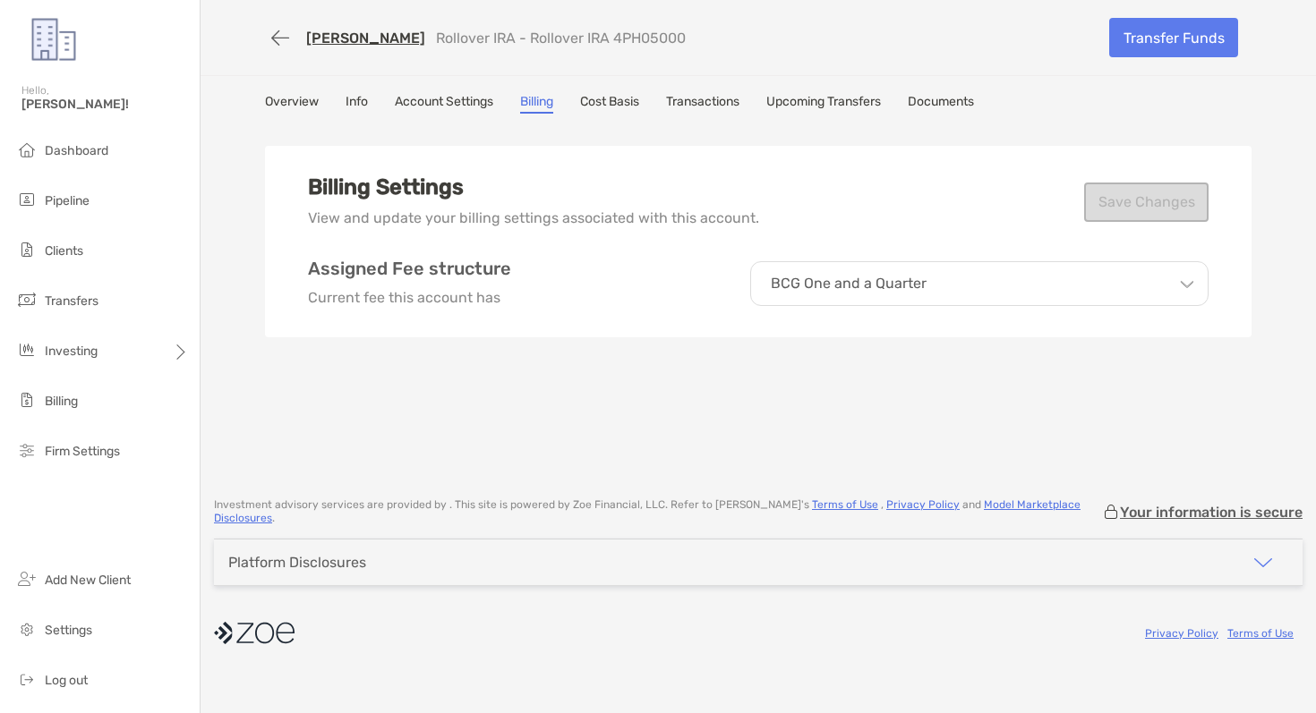
click at [305, 104] on link "Overview" at bounding box center [292, 104] width 54 height 20
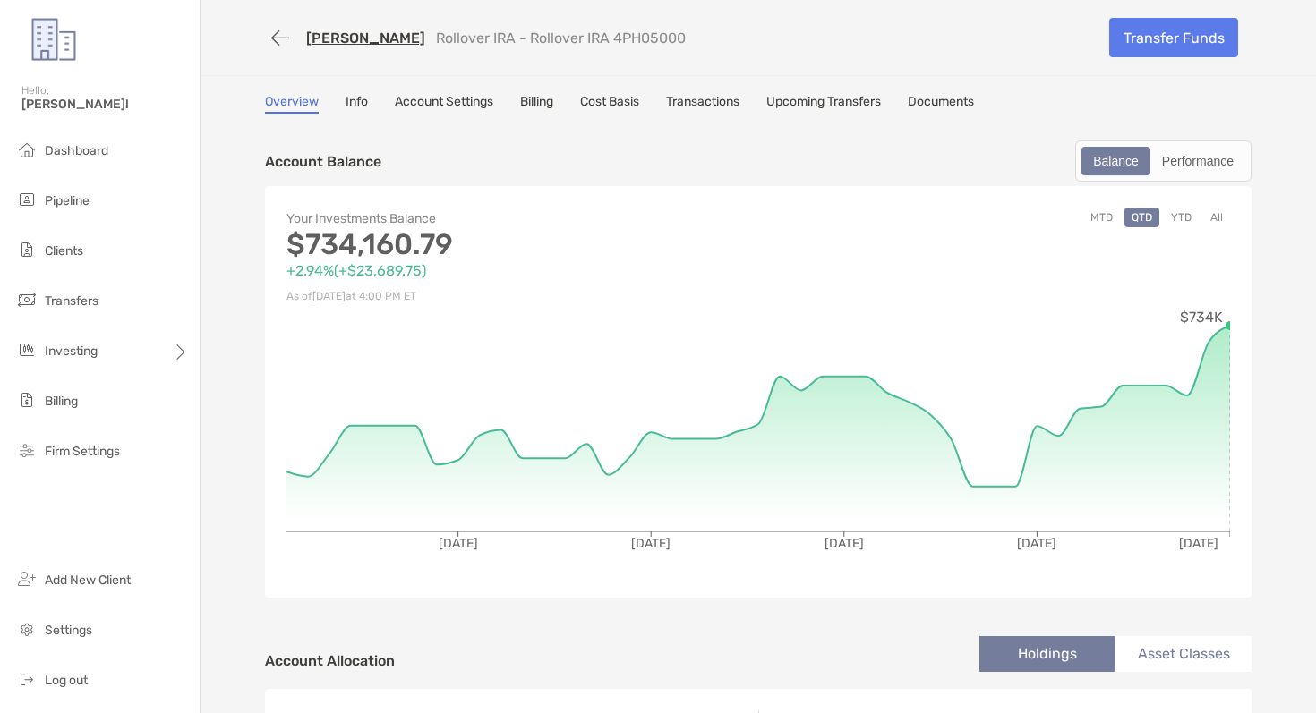
click at [681, 98] on link "Transactions" at bounding box center [702, 104] width 73 height 20
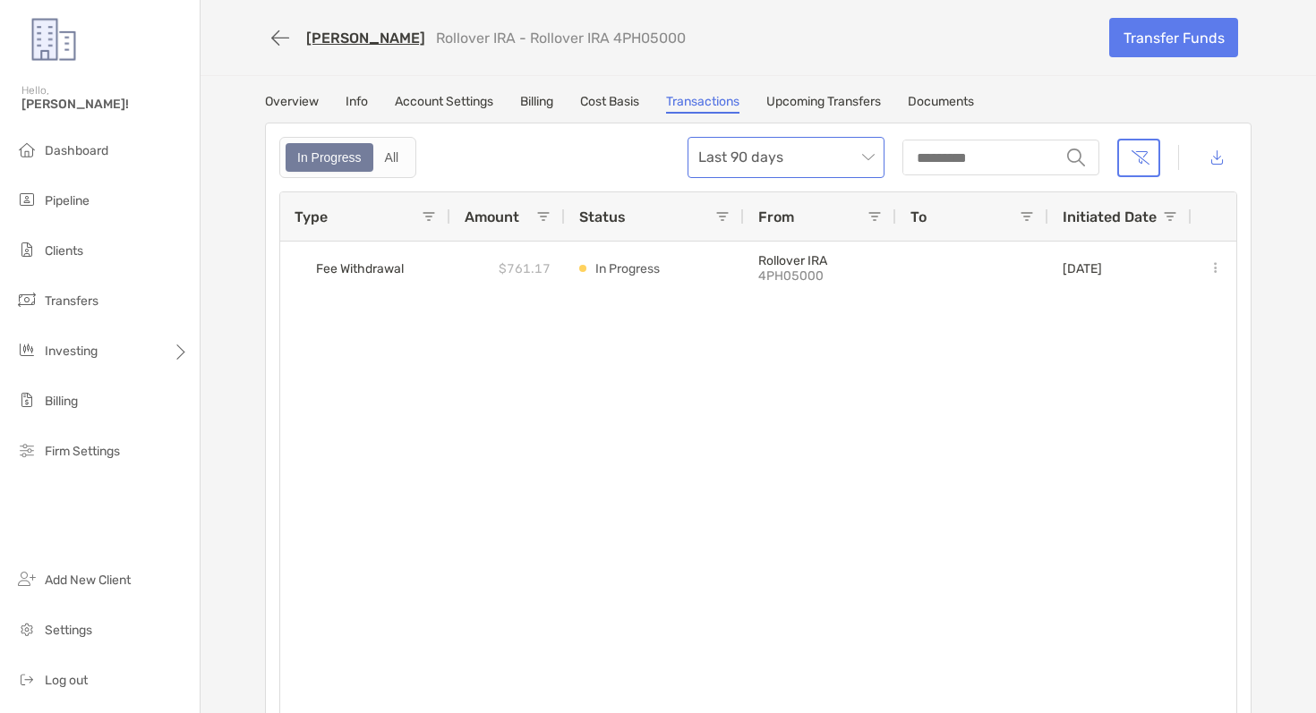
click at [795, 164] on span "Last 90 days" at bounding box center [785, 157] width 175 height 39
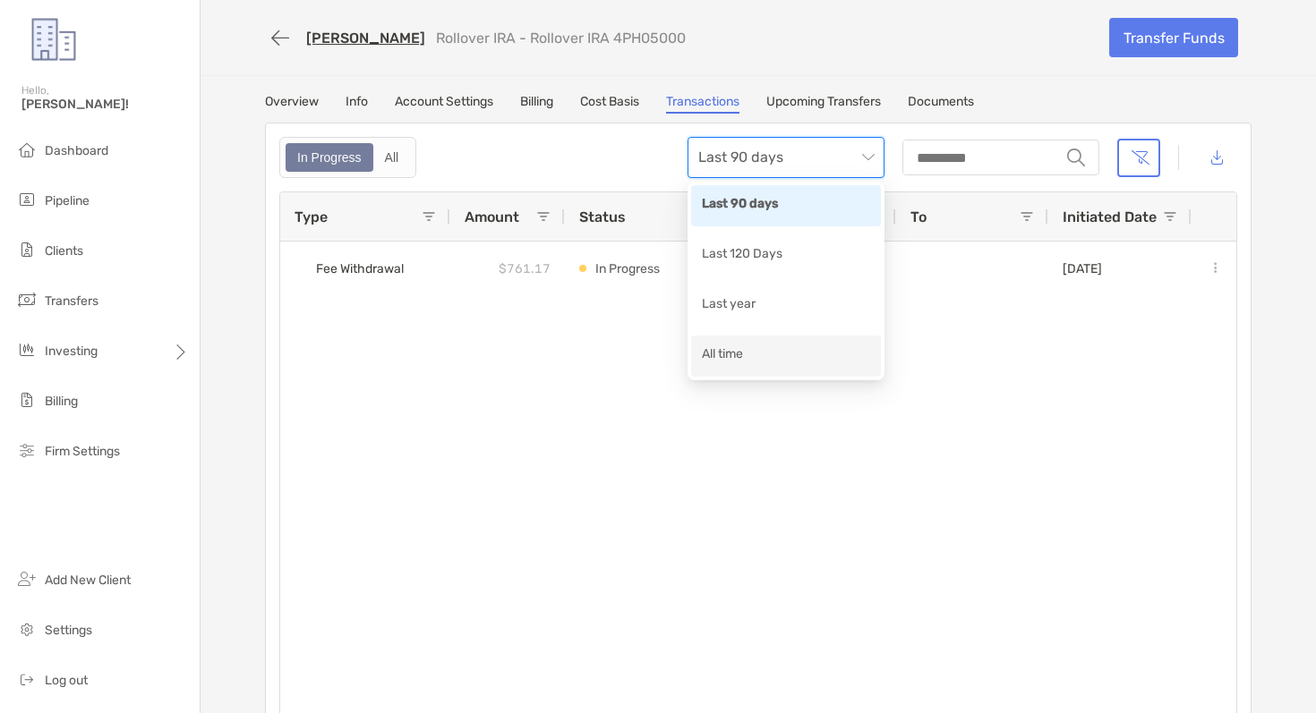
click at [742, 363] on div "All time" at bounding box center [786, 356] width 168 height 22
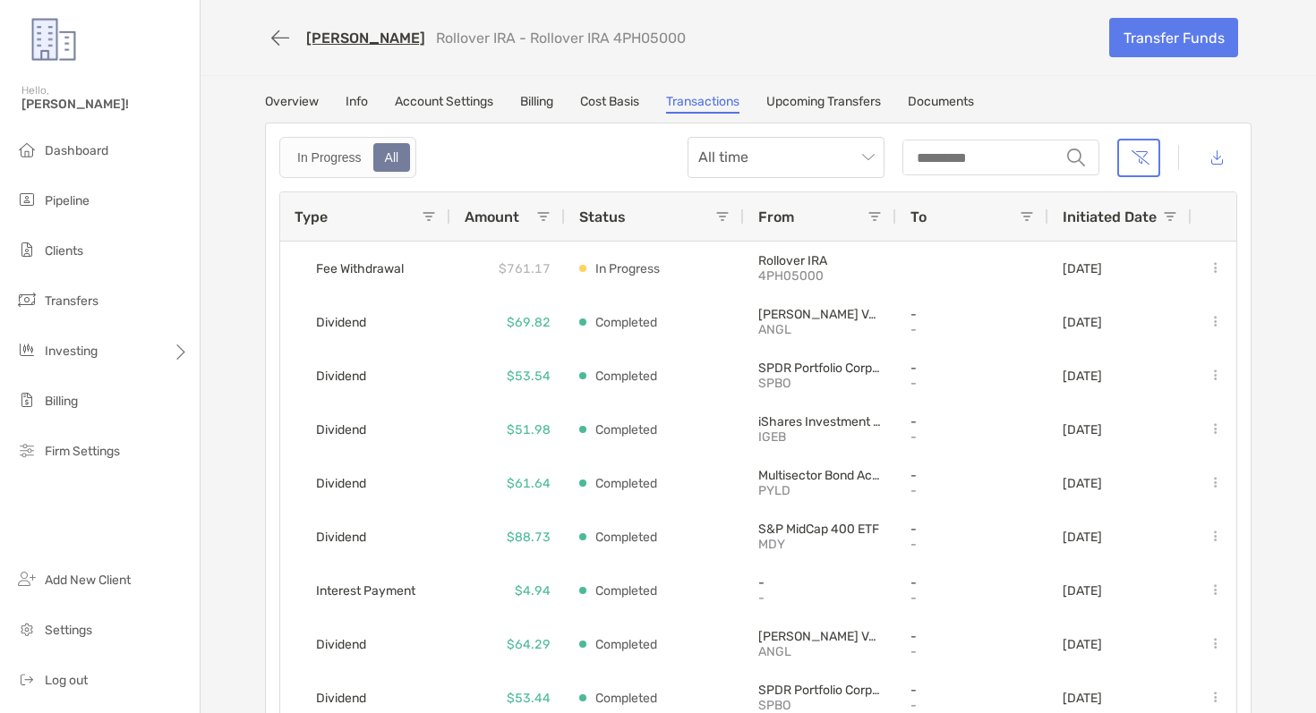
click at [432, 209] on span at bounding box center [429, 216] width 14 height 14
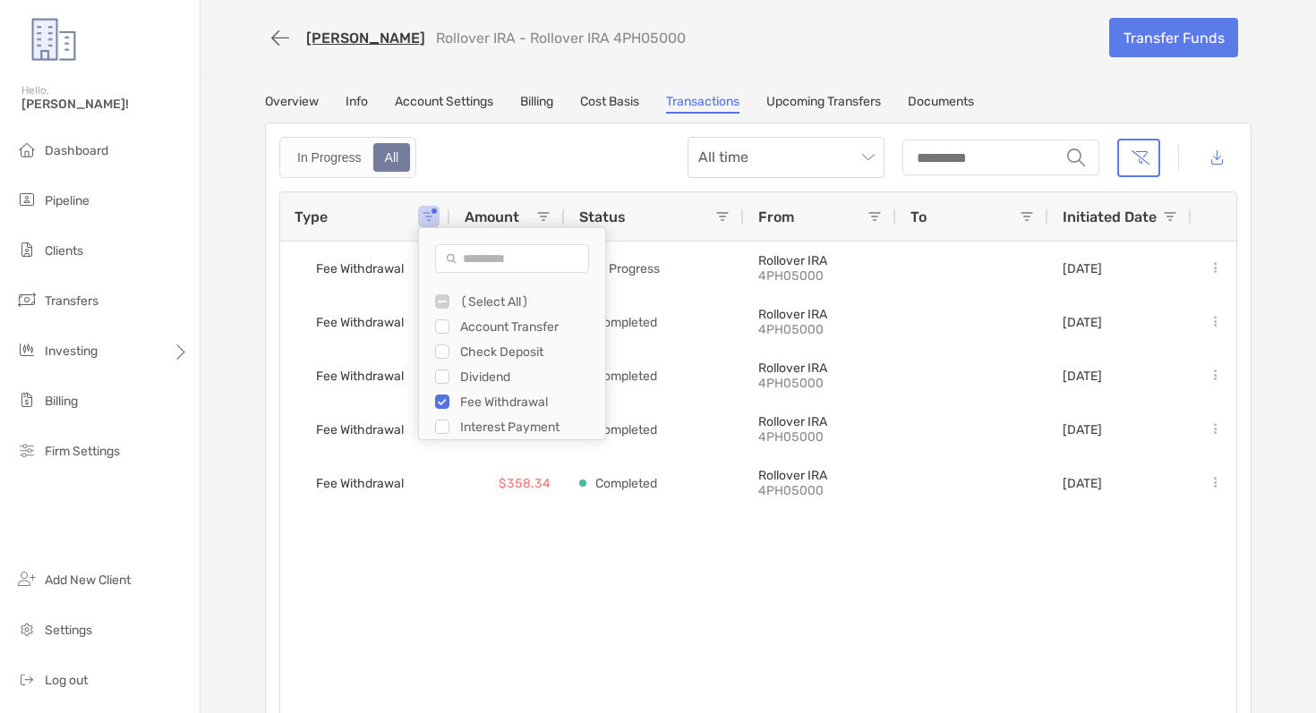
click at [525, 150] on div "In Progress All All time string" at bounding box center [758, 157] width 958 height 41
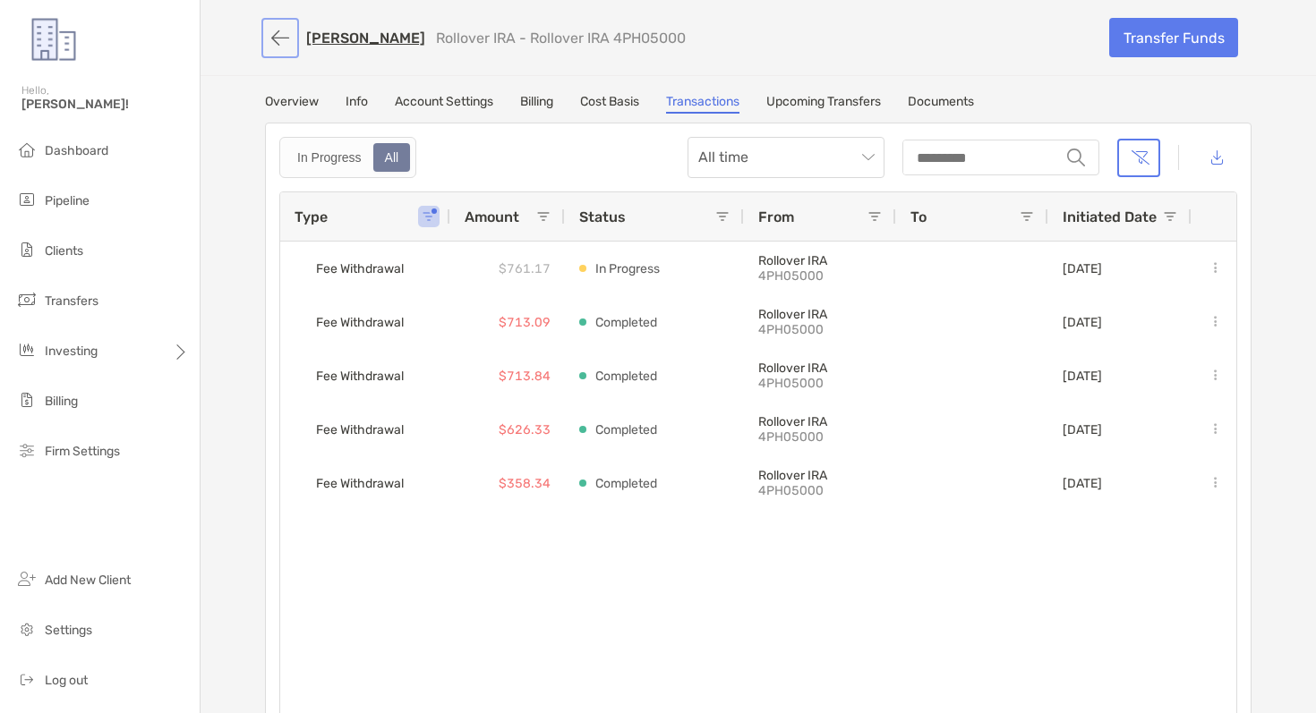
click at [277, 41] on button "button" at bounding box center [280, 37] width 30 height 33
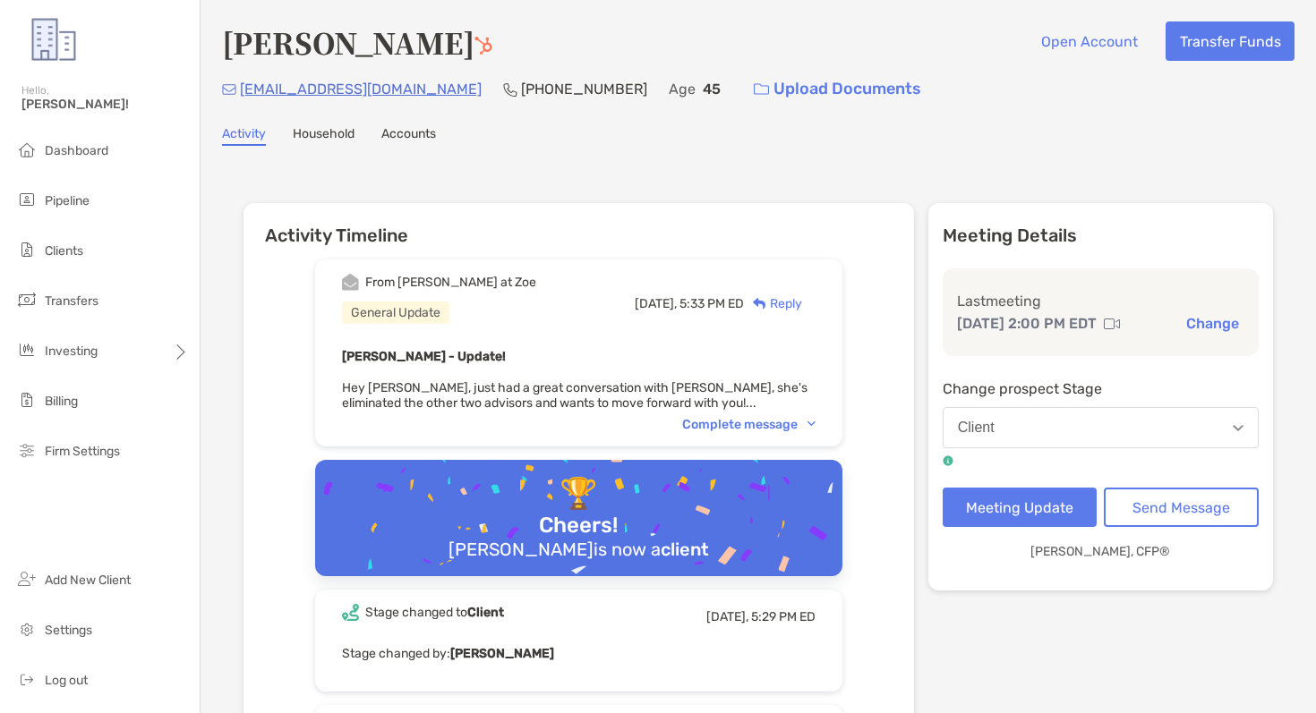
click at [683, 423] on div "Complete message" at bounding box center [578, 424] width 473 height 15
click at [705, 422] on div "Complete message" at bounding box center [748, 424] width 133 height 15
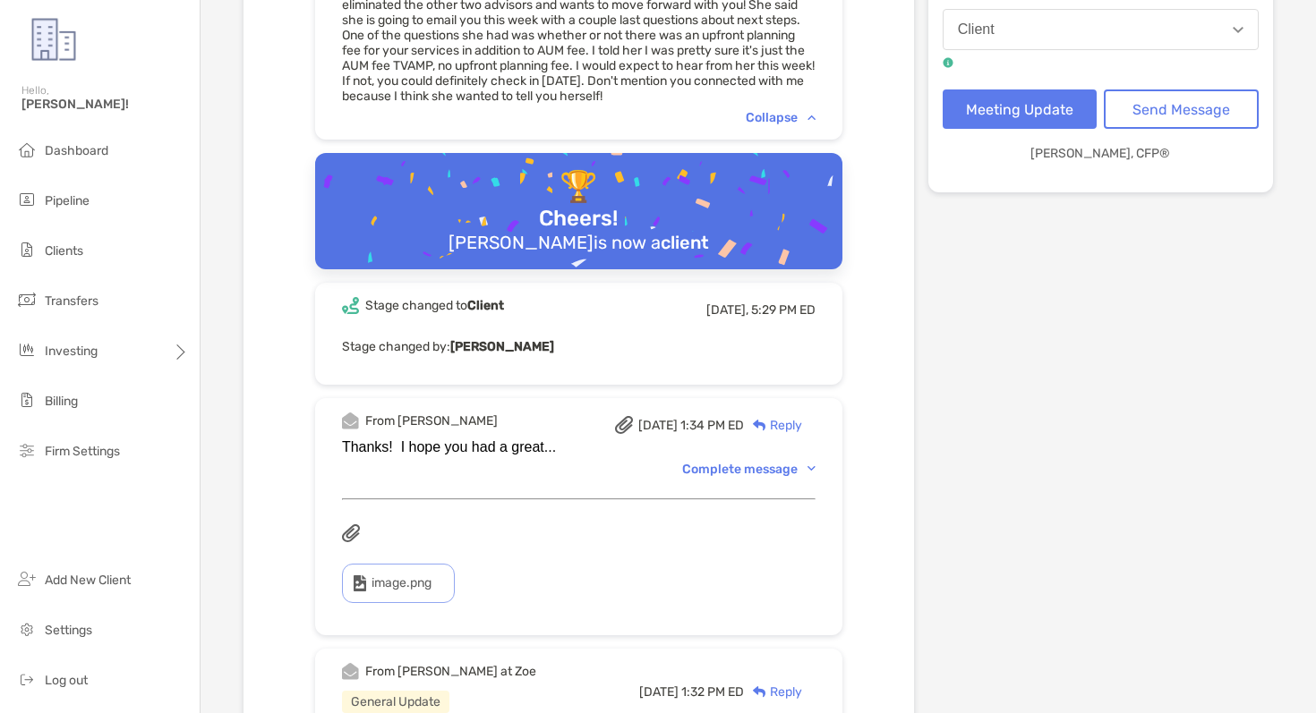
scroll to position [397, 0]
click at [718, 463] on div "Complete message" at bounding box center [748, 470] width 133 height 15
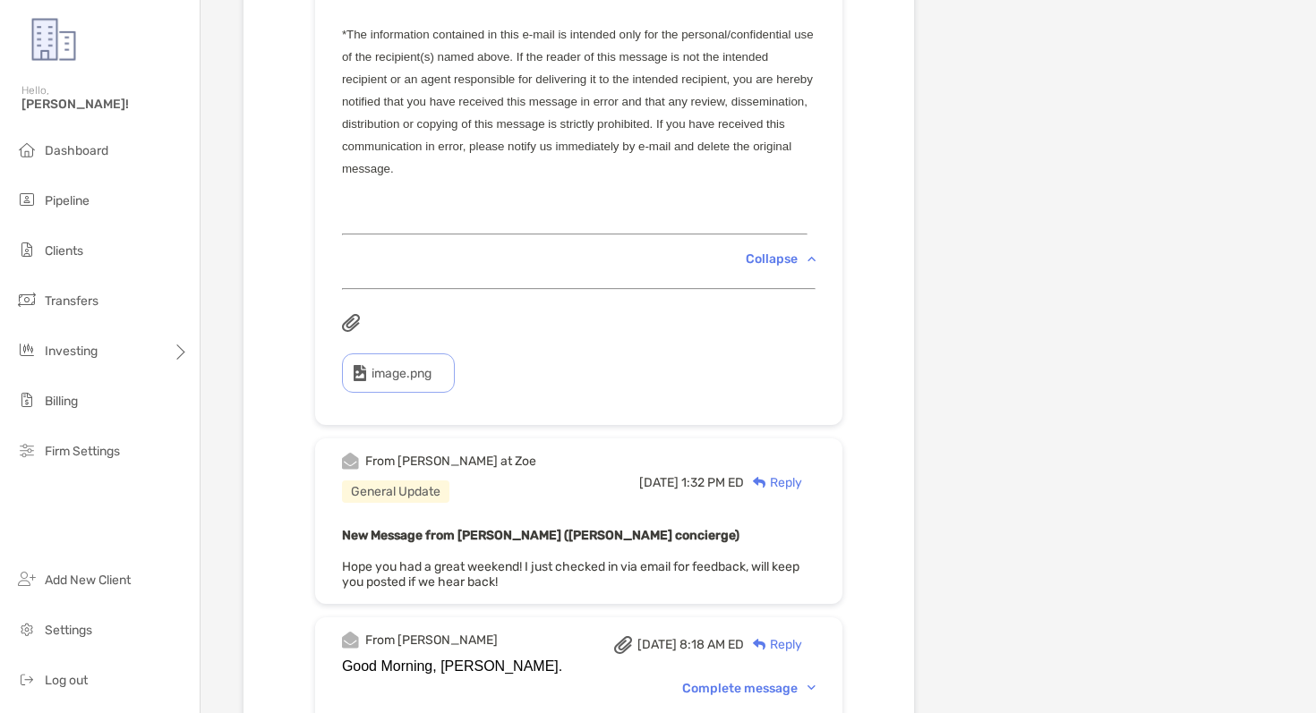
scroll to position [1447, 0]
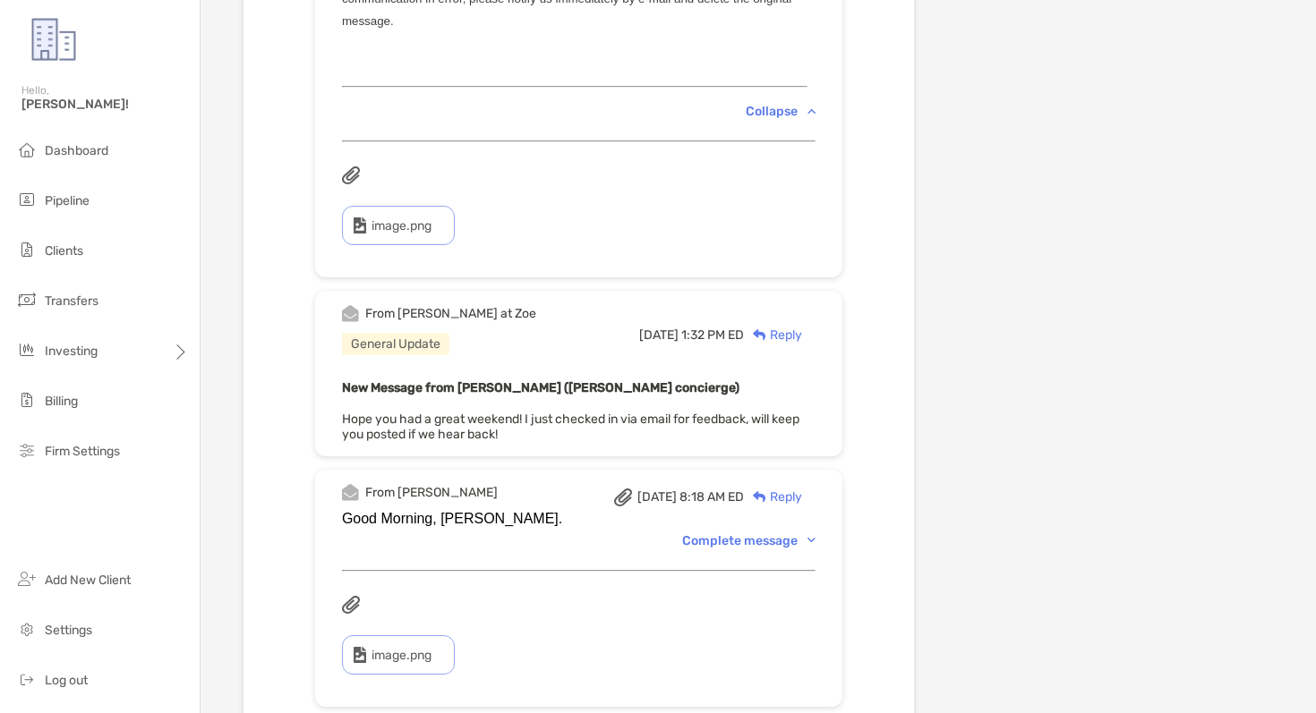
click at [747, 540] on div "Complete message" at bounding box center [748, 540] width 133 height 15
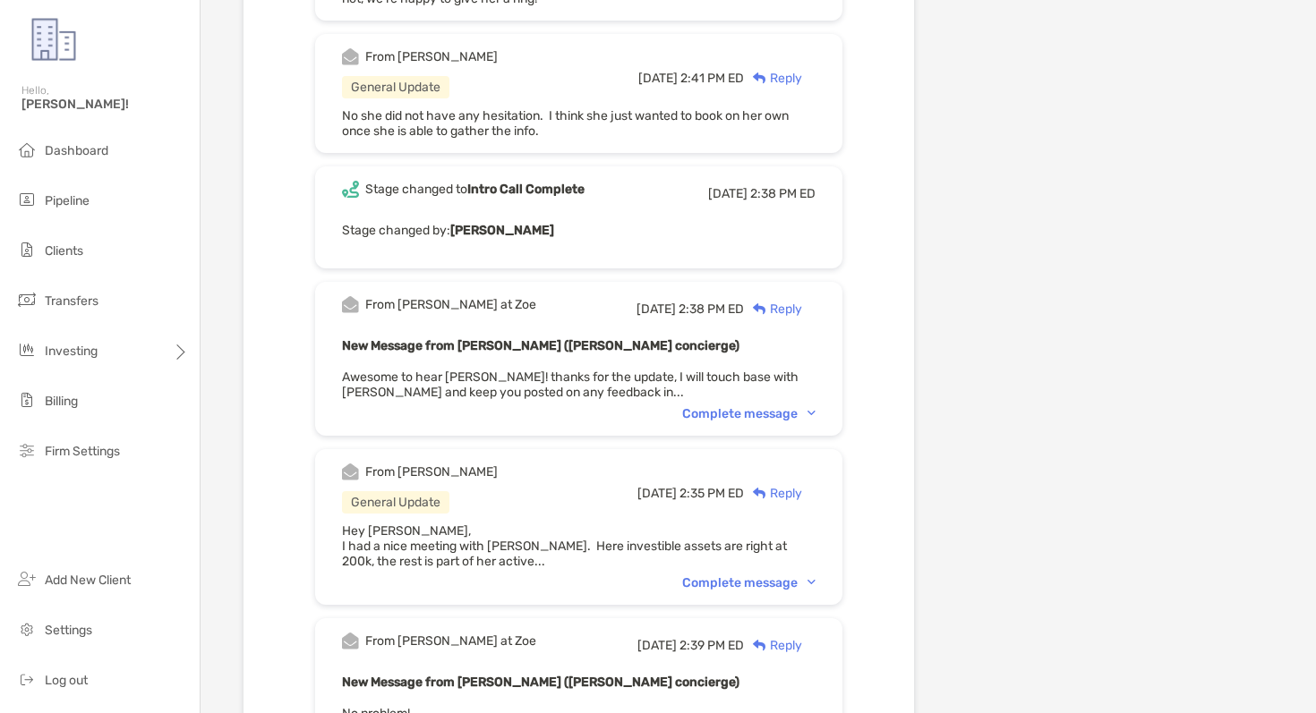
scroll to position [4006, 0]
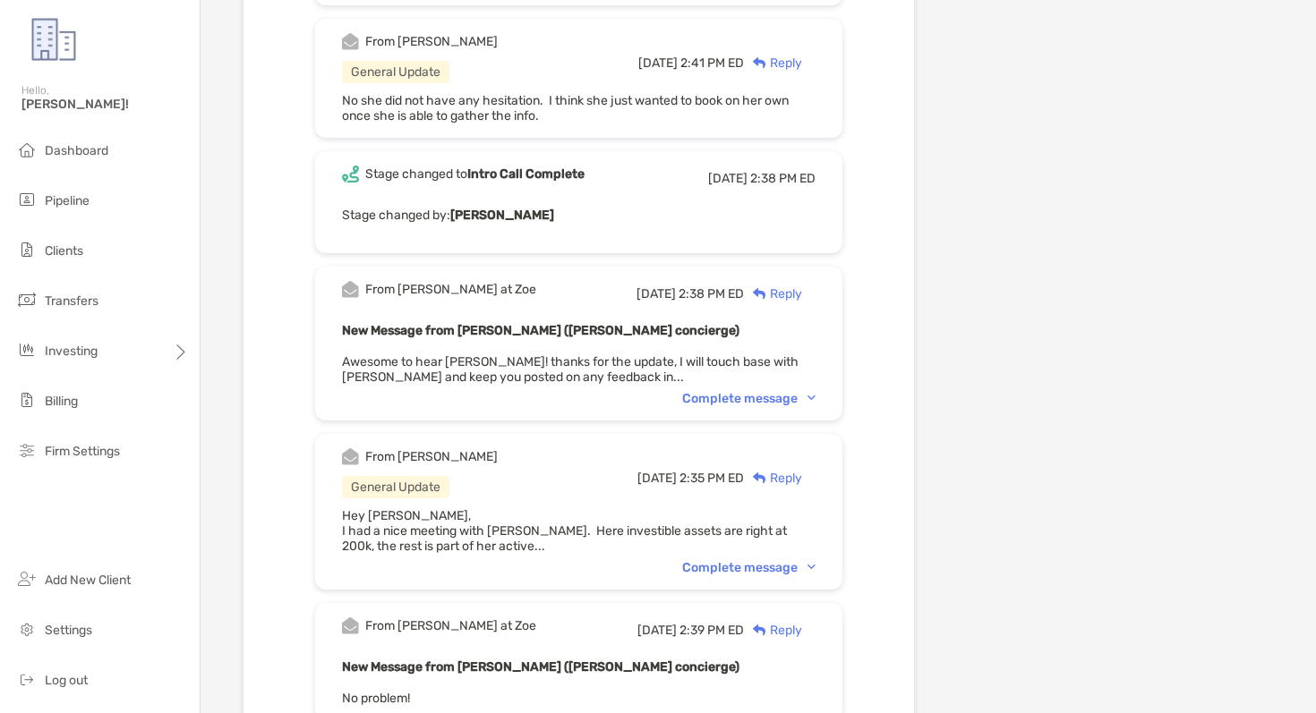
click at [780, 560] on div "Complete message" at bounding box center [748, 567] width 133 height 15
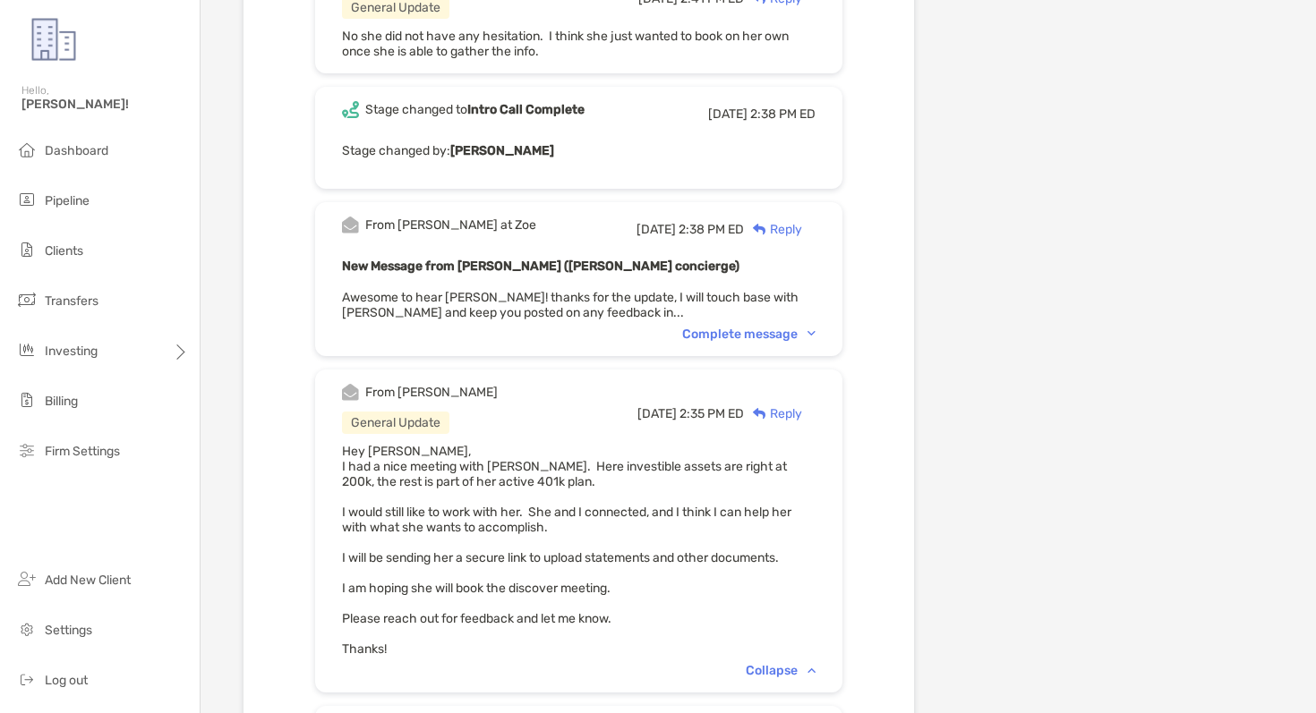
scroll to position [4066, 0]
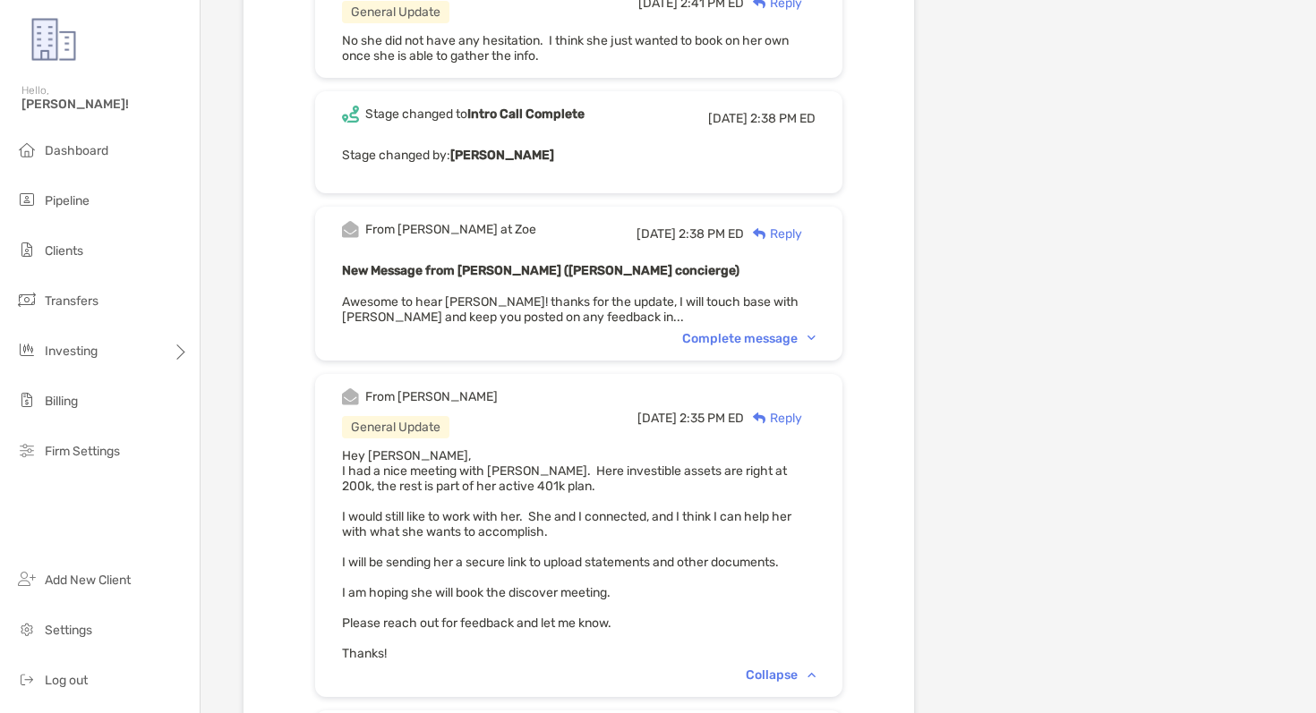
click at [737, 331] on div "Complete message" at bounding box center [748, 338] width 133 height 15
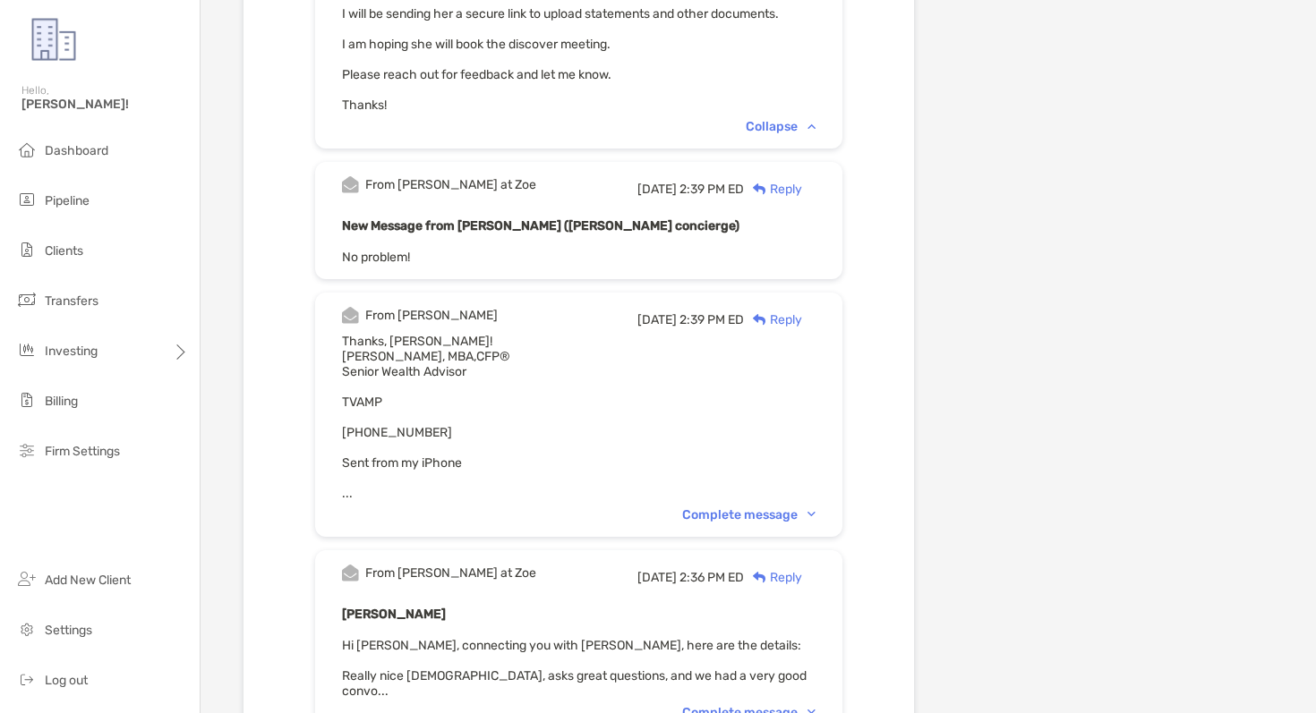
scroll to position [4728, 0]
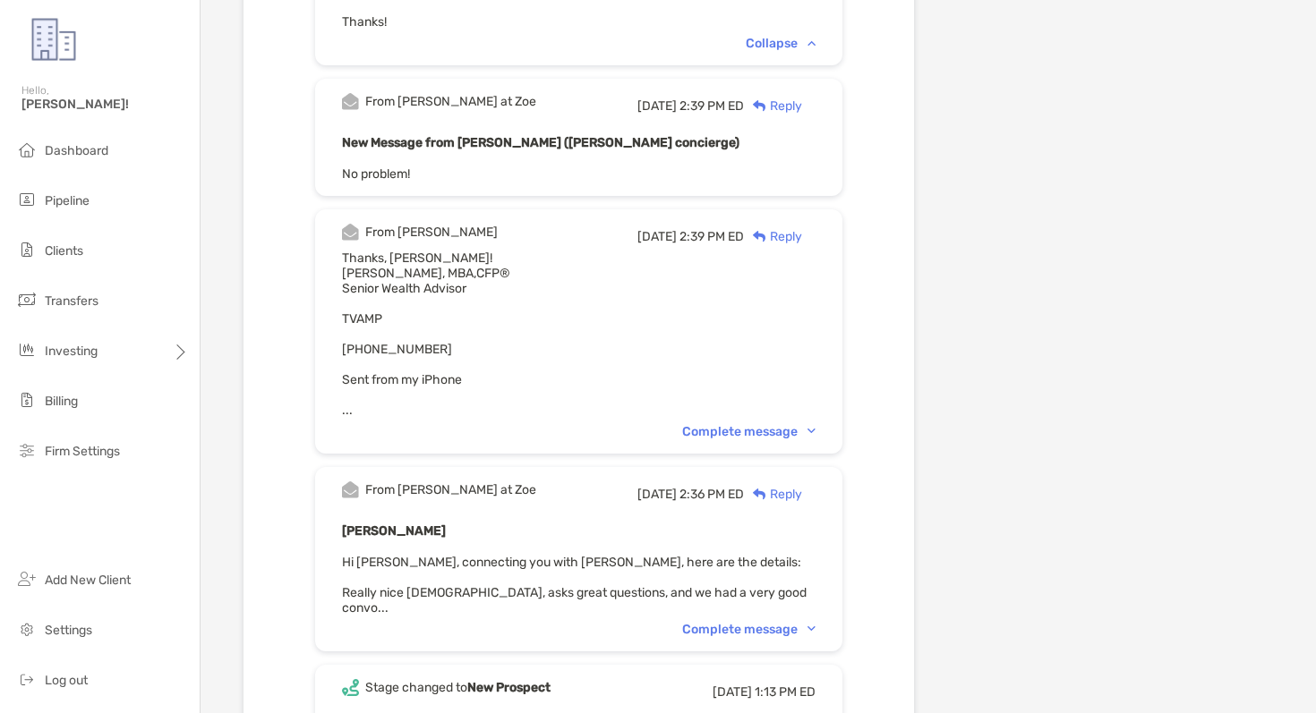
click at [779, 424] on div "Complete message" at bounding box center [748, 431] width 133 height 15
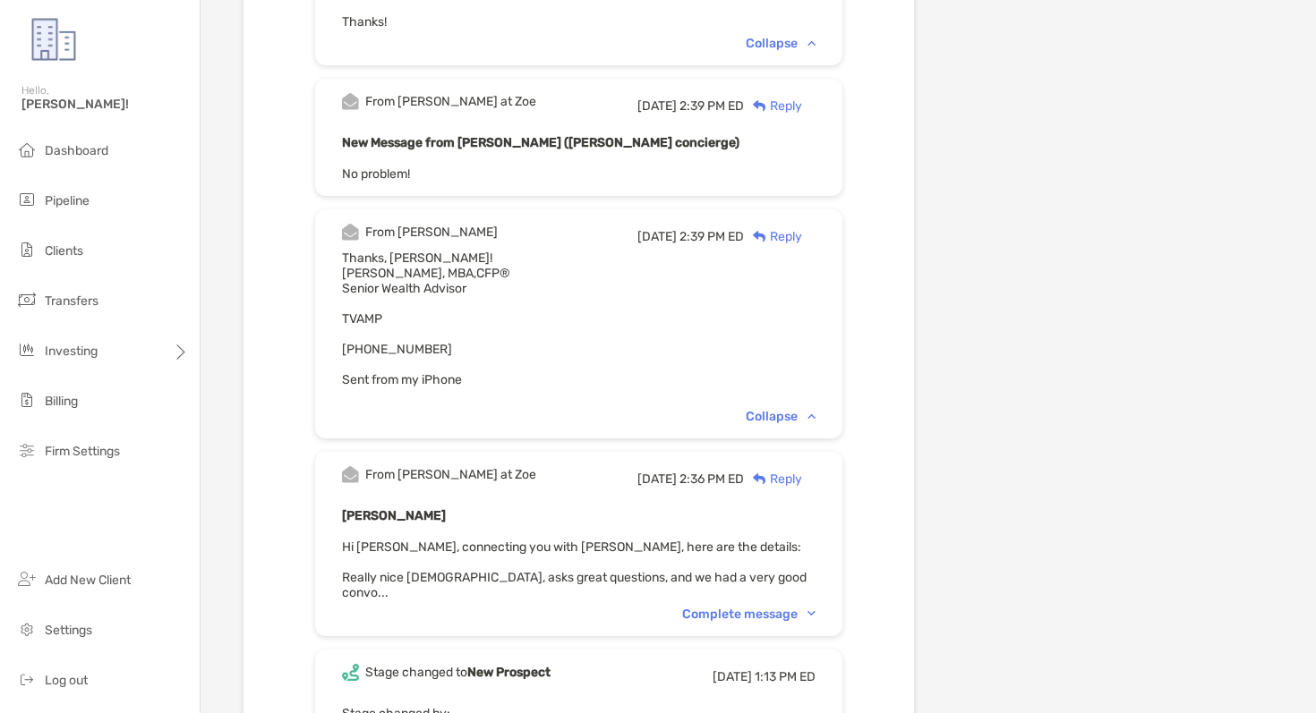
click at [797, 607] on div "Complete message" at bounding box center [748, 614] width 133 height 15
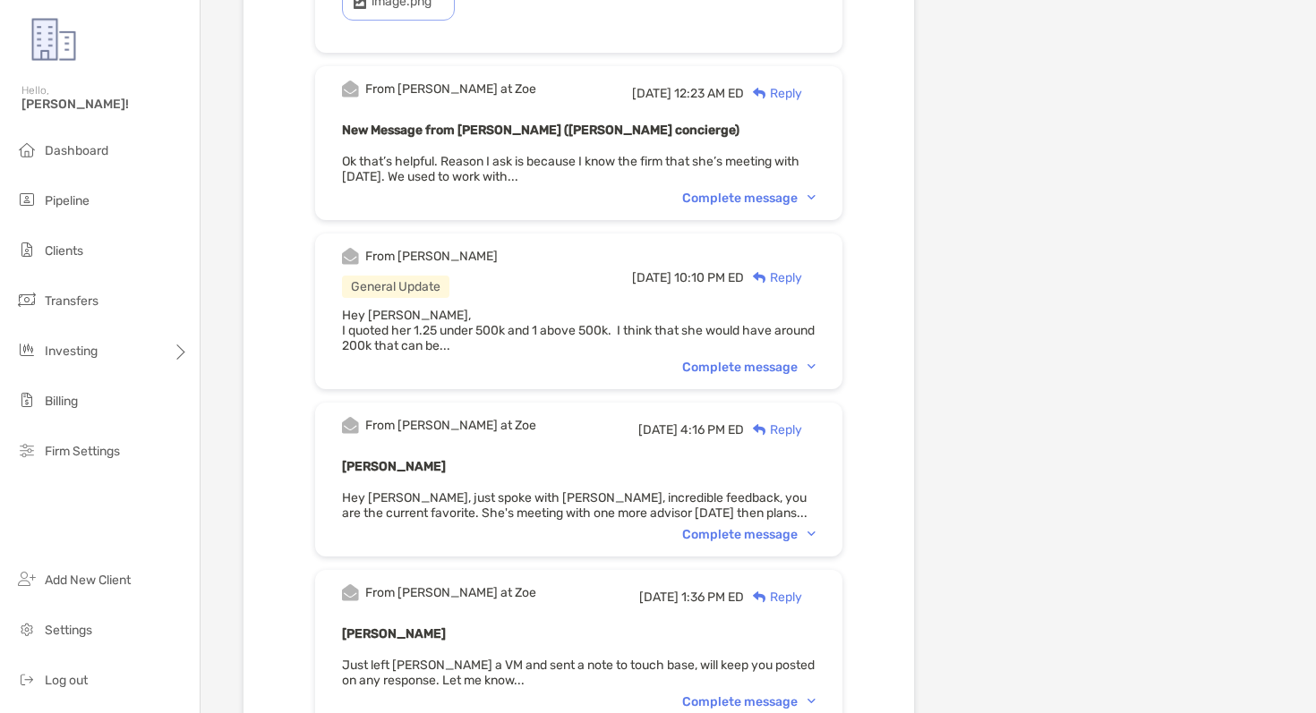
scroll to position [2808, 0]
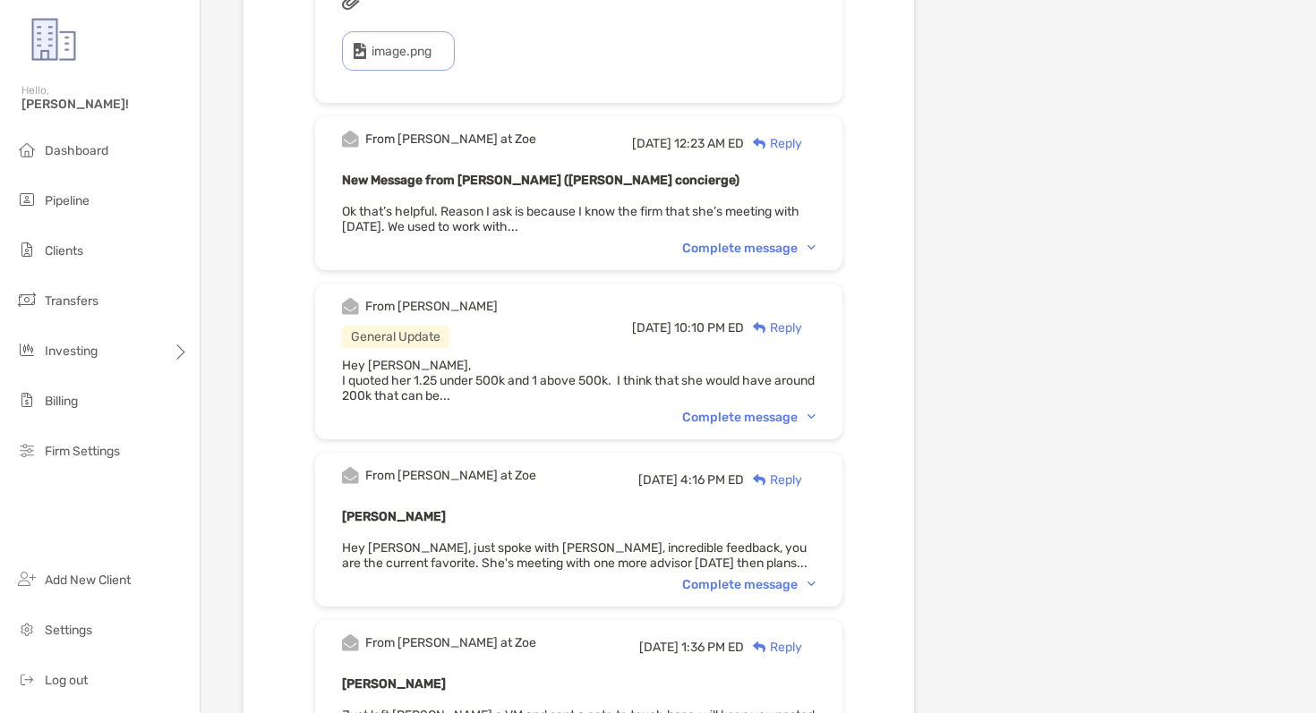
click at [784, 419] on div "Complete message" at bounding box center [748, 417] width 133 height 15
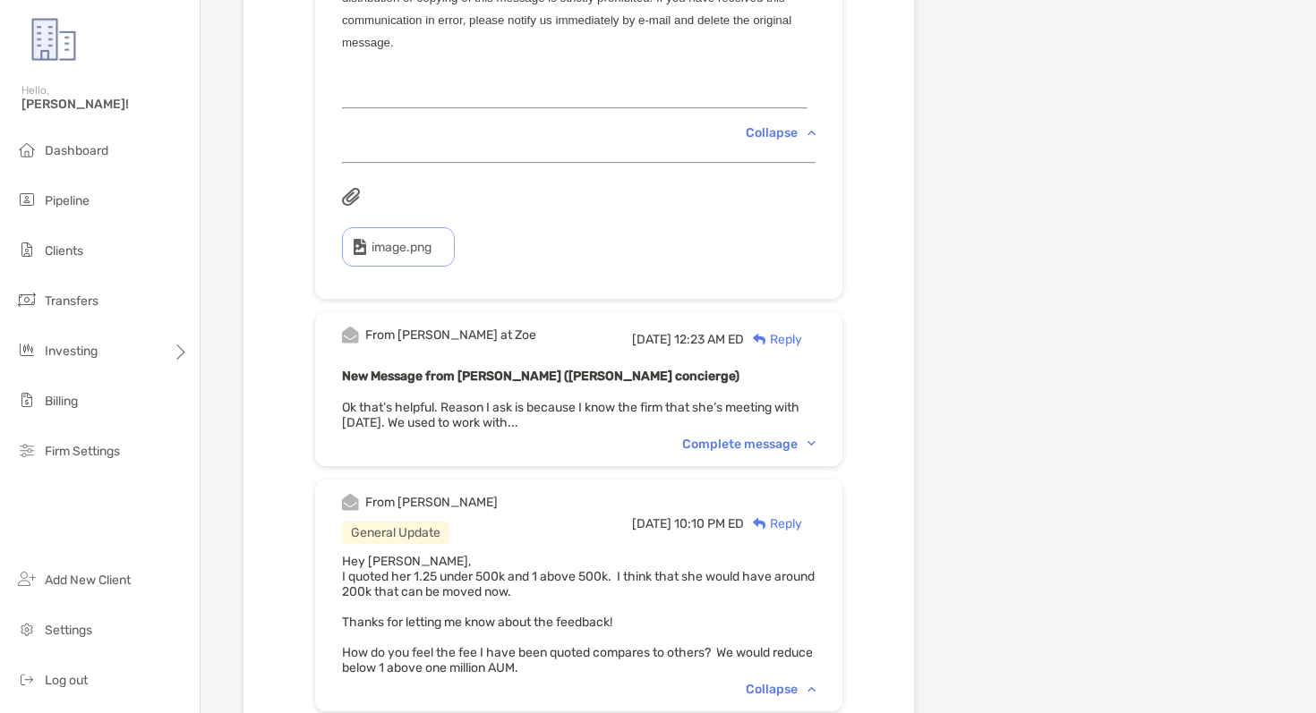
scroll to position [2608, 0]
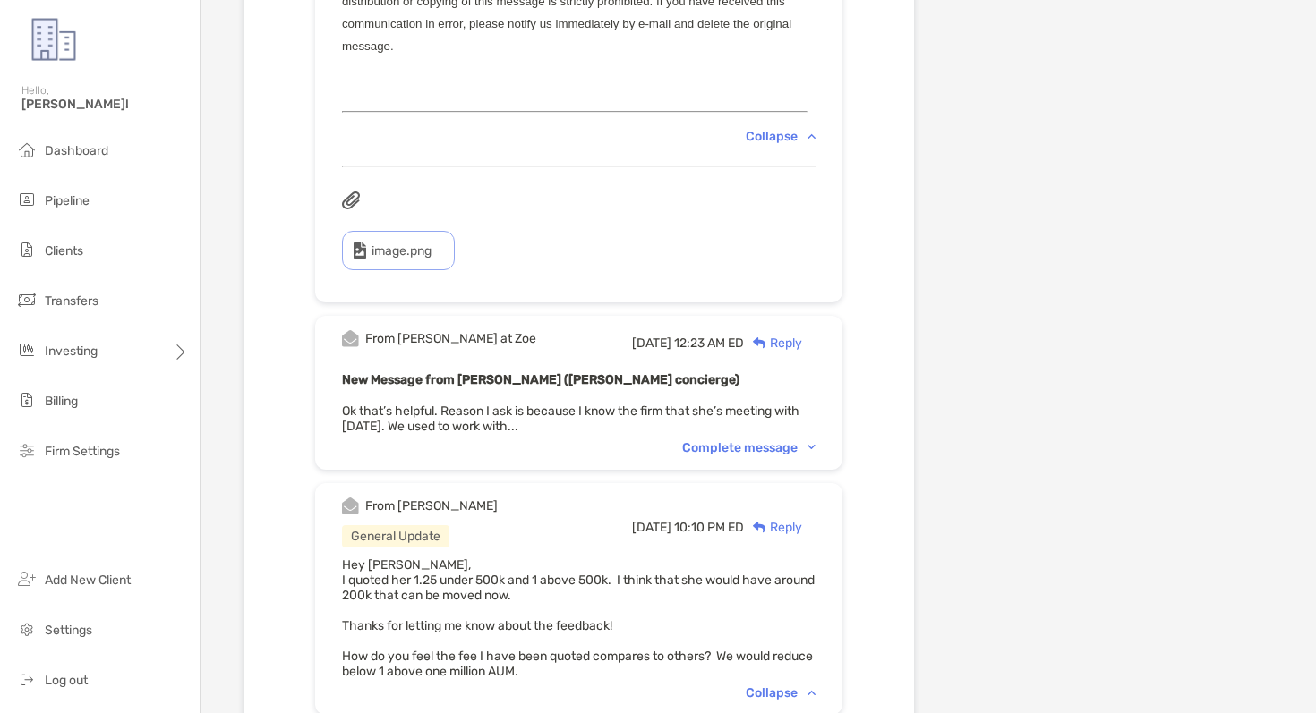
click at [805, 440] on div "Complete message" at bounding box center [748, 447] width 133 height 15
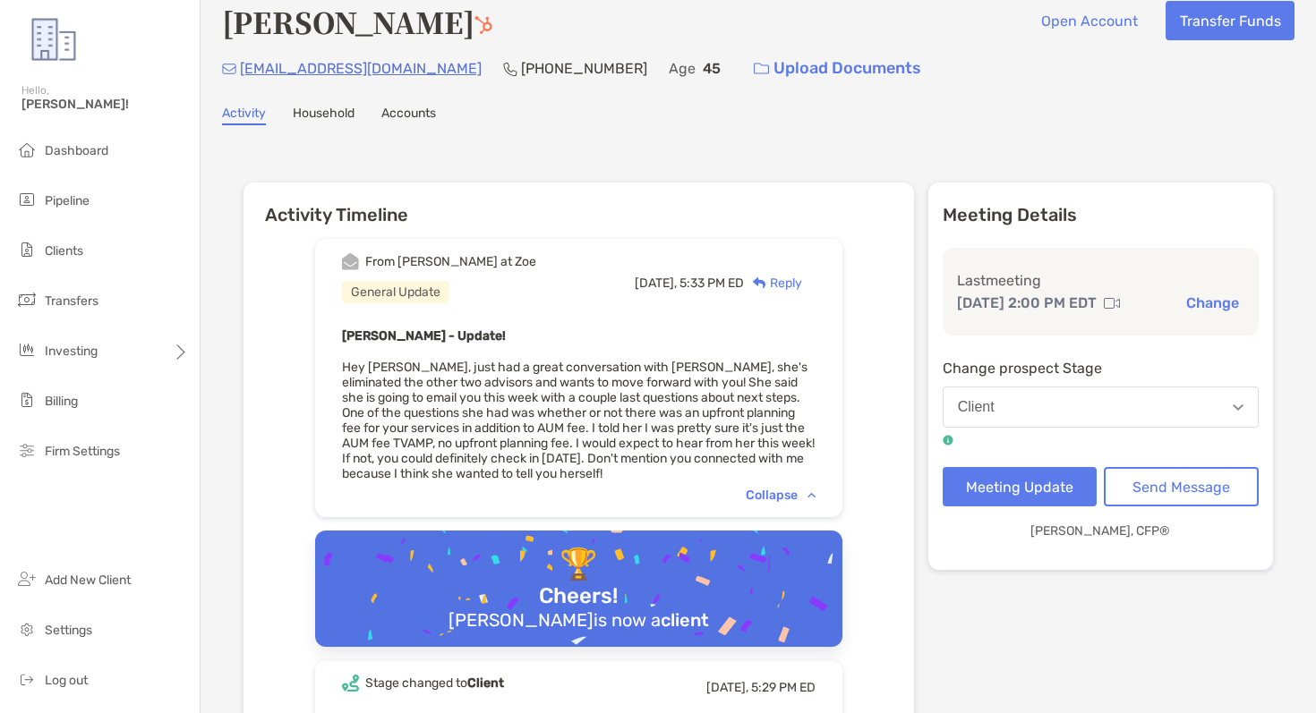
scroll to position [10, 0]
